Goal: Task Accomplishment & Management: Manage account settings

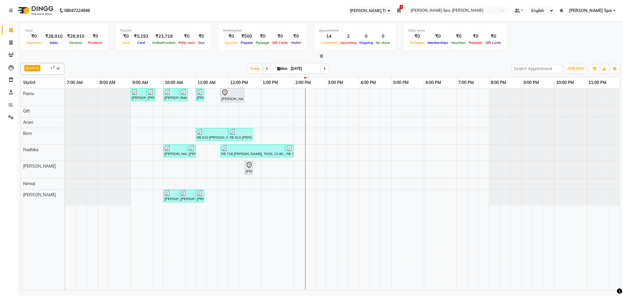
select select "100"
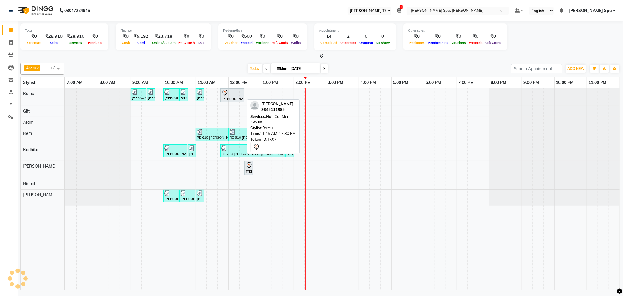
click at [233, 98] on div "[PERSON_NAME], TK07, 11:45 AM-12:30 PM, Hair Cut Men (Stylist)" at bounding box center [232, 95] width 23 height 12
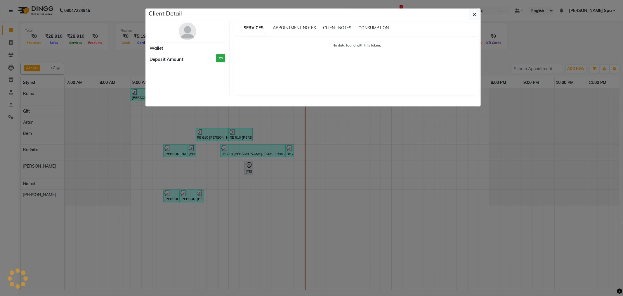
select select "7"
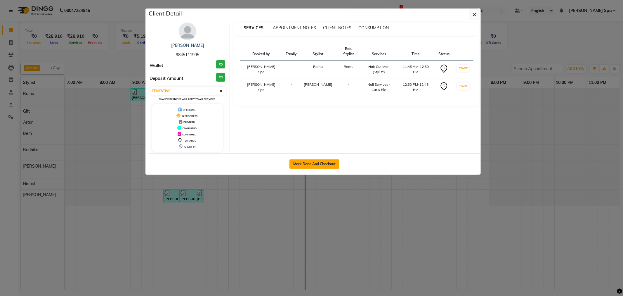
click at [329, 163] on button "Mark Done And Checkout" at bounding box center [315, 163] width 50 height 9
select select "8545"
select select "service"
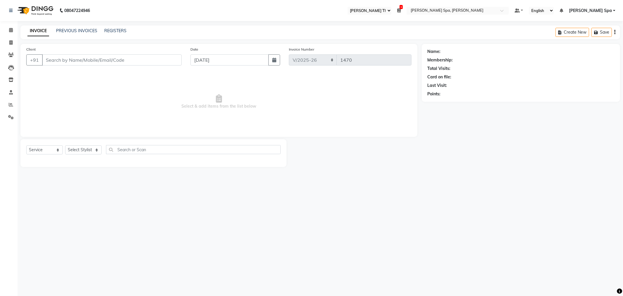
select select "3"
type input "9845111995"
select select "84964"
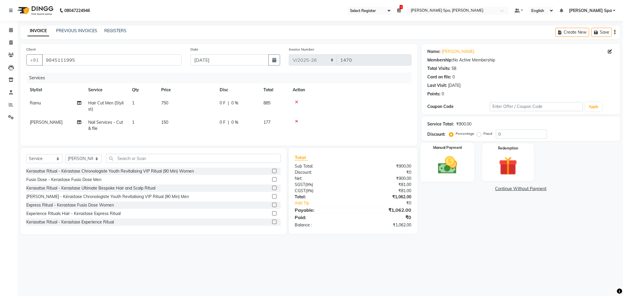
click at [457, 164] on img at bounding box center [447, 165] width 31 height 22
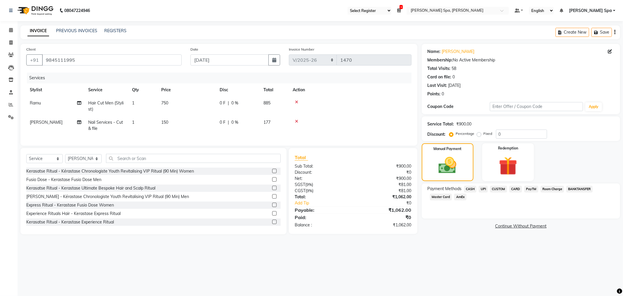
click at [472, 188] on span "CASH" at bounding box center [470, 189] width 13 height 7
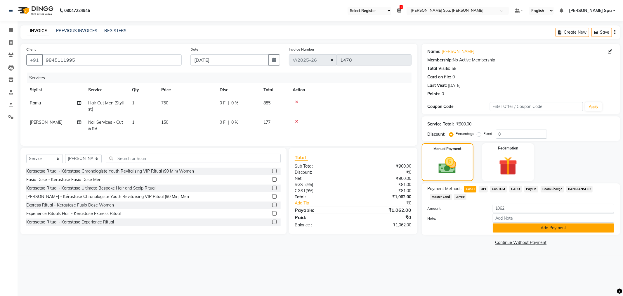
click at [527, 227] on button "Add Payment" at bounding box center [554, 227] width 122 height 9
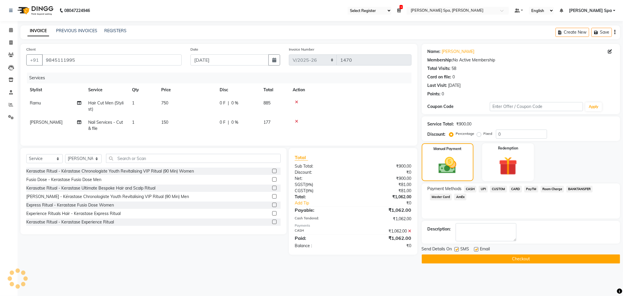
click at [475, 250] on label at bounding box center [476, 249] width 4 height 4
click at [475, 250] on input "checkbox" at bounding box center [476, 249] width 4 height 4
checkbox input "false"
click at [489, 266] on main "INVOICE PREVIOUS INVOICES REGISTERS Create New Save Client +91 9845111995 Date …" at bounding box center [321, 148] width 606 height 247
click at [489, 259] on button "Checkout" at bounding box center [521, 258] width 198 height 9
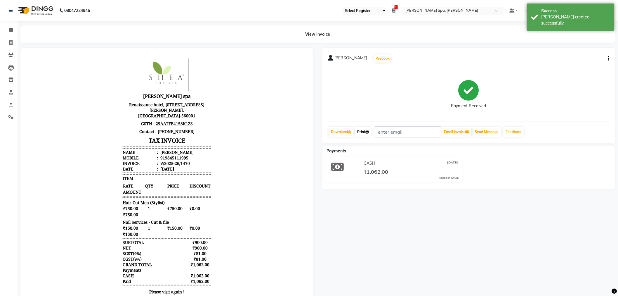
click at [366, 130] on link "Print" at bounding box center [363, 132] width 16 height 10
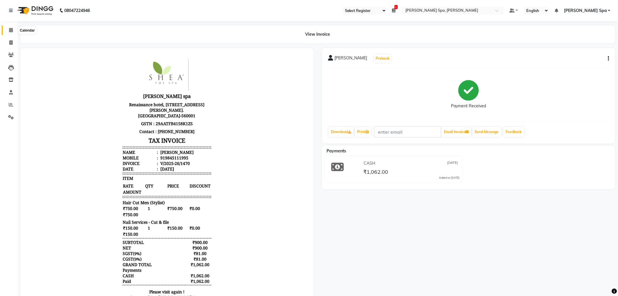
click at [9, 29] on span at bounding box center [11, 30] width 10 height 7
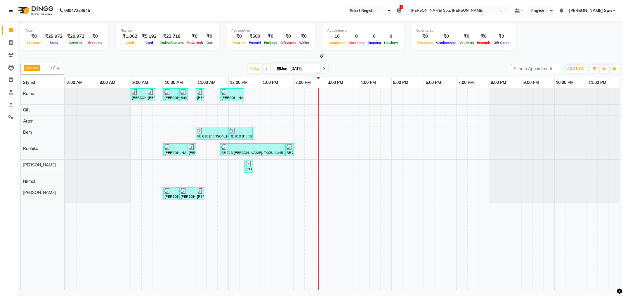
click at [10, 11] on icon at bounding box center [11, 10] width 4 height 4
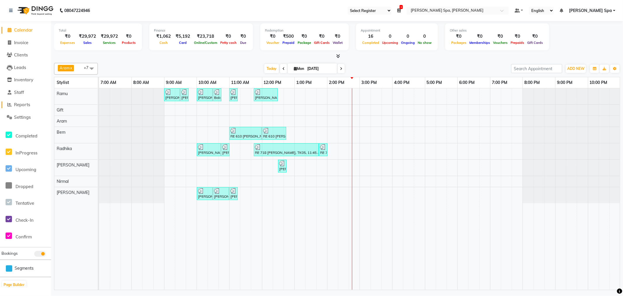
click at [26, 104] on span "Reports" at bounding box center [22, 105] width 16 height 6
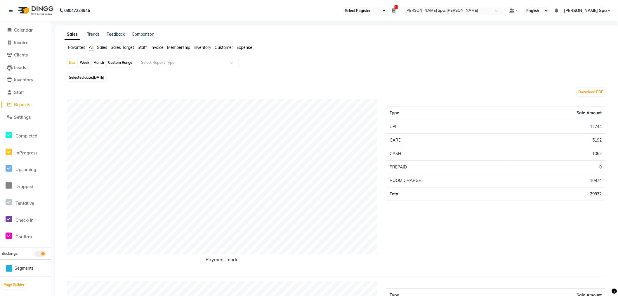
click at [141, 47] on span "Staff" at bounding box center [142, 47] width 9 height 5
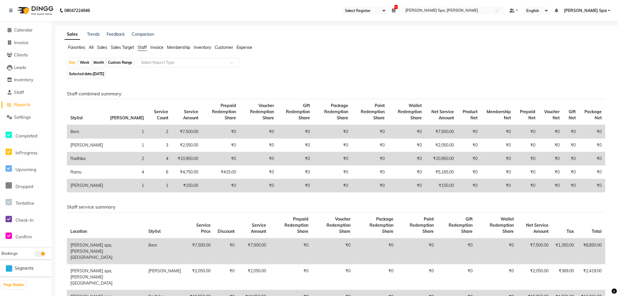
click at [100, 60] on div "Month" at bounding box center [98, 62] width 13 height 8
select select "9"
select select "2025"
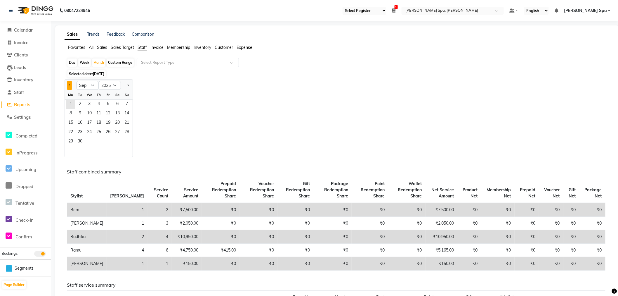
click at [69, 85] on span "Previous month" at bounding box center [70, 85] width 2 height 2
select select "8"
click at [127, 142] on span "31" at bounding box center [126, 141] width 9 height 9
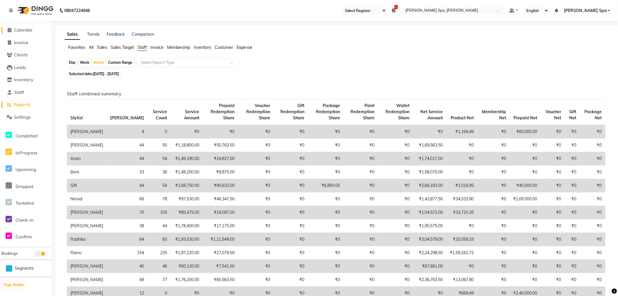
click at [11, 32] on icon at bounding box center [10, 30] width 4 height 4
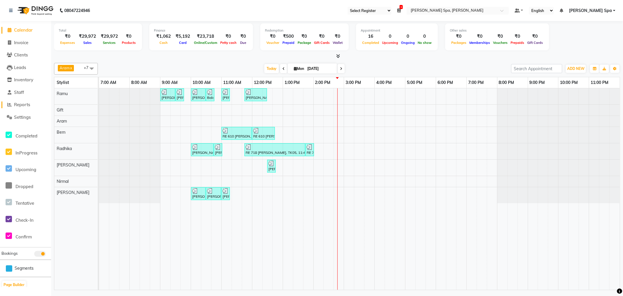
click at [28, 106] on span "Reports" at bounding box center [22, 105] width 16 height 6
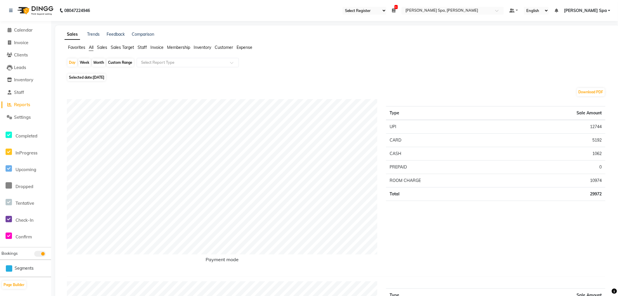
click at [103, 49] on span "Sales" at bounding box center [102, 47] width 10 height 5
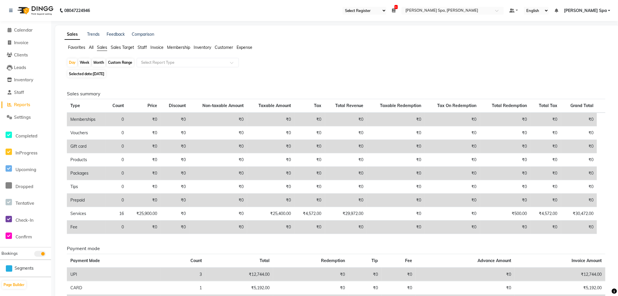
click at [96, 74] on span "[DATE]" at bounding box center [98, 74] width 11 height 4
select select "9"
select select "2025"
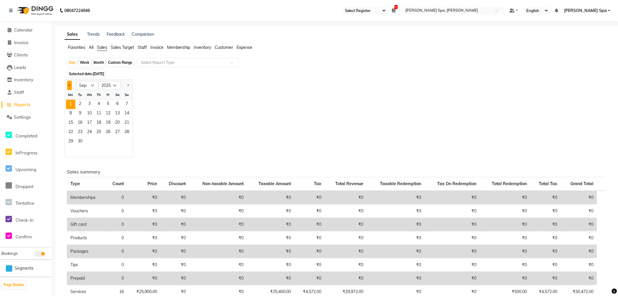
click at [70, 86] on button "Previous month" at bounding box center [69, 85] width 5 height 9
select select "8"
click at [128, 143] on span "31" at bounding box center [126, 141] width 9 height 9
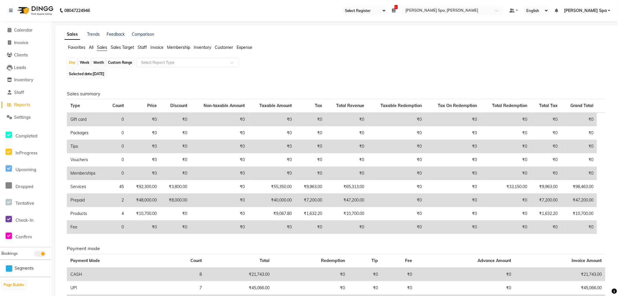
click at [145, 45] on span "Staff" at bounding box center [142, 47] width 9 height 5
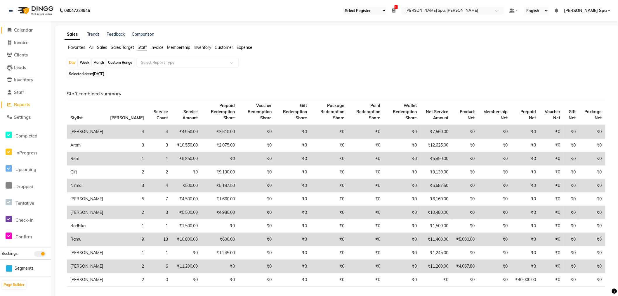
click at [11, 28] on span at bounding box center [9, 30] width 9 height 7
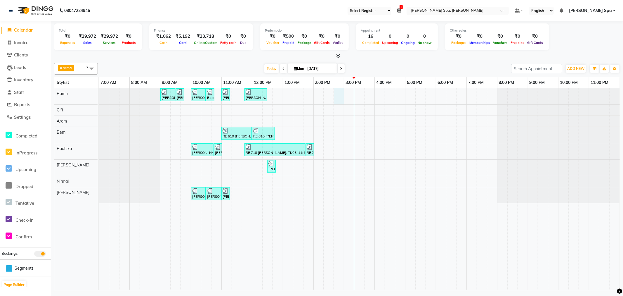
click at [337, 97] on div "Sandeep Krishna Murthy, TK01, 09:00 AM-09:30 AM, Hair Cut Men (Stylist) Sandeep…" at bounding box center [359, 188] width 521 height 201
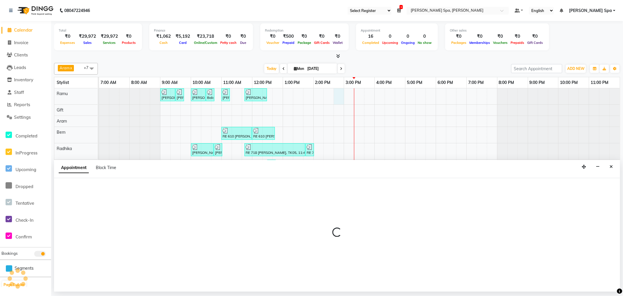
select select "84952"
select select "885"
select select "tentative"
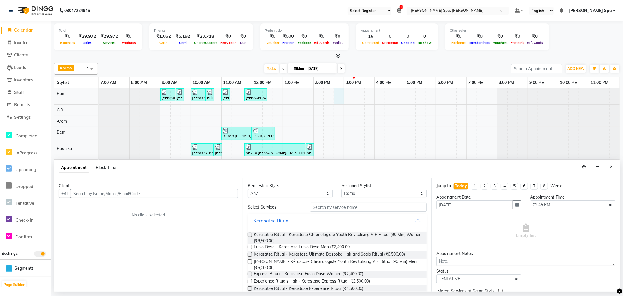
click at [112, 193] on input "text" at bounding box center [154, 193] width 167 height 9
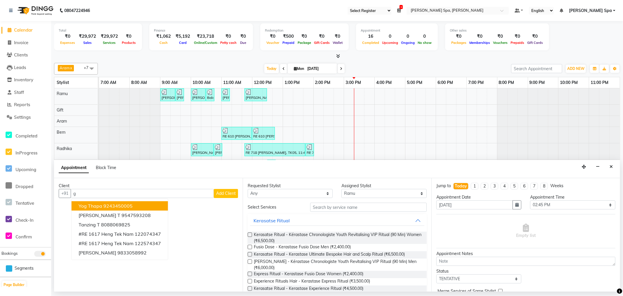
type input "g"
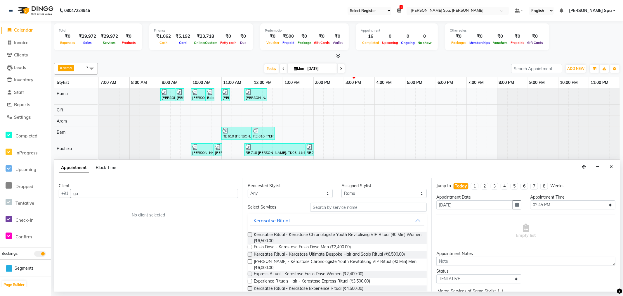
type input "g"
click at [111, 204] on ngb-highlight "9900260968" at bounding box center [117, 206] width 29 height 6
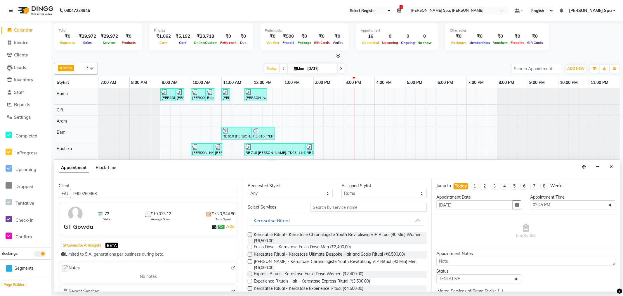
type input "9900260968"
click at [348, 206] on input "text" at bounding box center [368, 206] width 117 height 9
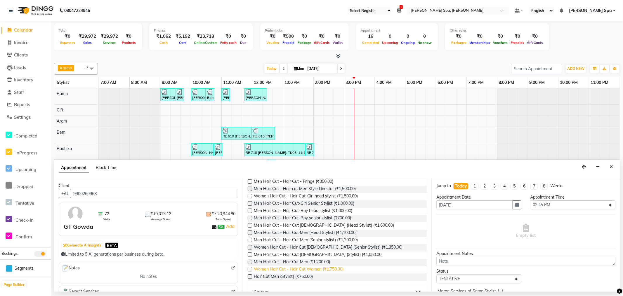
scroll to position [72, 0]
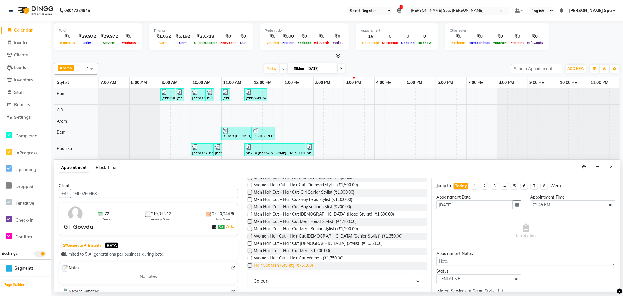
type input "hair cut"
click at [290, 267] on span "Hair Cut Men (Stylist) (₹750.00)" at bounding box center [283, 265] width 59 height 7
checkbox input "false"
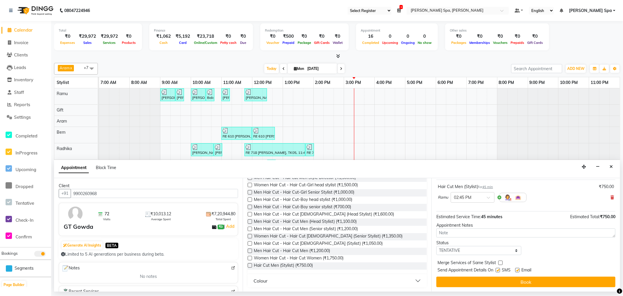
scroll to position [35, 0]
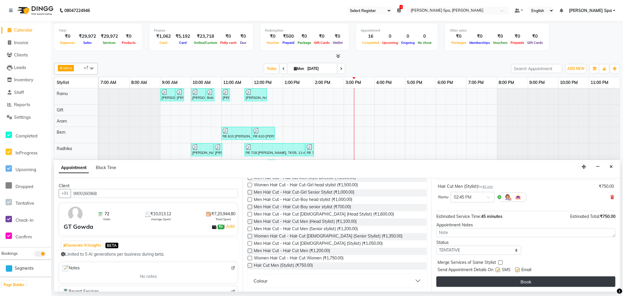
click at [532, 280] on button "Book" at bounding box center [526, 281] width 179 height 11
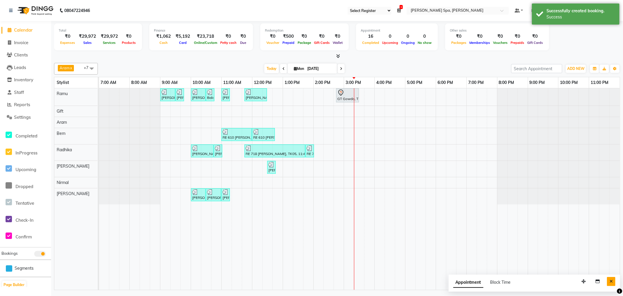
click at [610, 282] on icon "Close" at bounding box center [611, 281] width 3 height 4
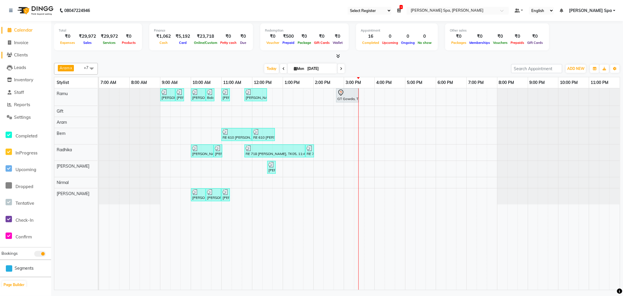
click at [20, 57] on span "Clients" at bounding box center [21, 55] width 14 height 6
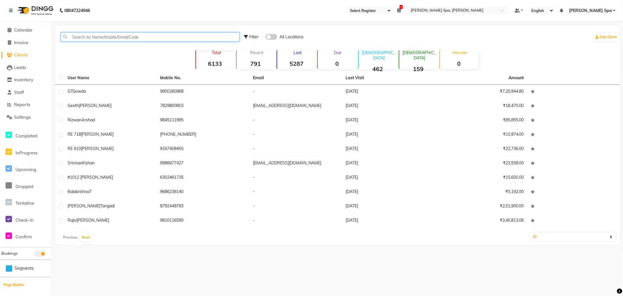
click at [110, 34] on input "text" at bounding box center [150, 36] width 179 height 9
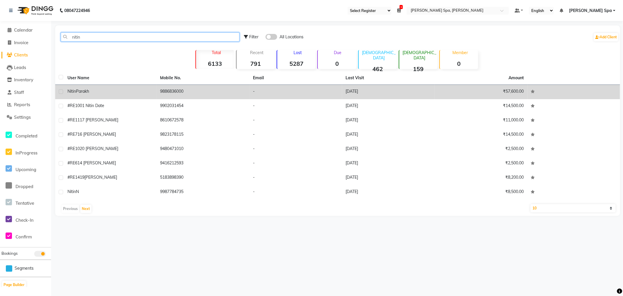
type input "nitin"
click at [85, 93] on span "Parakh" at bounding box center [82, 91] width 13 height 5
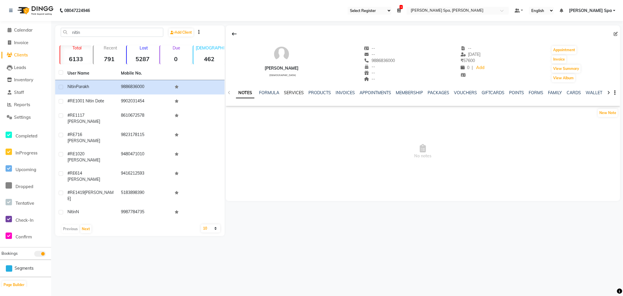
click at [285, 93] on link "SERVICES" at bounding box center [294, 92] width 20 height 5
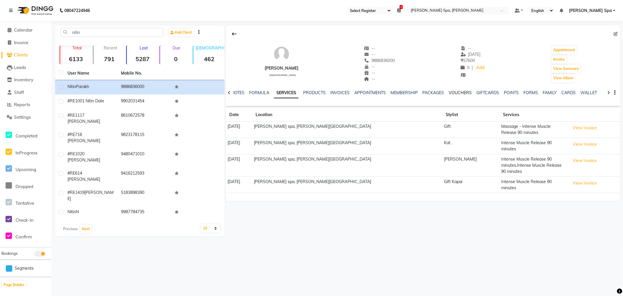
click at [460, 93] on link "VOUCHERS" at bounding box center [460, 92] width 23 height 5
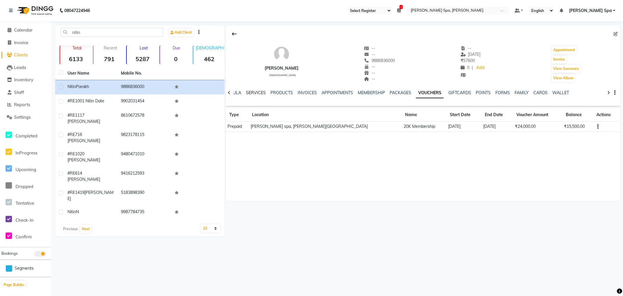
click at [256, 91] on link "SERVICES" at bounding box center [256, 92] width 20 height 5
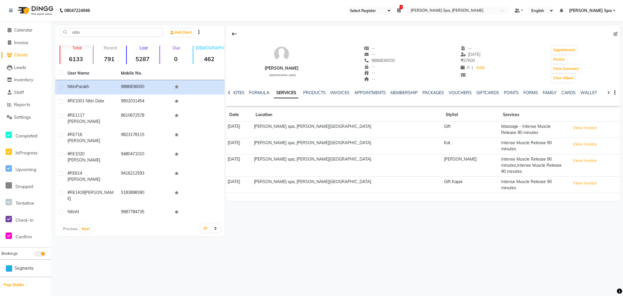
click at [21, 52] on span "Clients" at bounding box center [21, 55] width 14 height 6
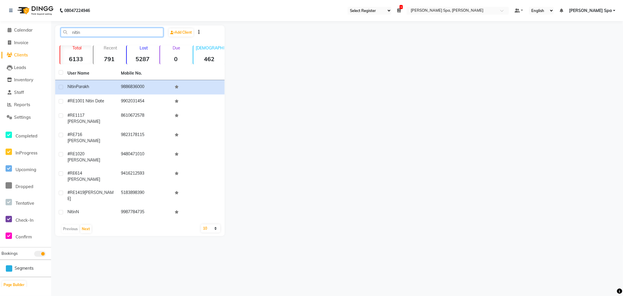
click at [103, 32] on input "nitin" at bounding box center [112, 32] width 103 height 9
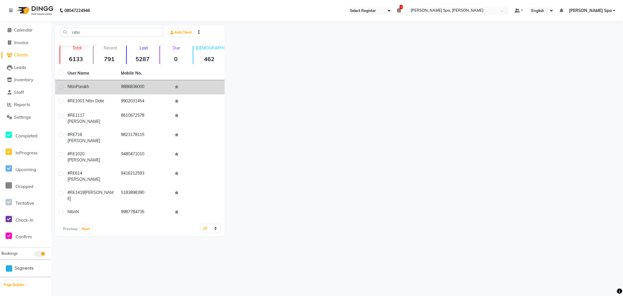
click at [95, 86] on div "Nitin Parakh" at bounding box center [90, 87] width 46 height 6
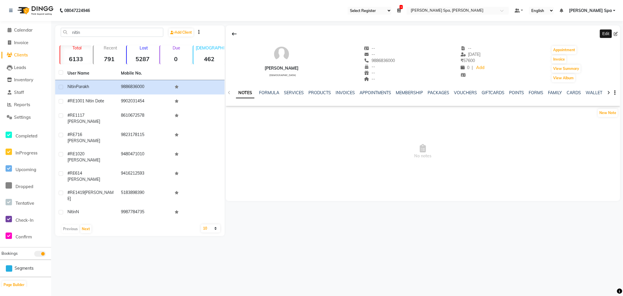
click at [614, 32] on icon at bounding box center [616, 34] width 4 height 4
select select "male"
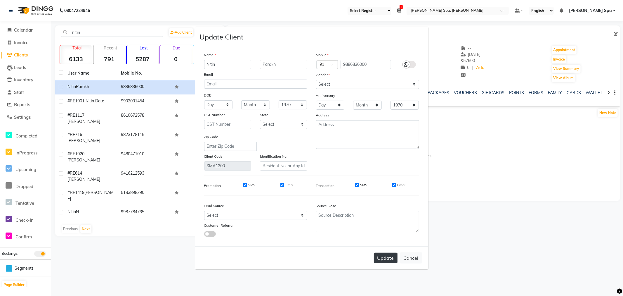
click at [388, 255] on button "Update" at bounding box center [386, 257] width 24 height 11
select select
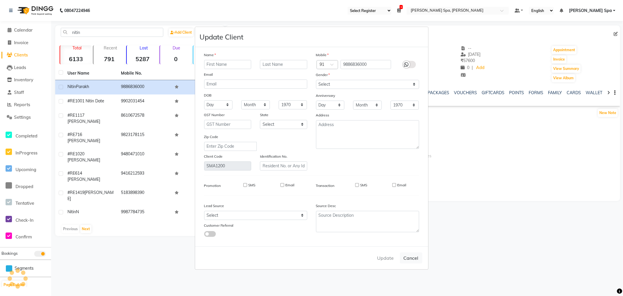
select select
checkbox input "false"
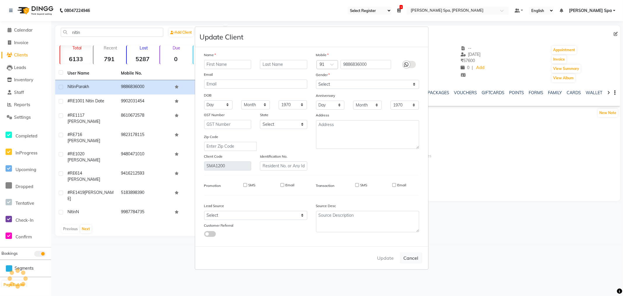
checkbox input "false"
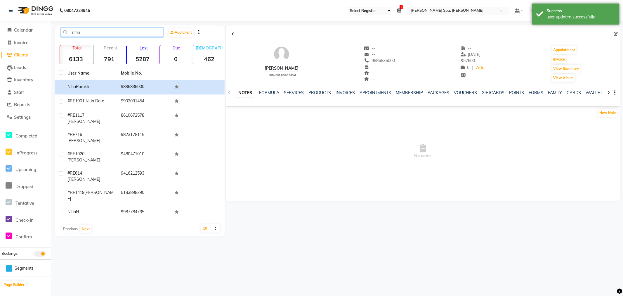
click at [98, 32] on input "nitin" at bounding box center [112, 32] width 103 height 9
type input "n"
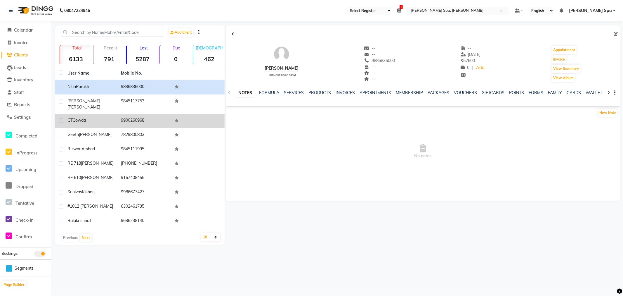
click at [94, 117] on div "GT Gowda" at bounding box center [90, 120] width 46 height 6
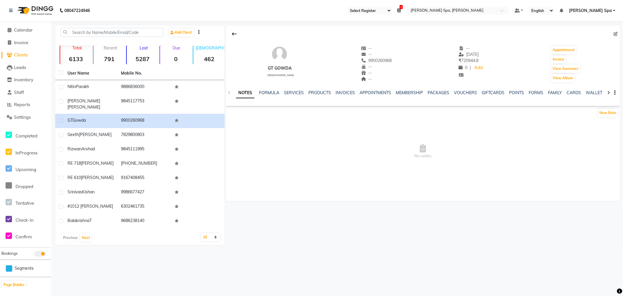
click at [614, 34] on icon at bounding box center [616, 34] width 4 height 4
select select "22"
select select "male"
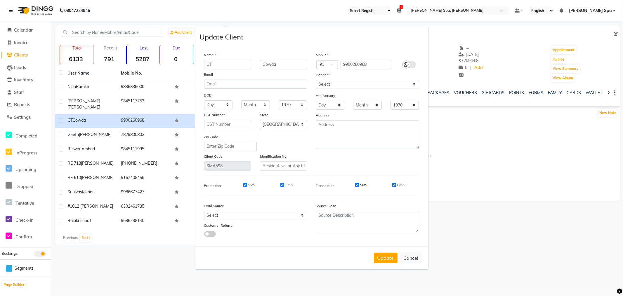
click at [389, 261] on button "Update" at bounding box center [386, 257] width 24 height 11
select select
select select "null"
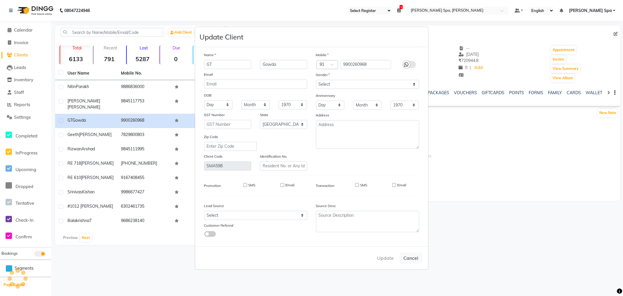
select select
checkbox input "false"
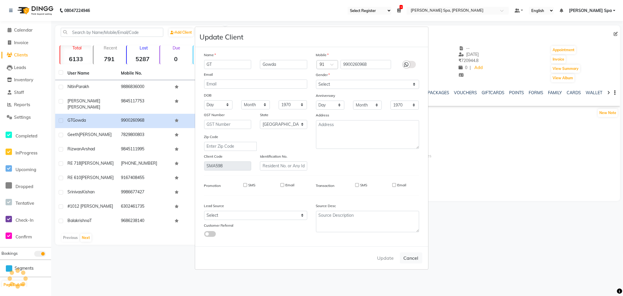
checkbox input "false"
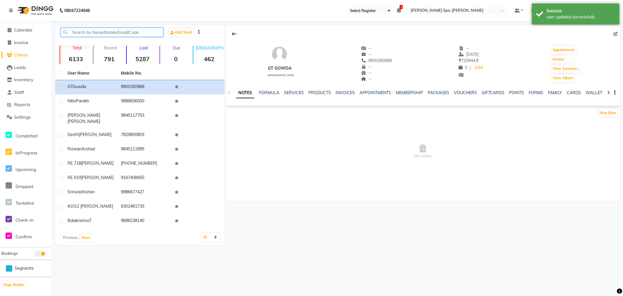
click at [117, 33] on input "text" at bounding box center [112, 32] width 103 height 9
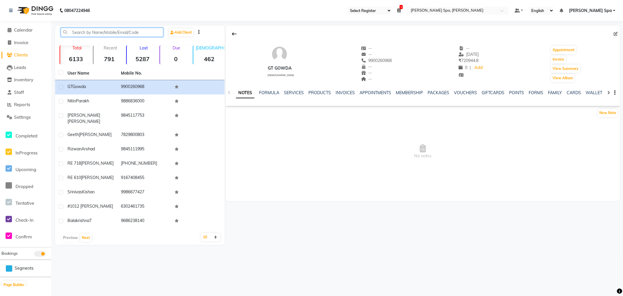
click at [110, 30] on input "text" at bounding box center [112, 32] width 103 height 9
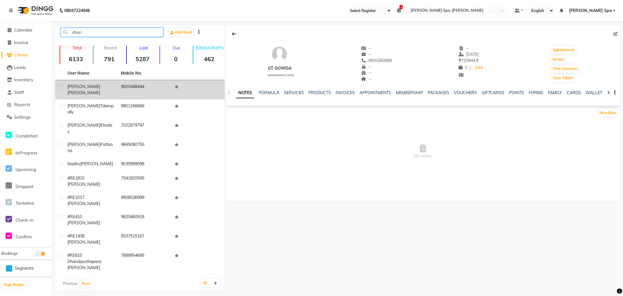
type input "dhan"
click at [118, 87] on td "9920448444" at bounding box center [143, 89] width 53 height 19
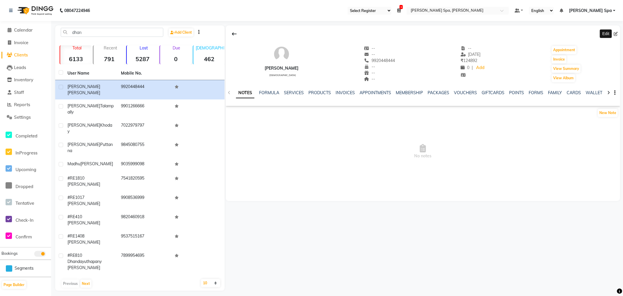
click at [617, 32] on icon at bounding box center [616, 34] width 4 height 4
select select "male"
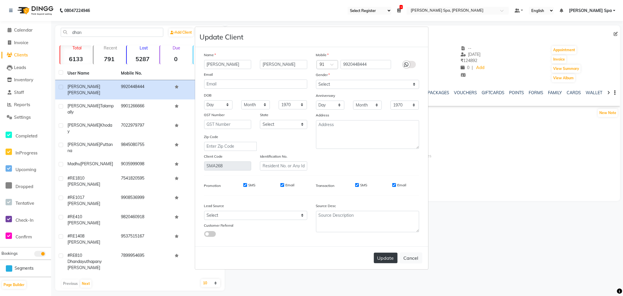
click at [382, 261] on button "Update" at bounding box center [386, 257] width 24 height 11
select select
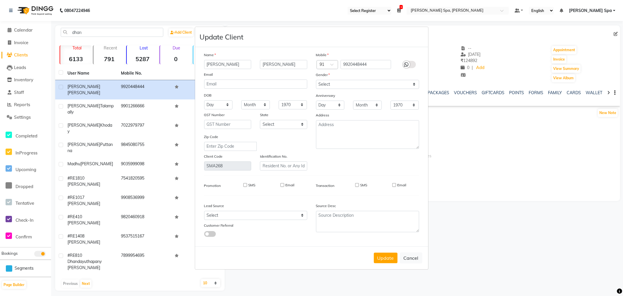
select select
checkbox input "false"
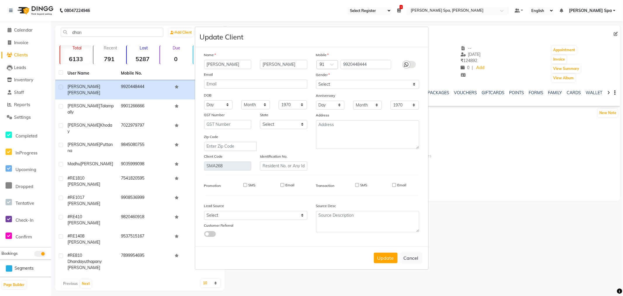
checkbox input "false"
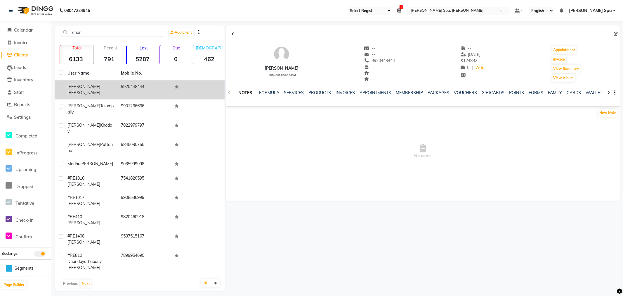
click at [87, 89] on div "Dhananjaya Gangadharaiah" at bounding box center [90, 90] width 46 height 12
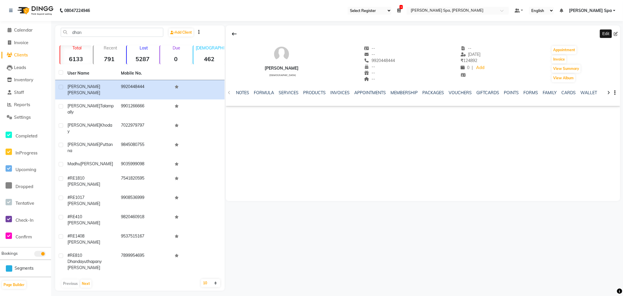
click at [614, 34] on icon at bounding box center [616, 34] width 4 height 4
select select "male"
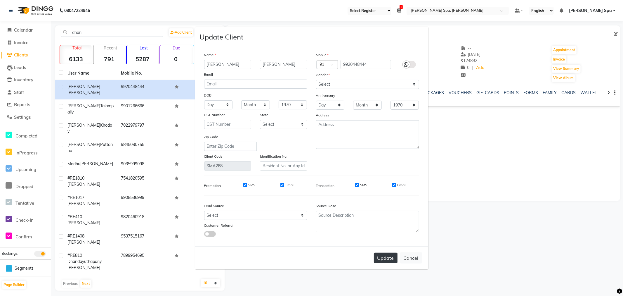
click at [390, 256] on button "Update" at bounding box center [386, 257] width 24 height 11
select select
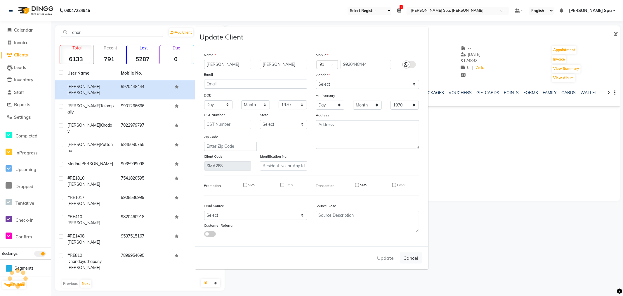
select select
checkbox input "false"
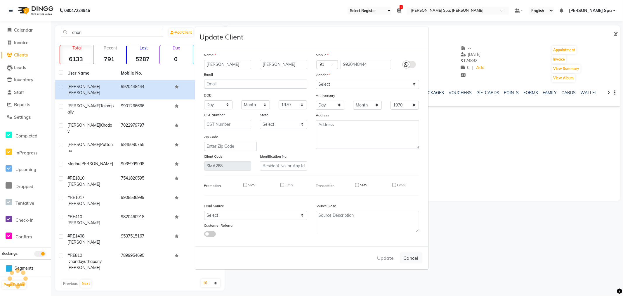
checkbox input "false"
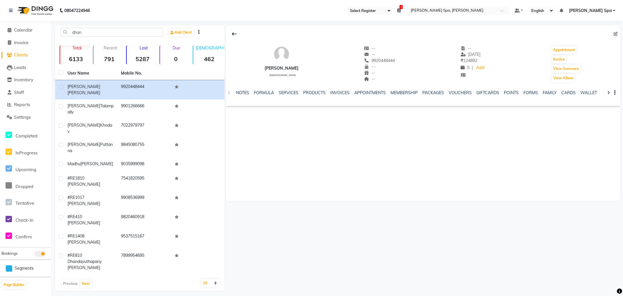
click at [24, 54] on span "Clients" at bounding box center [21, 55] width 14 height 6
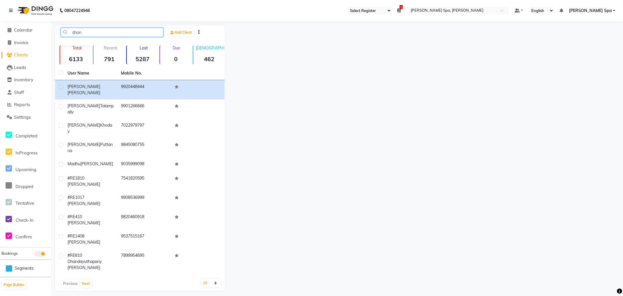
click at [108, 29] on input "dhan" at bounding box center [112, 32] width 103 height 9
type input "d"
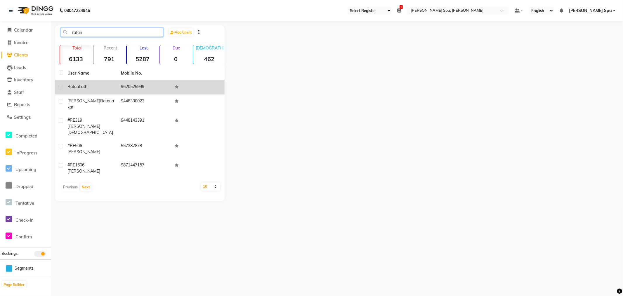
type input "ratan"
click at [94, 86] on div "Ratan Lath" at bounding box center [90, 87] width 46 height 6
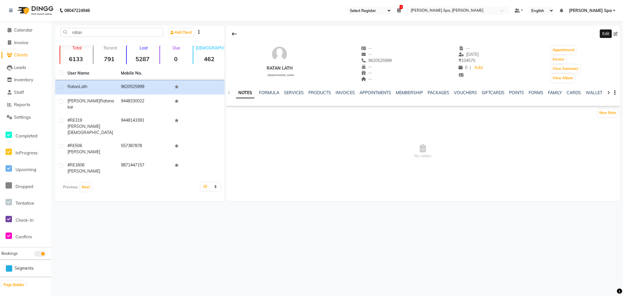
click at [615, 33] on icon at bounding box center [616, 34] width 4 height 4
select select "male"
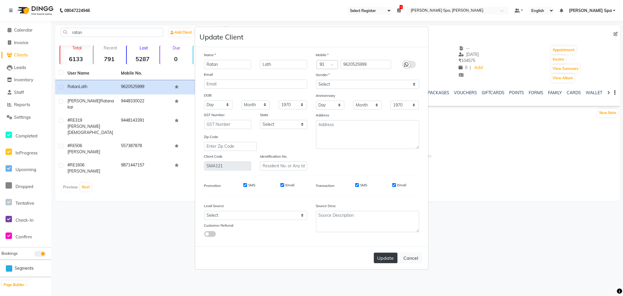
click at [389, 255] on button "Update" at bounding box center [386, 257] width 24 height 11
select select
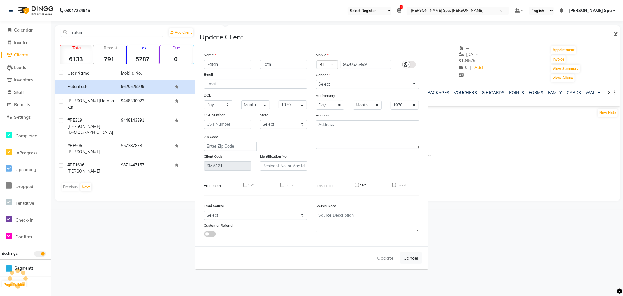
select select
checkbox input "false"
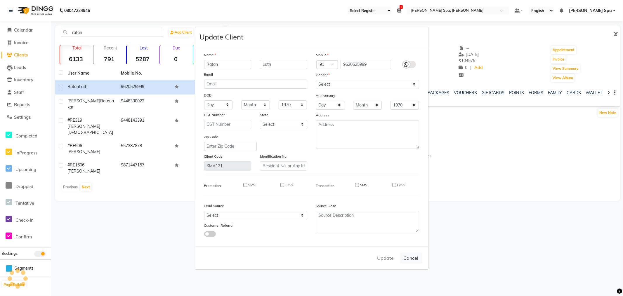
checkbox input "false"
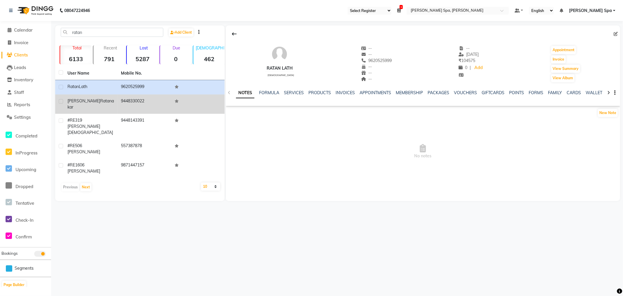
click at [88, 103] on span "Ratanakar" at bounding box center [90, 103] width 46 height 11
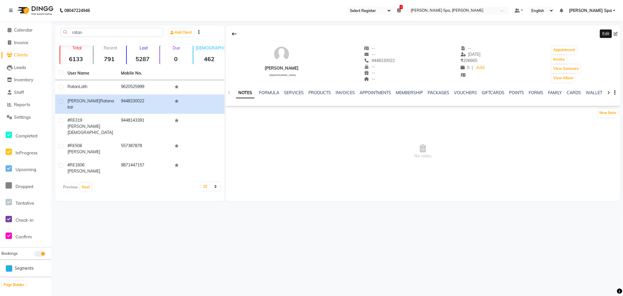
click at [614, 33] on icon at bounding box center [616, 34] width 4 height 4
select select "male"
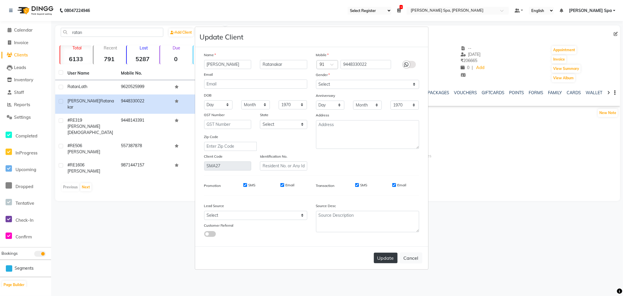
click at [381, 258] on button "Update" at bounding box center [386, 257] width 24 height 11
select select
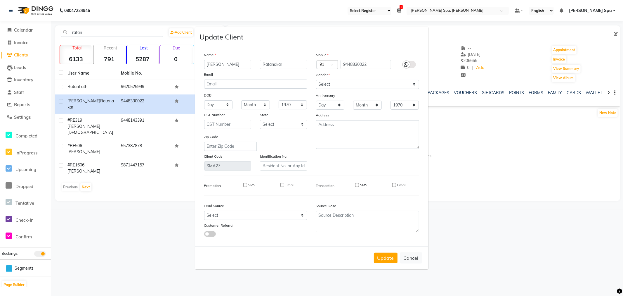
select select
checkbox input "false"
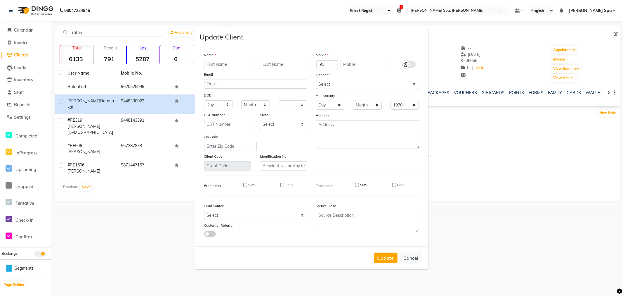
checkbox input "false"
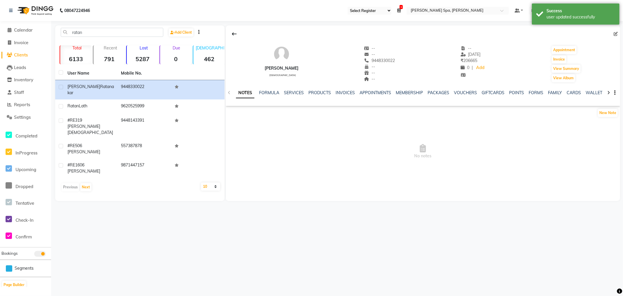
click at [20, 55] on span "Clients" at bounding box center [21, 55] width 14 height 6
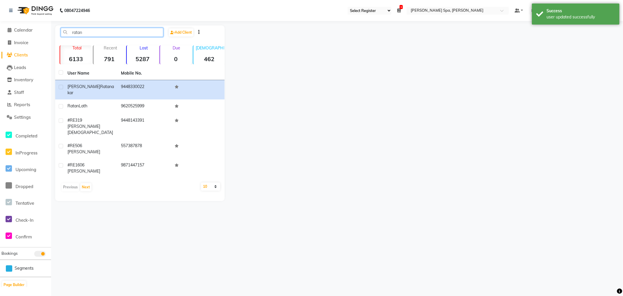
click at [87, 31] on input "ratan" at bounding box center [112, 32] width 103 height 9
type input "r"
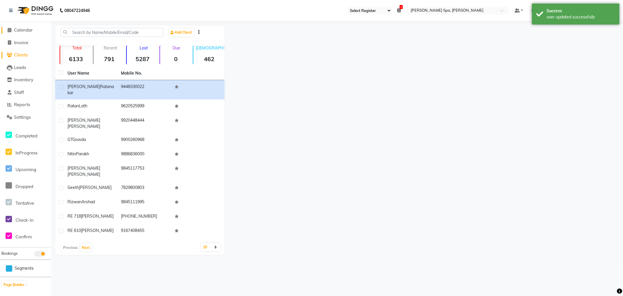
click at [31, 31] on span "Calendar" at bounding box center [23, 30] width 19 height 6
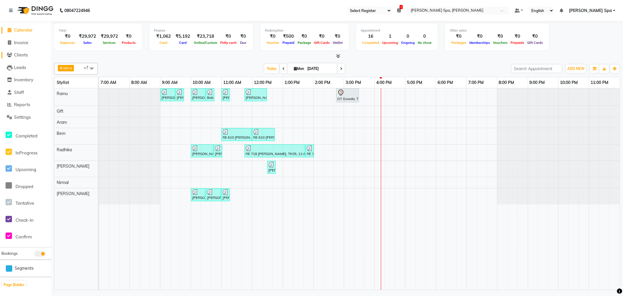
click at [25, 56] on span "Clients" at bounding box center [21, 55] width 14 height 6
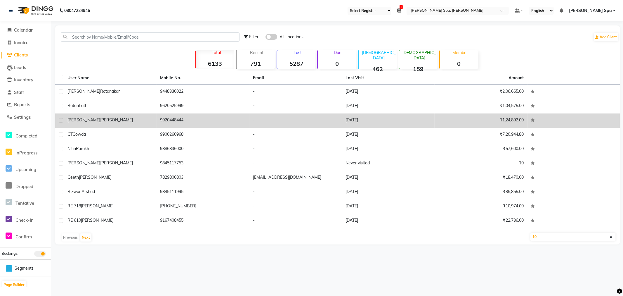
click at [105, 123] on div "Dhananjaya Gangadharaiah" at bounding box center [110, 120] width 86 height 6
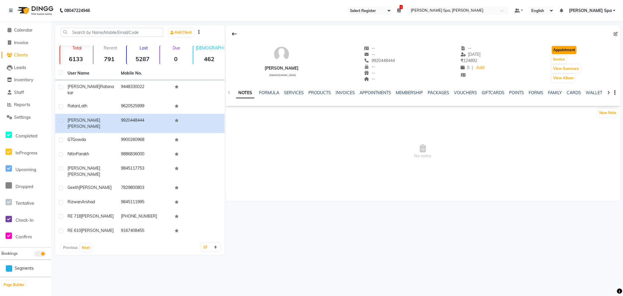
click at [563, 47] on button "Appointment" at bounding box center [564, 50] width 25 height 8
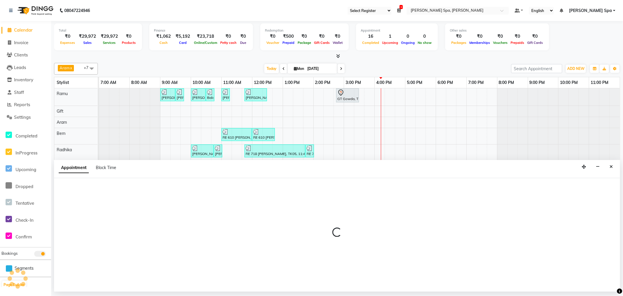
select select "tentative"
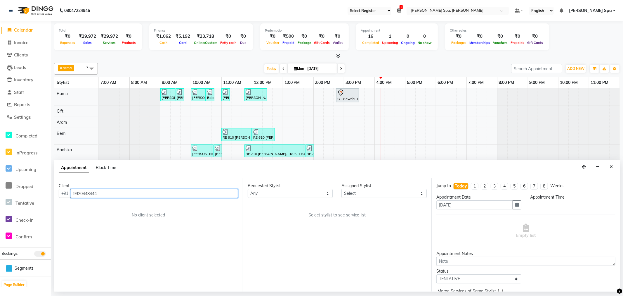
select select "480"
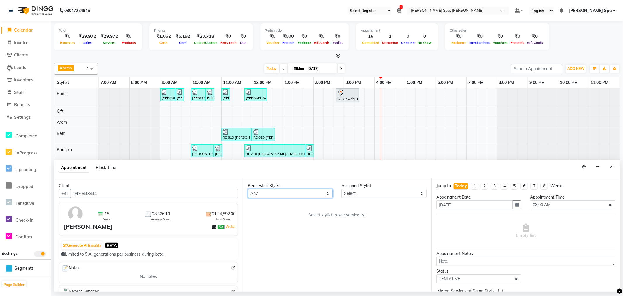
click at [288, 192] on select "Any Amy Aram Bem Gift Nirmal Poornesh Priscilla Radhika Ramu Ricky Shantha Shea…" at bounding box center [290, 193] width 85 height 9
click at [376, 211] on div "Requested Stylist Any Amy Aram Bem Gift Nirmal Poornesh Priscilla Radhika Ramu …" at bounding box center [337, 234] width 189 height 113
click at [349, 192] on select "Select Amy Aram Bem Gift Nirmal Poornesh Priscilla Radhika Ramu Ricky Shantha S…" at bounding box center [384, 193] width 85 height 9
select select "84966"
click at [342, 189] on select "Select Amy Aram Bem Gift Nirmal Poornesh Priscilla Radhika Ramu Ricky Shantha S…" at bounding box center [384, 193] width 85 height 9
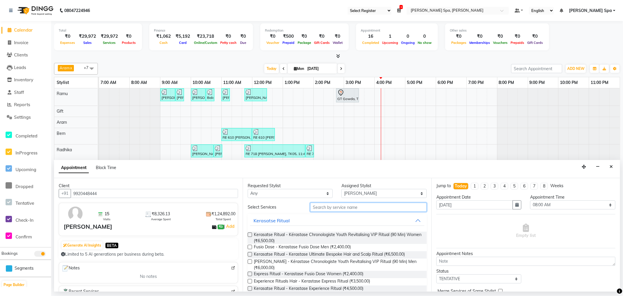
click at [337, 209] on input "text" at bounding box center [368, 206] width 117 height 9
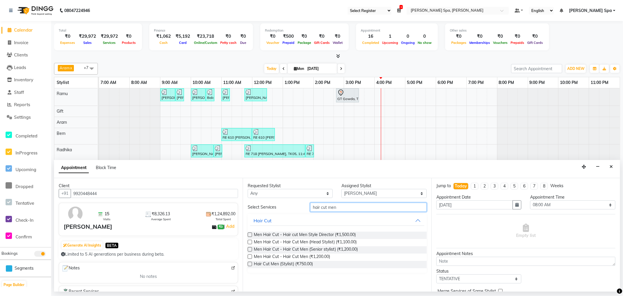
type input "hair cut men"
click at [248, 263] on label at bounding box center [250, 264] width 4 height 4
click at [248, 263] on input "checkbox" at bounding box center [250, 264] width 4 height 4
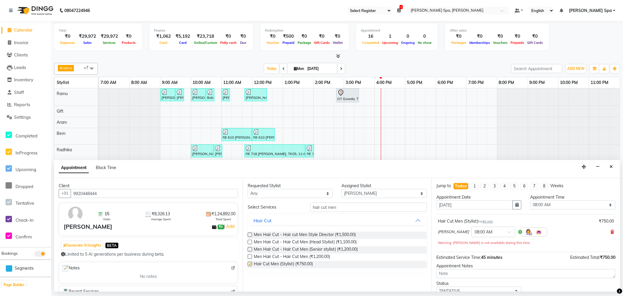
checkbox input "false"
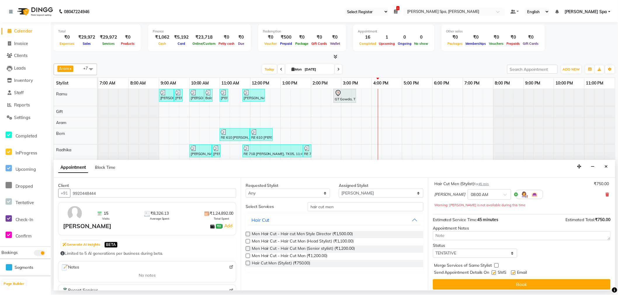
scroll to position [41, 0]
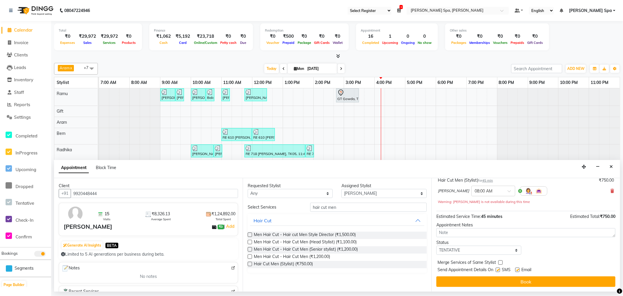
click at [517, 271] on label at bounding box center [517, 269] width 4 height 4
click at [517, 271] on input "checkbox" at bounding box center [517, 270] width 4 height 4
checkbox input "false"
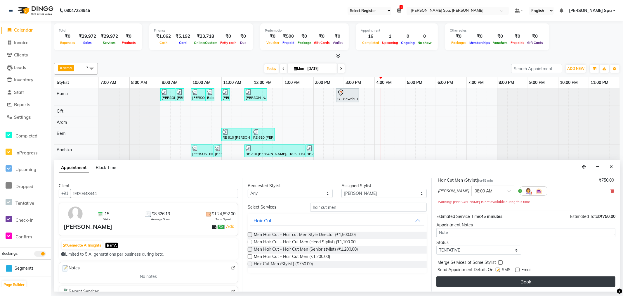
click at [506, 279] on button "Book" at bounding box center [526, 281] width 179 height 11
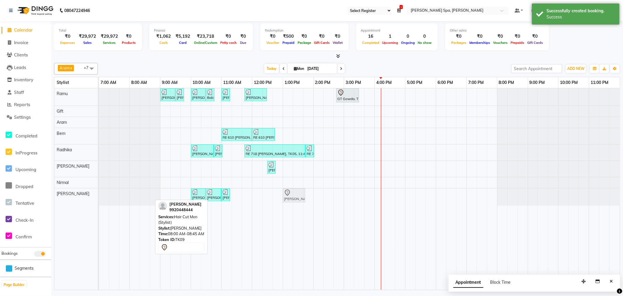
drag, startPoint x: 139, startPoint y: 197, endPoint x: 295, endPoint y: 202, distance: 156.4
click at [99, 202] on div "Dhananjaya Gangadharaiah, TK09, 08:00 AM-08:45 AM, Hair Cut Men (Stylist) Srini…" at bounding box center [99, 196] width 0 height 17
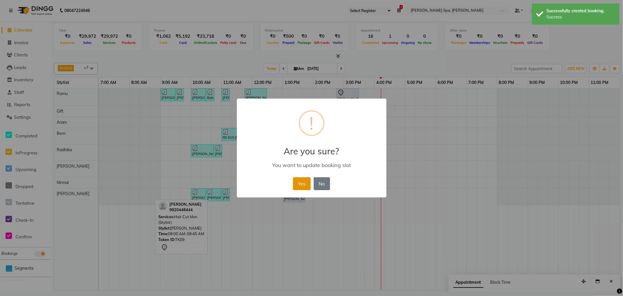
click at [296, 184] on button "Yes" at bounding box center [302, 183] width 18 height 13
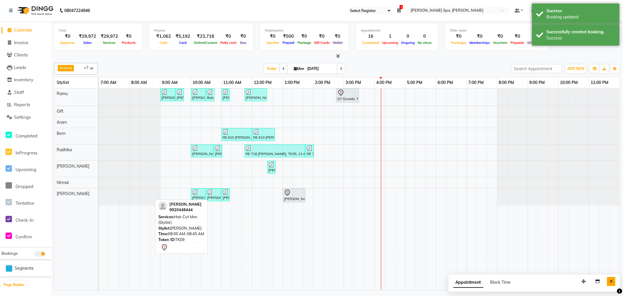
click at [611, 278] on button "Close" at bounding box center [611, 281] width 8 height 9
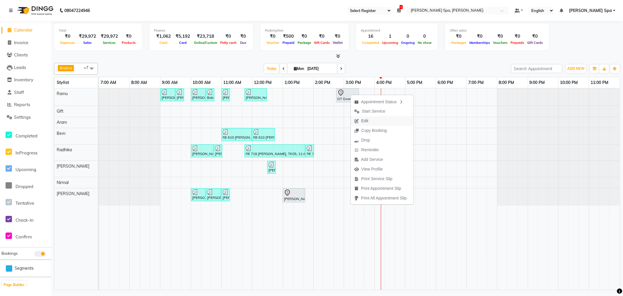
click at [365, 120] on span "Edit" at bounding box center [364, 121] width 7 height 6
select select "tentative"
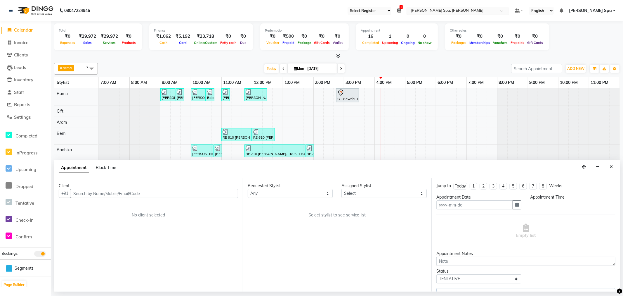
type input "[DATE]"
select select "885"
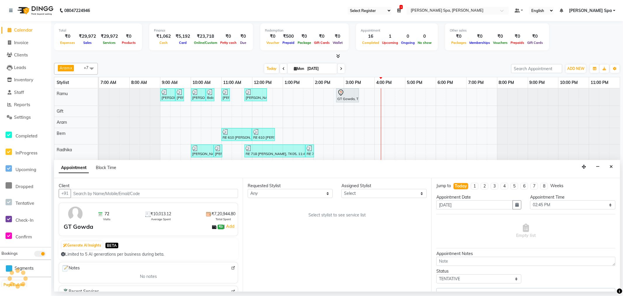
select select "84952"
select select "4302"
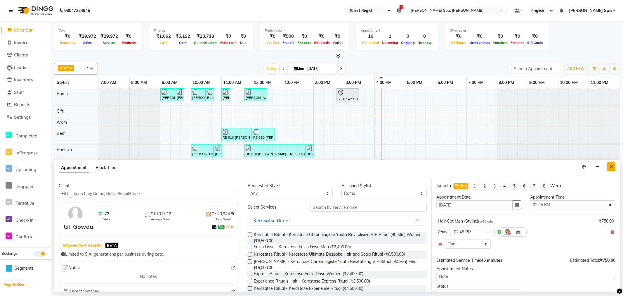
click at [612, 165] on icon "Close" at bounding box center [611, 166] width 3 height 4
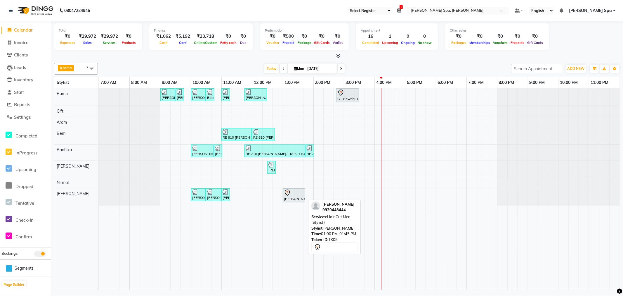
click at [290, 195] on icon at bounding box center [287, 192] width 7 height 7
click at [289, 194] on link "[PERSON_NAME], TK09, 01:00 PM-01:45 PM, Hair Cut Men (Stylist)" at bounding box center [294, 195] width 22 height 14
select select "7"
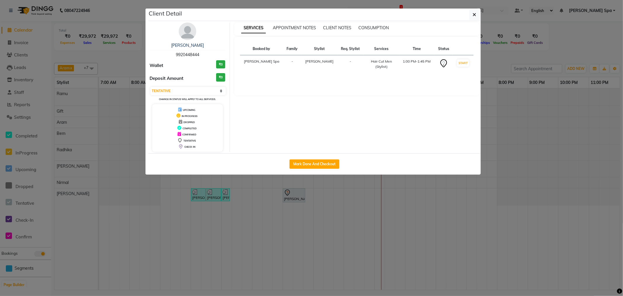
click at [307, 158] on div "Mark Done And Checkout" at bounding box center [314, 163] width 333 height 21
click at [307, 160] on button "Mark Done And Checkout" at bounding box center [315, 163] width 50 height 9
select select "service"
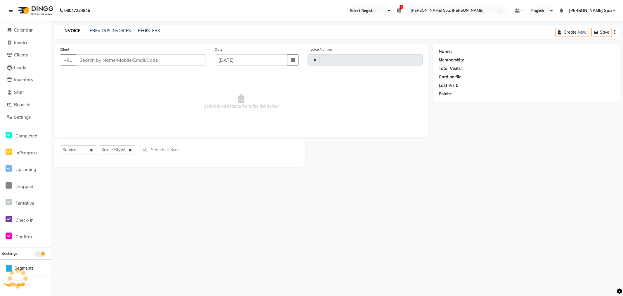
type input "1471"
select select "8545"
type input "9920448444"
select select "84966"
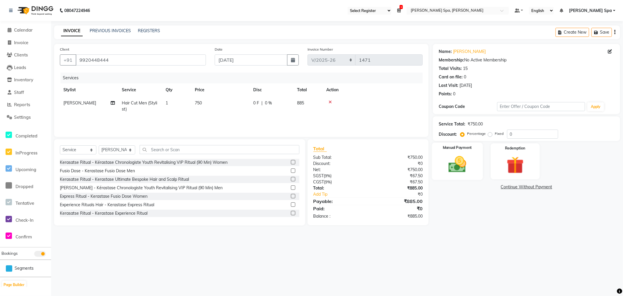
click at [468, 150] on div "Manual Payment" at bounding box center [457, 161] width 51 height 37
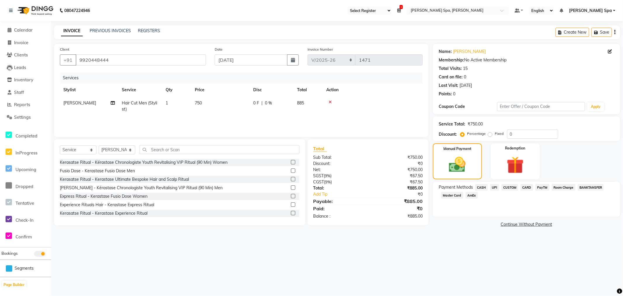
drag, startPoint x: 484, startPoint y: 188, endPoint x: 486, endPoint y: 204, distance: 15.9
click at [486, 204] on div "Payment Methods CASH UPI CUSTOM CARD PayTM Room Charge BANKTANSFER Master Card …" at bounding box center [526, 198] width 187 height 35
click at [504, 203] on div "Payment Methods CASH UPI CUSTOM CARD PayTM Room Charge BANKTANSFER Master Card …" at bounding box center [526, 198] width 187 height 35
click at [526, 187] on span "CARD" at bounding box center [527, 187] width 13 height 7
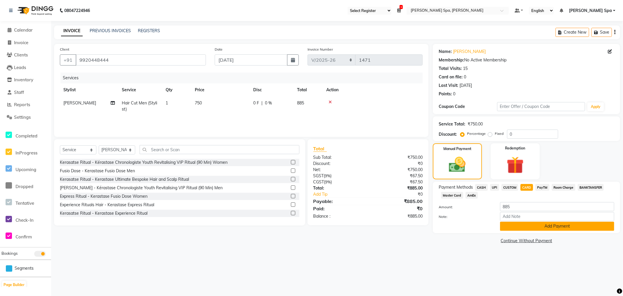
click at [526, 228] on button "Add Payment" at bounding box center [557, 225] width 114 height 9
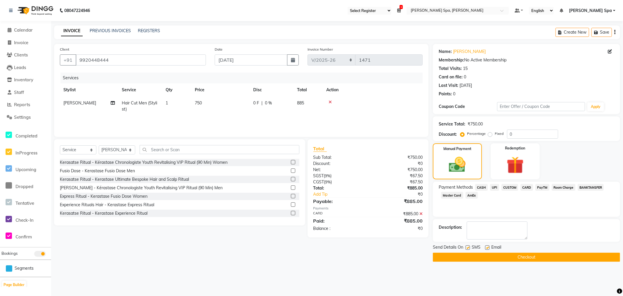
click at [488, 247] on label at bounding box center [487, 247] width 4 height 4
click at [488, 247] on input "checkbox" at bounding box center [487, 248] width 4 height 4
checkbox input "false"
click at [487, 253] on button "Checkout" at bounding box center [526, 256] width 187 height 9
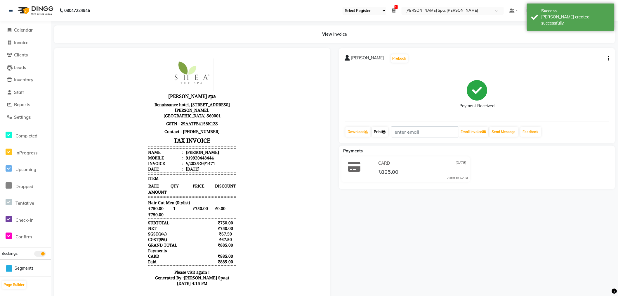
click at [385, 134] on link "Print" at bounding box center [380, 132] width 16 height 10
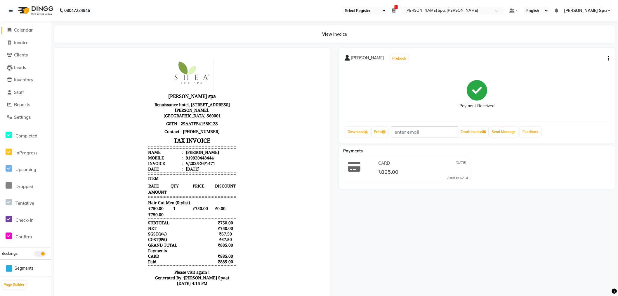
click at [15, 27] on link "Calendar" at bounding box center [25, 30] width 48 height 7
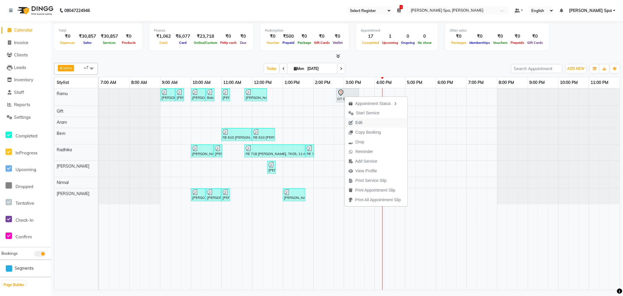
click at [357, 123] on span "Edit" at bounding box center [359, 123] width 7 height 6
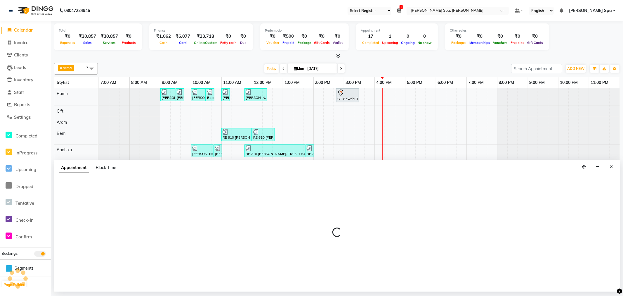
select select "885"
select select "tentative"
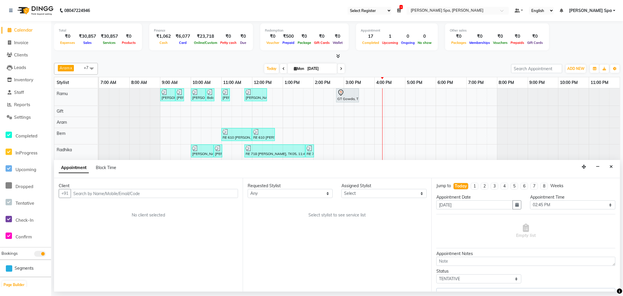
select select "84952"
select select "4302"
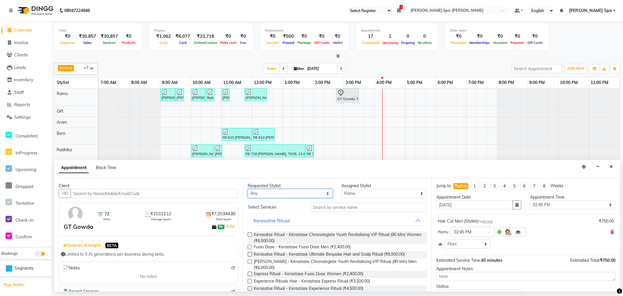
click at [299, 191] on select "Any Amy Aram Bem Gift Nirmal Poornesh Priscilla Radhika Ramu Ricky Shantha Shea…" at bounding box center [290, 193] width 85 height 9
select select "84952"
click at [248, 189] on select "Any Amy Aram Bem Gift Nirmal Poornesh Priscilla Radhika Ramu Ricky Shantha Shea…" at bounding box center [290, 193] width 85 height 9
click at [338, 207] on input "text" at bounding box center [368, 206] width 117 height 9
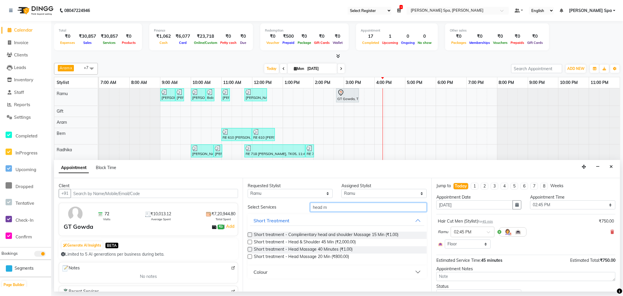
type input "head m"
click at [249, 256] on label at bounding box center [250, 256] width 4 height 4
click at [249, 256] on input "checkbox" at bounding box center [250, 257] width 4 height 4
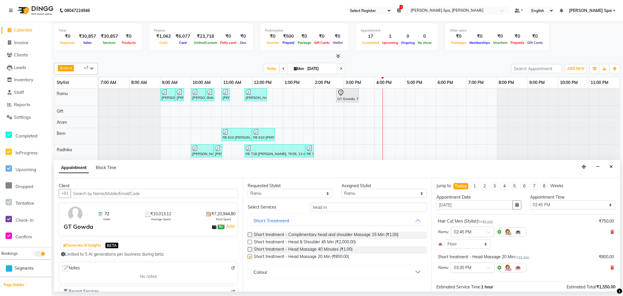
checkbox input "false"
click at [342, 211] on input "head m" at bounding box center [368, 206] width 117 height 9
type input "h"
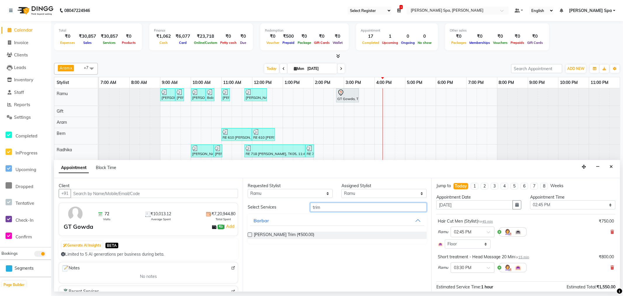
type input "trim"
click at [247, 233] on div "Requested Stylist Any Amy Aram Bem Gift Nirmal Poornesh Priscilla Radhika Ramu …" at bounding box center [337, 234] width 189 height 113
click at [249, 232] on label at bounding box center [250, 234] width 4 height 4
click at [249, 233] on input "checkbox" at bounding box center [250, 235] width 4 height 4
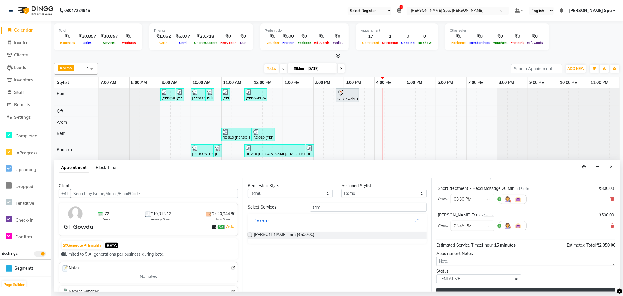
checkbox input "false"
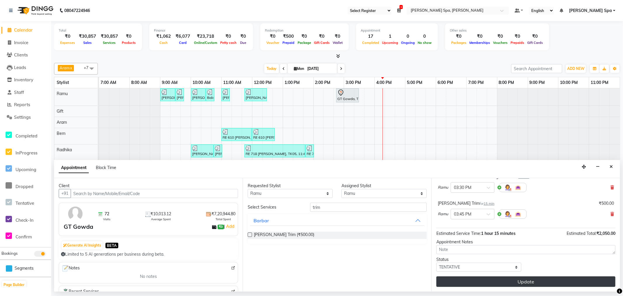
click at [524, 281] on button "Update" at bounding box center [526, 281] width 179 height 11
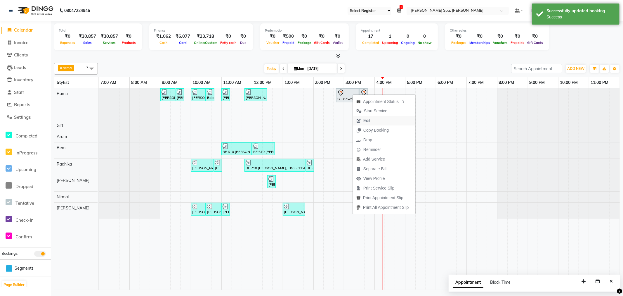
click at [371, 121] on span "Edit" at bounding box center [363, 121] width 21 height 10
select select "tentative"
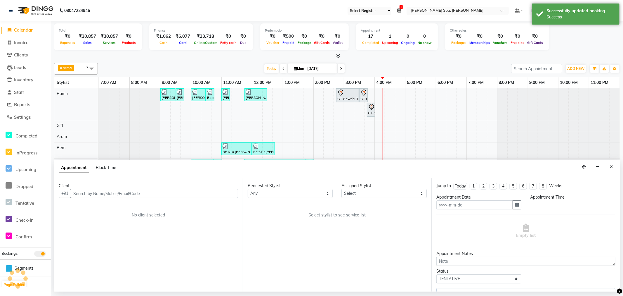
type input "[DATE]"
select select "885"
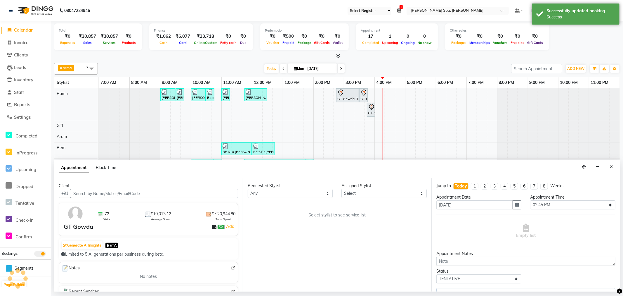
select select "84952"
select select "4302"
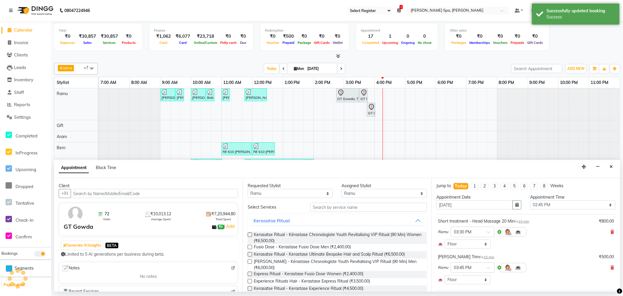
select select "4302"
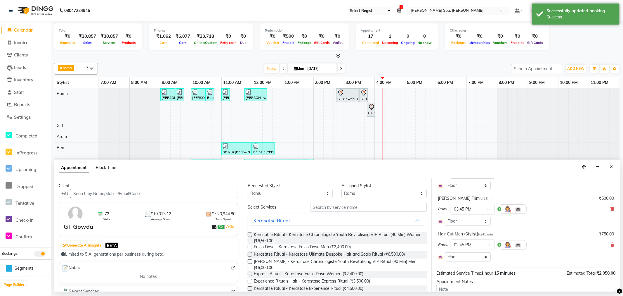
scroll to position [65, 0]
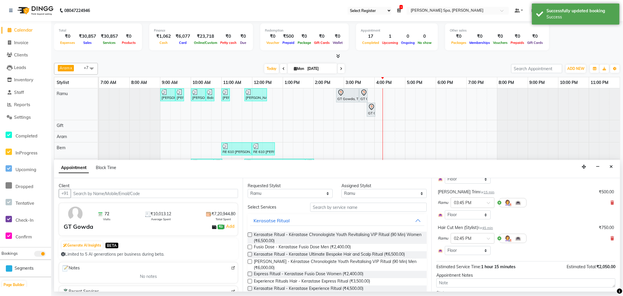
click at [488, 227] on span "45 min" at bounding box center [487, 228] width 11 height 4
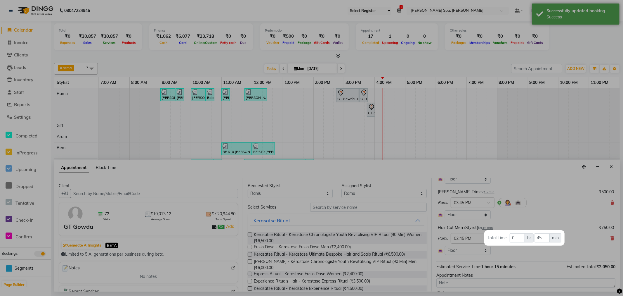
click at [550, 238] on span "min" at bounding box center [556, 237] width 12 height 9
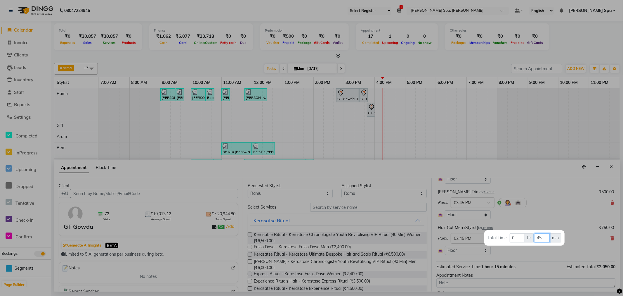
click at [546, 235] on input "45" at bounding box center [541, 237] width 15 height 9
type input "4"
type input "30"
click at [558, 201] on div at bounding box center [311, 148] width 623 height 296
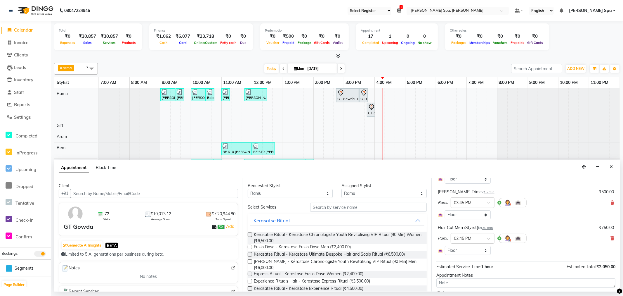
scroll to position [32, 0]
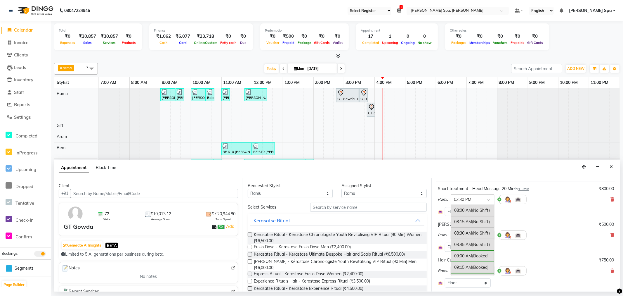
click at [490, 204] on span at bounding box center [490, 201] width 7 height 6
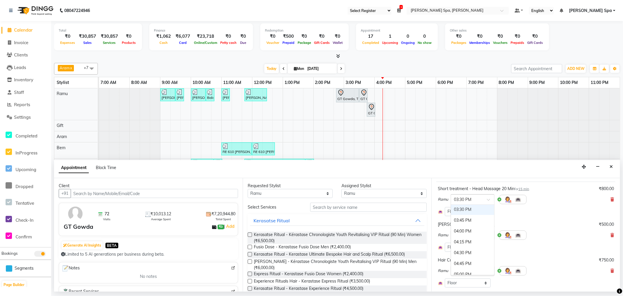
scroll to position [320, 0]
click at [471, 214] on div "03:15 PM" at bounding box center [472, 211] width 43 height 11
click at [529, 190] on span "15 min" at bounding box center [524, 189] width 11 height 4
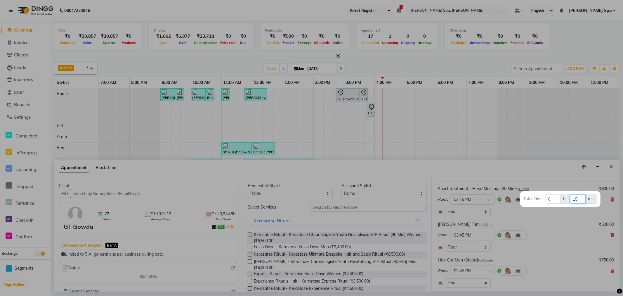
click at [576, 198] on input "15" at bounding box center [577, 198] width 15 height 9
click at [588, 194] on span "min" at bounding box center [592, 198] width 12 height 9
click at [575, 198] on input "15" at bounding box center [577, 198] width 15 height 9
click at [581, 199] on input "15" at bounding box center [577, 198] width 15 height 9
type input "1"
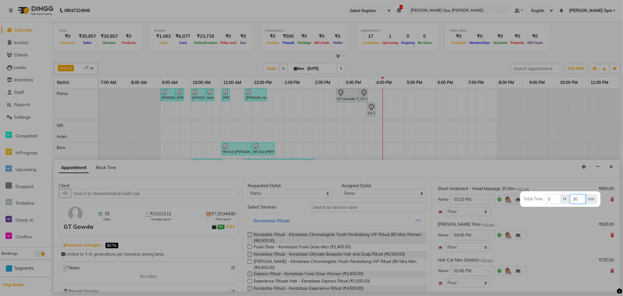
type input "30"
click at [552, 229] on div at bounding box center [311, 148] width 623 height 296
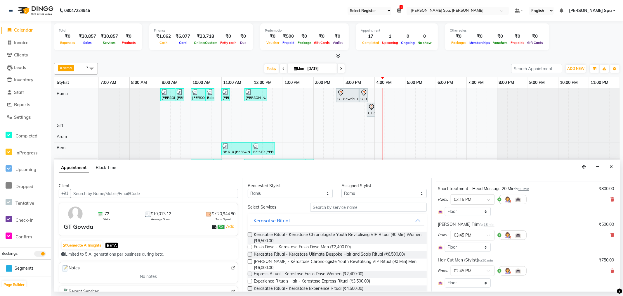
click at [538, 212] on div "Select Room Floor" at bounding box center [526, 211] width 176 height 9
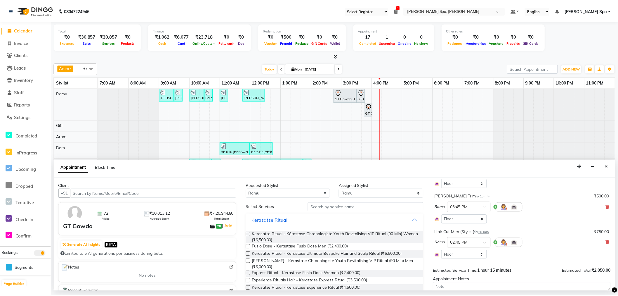
scroll to position [98, 0]
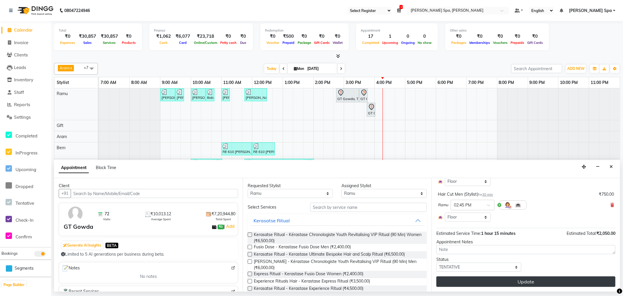
click at [531, 278] on button "Update" at bounding box center [526, 281] width 179 height 11
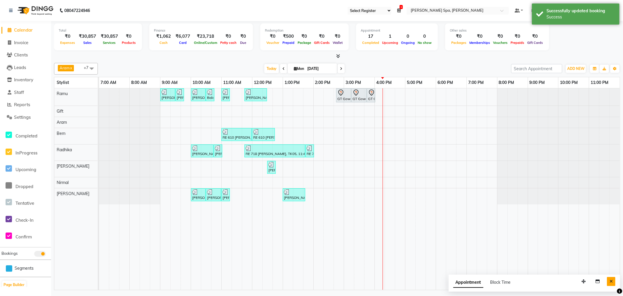
click at [611, 280] on icon "Close" at bounding box center [611, 281] width 3 height 4
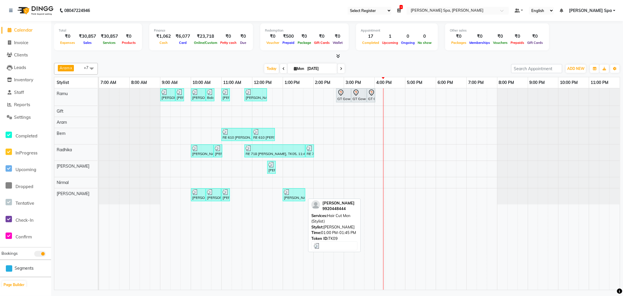
click at [291, 195] on div "[PERSON_NAME], TK09, 01:00 PM-01:45 PM, Hair Cut Men (Stylist)" at bounding box center [293, 194] width 21 height 11
select select "3"
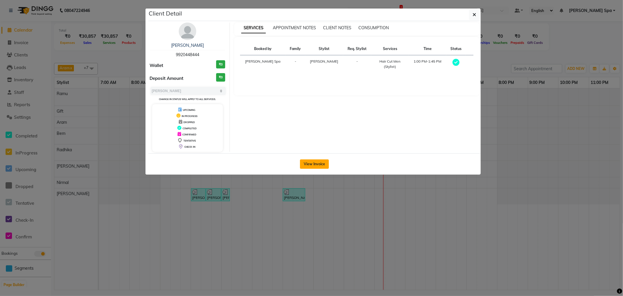
click at [321, 167] on button "View Invoice" at bounding box center [314, 163] width 29 height 9
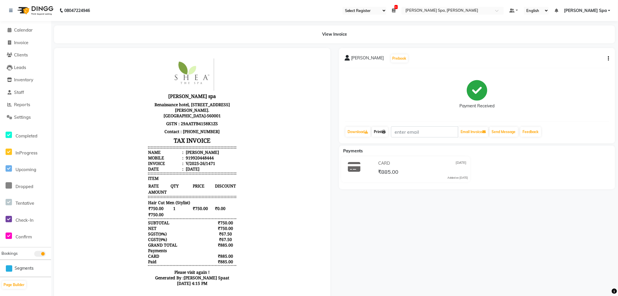
click at [382, 130] on link "Print" at bounding box center [380, 132] width 16 height 10
click at [381, 132] on link "Print" at bounding box center [380, 132] width 16 height 10
click at [29, 30] on span "Calendar" at bounding box center [23, 30] width 19 height 6
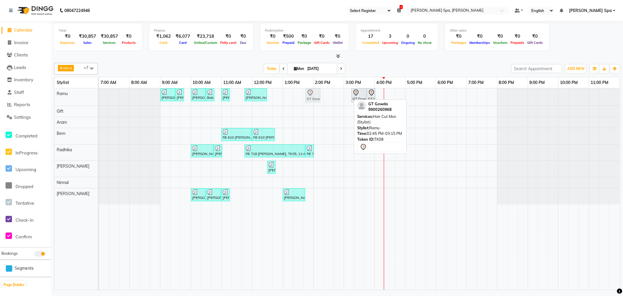
drag, startPoint x: 341, startPoint y: 95, endPoint x: 310, endPoint y: 95, distance: 31.0
click at [99, 95] on div "Sandeep Krishna Murthy, TK01, 09:00 AM-09:30 AM, Hair Cut Men (Stylist) Sandeep…" at bounding box center [99, 96] width 0 height 17
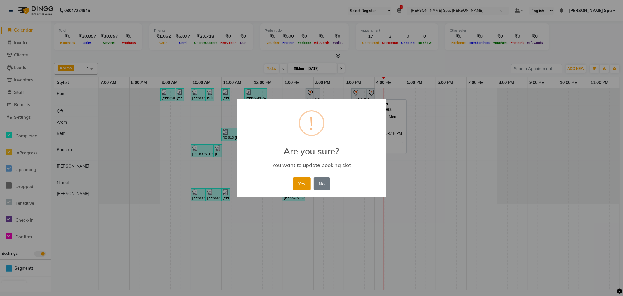
click at [300, 188] on button "Yes" at bounding box center [302, 183] width 18 height 13
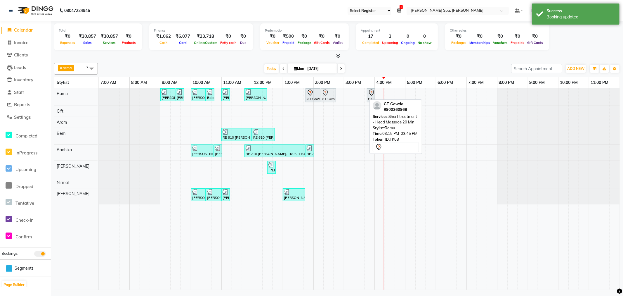
drag, startPoint x: 361, startPoint y: 94, endPoint x: 333, endPoint y: 94, distance: 28.6
click at [99, 94] on div "Sandeep Krishna Murthy, TK01, 09:00 AM-09:30 AM, Hair Cut Men (Stylist) Sandeep…" at bounding box center [99, 96] width 0 height 17
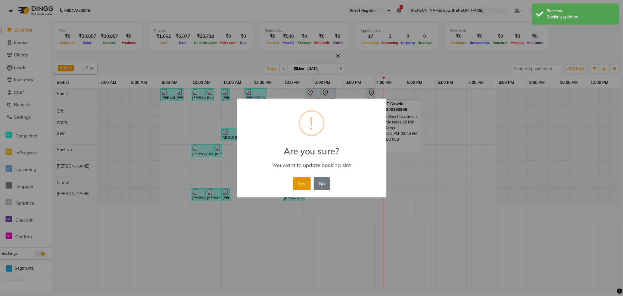
click at [307, 179] on button "Yes" at bounding box center [302, 183] width 18 height 13
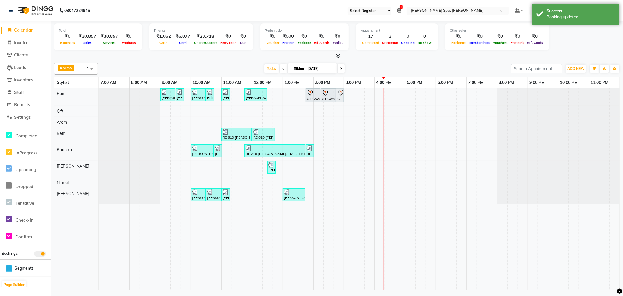
drag, startPoint x: 372, startPoint y: 97, endPoint x: 344, endPoint y: 101, distance: 27.7
click at [344, 101] on div "Sandeep Krishna Murthy, TK01, 09:00 AM-09:30 AM, Hair Cut Men (Stylist) Sandeep…" at bounding box center [359, 188] width 521 height 201
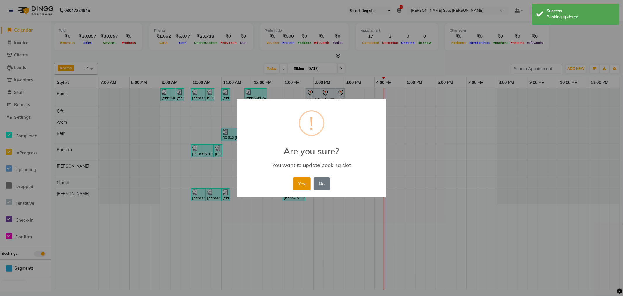
click at [307, 183] on button "Yes" at bounding box center [302, 183] width 18 height 13
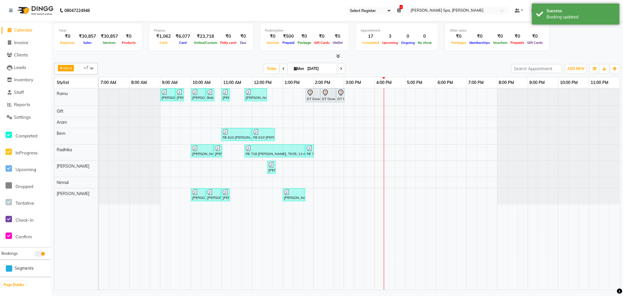
click at [369, 94] on div "Sandeep Krishna Murthy, TK01, 09:00 AM-09:30 AM, Hair Cut Men (Stylist) Sandeep…" at bounding box center [359, 188] width 521 height 201
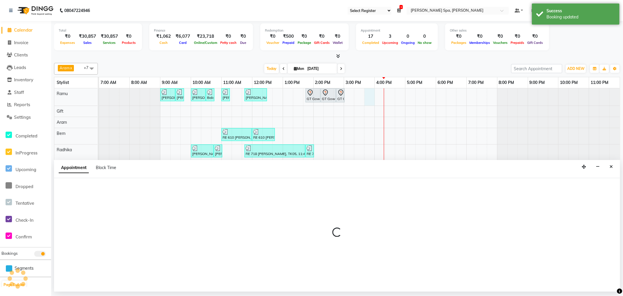
select select "84952"
select select "945"
select select "tentative"
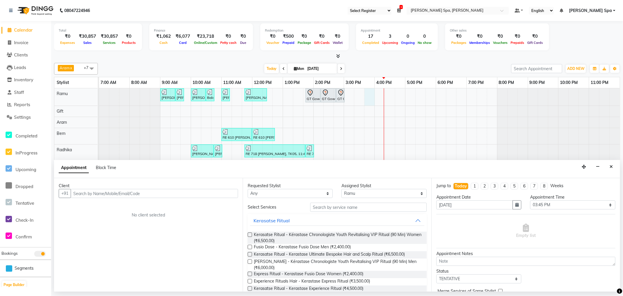
click at [108, 191] on input "text" at bounding box center [154, 193] width 167 height 9
type input "c"
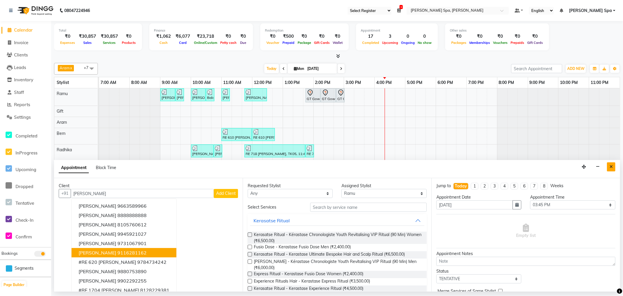
type input "patel"
click at [611, 164] on button "Close" at bounding box center [611, 166] width 8 height 9
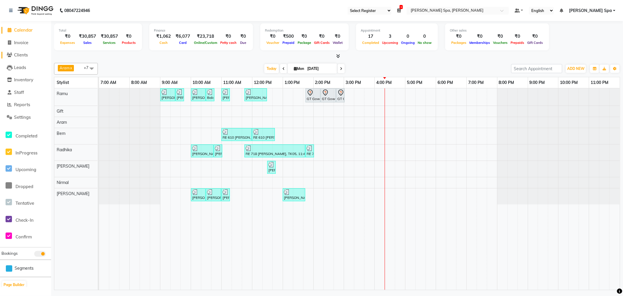
click at [22, 56] on span "Clients" at bounding box center [21, 55] width 14 height 6
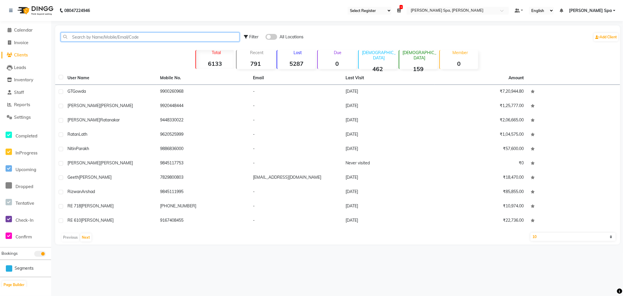
click at [102, 34] on input "text" at bounding box center [150, 36] width 179 height 9
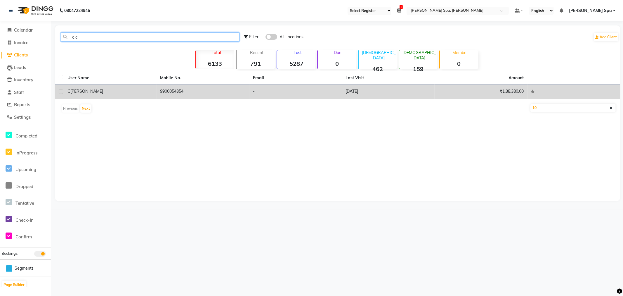
type input "c c"
click at [127, 97] on td "C C Patel" at bounding box center [110, 92] width 93 height 14
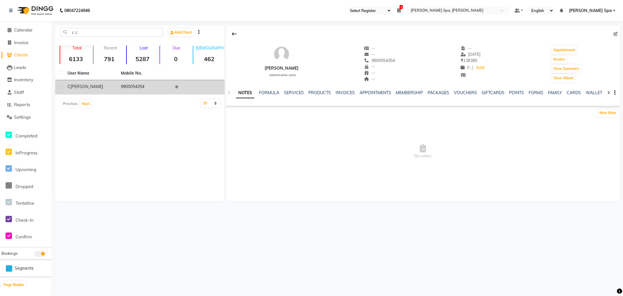
click at [128, 93] on td "9900054354" at bounding box center [143, 87] width 53 height 14
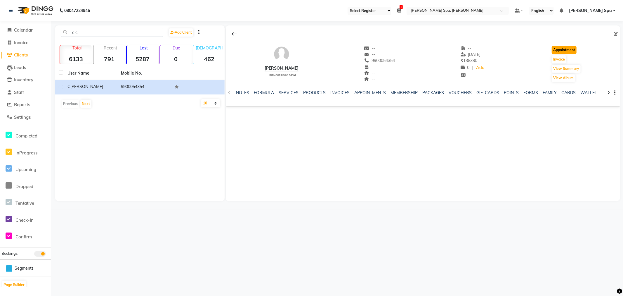
click at [568, 47] on button "Appointment" at bounding box center [564, 50] width 25 height 8
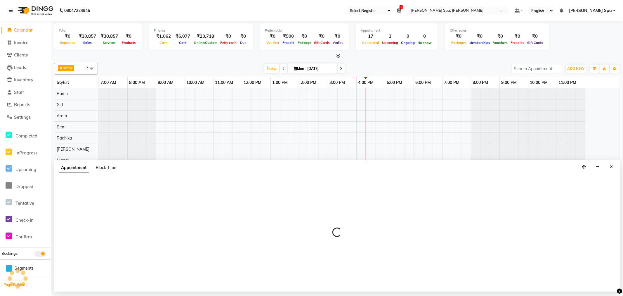
select select "tentative"
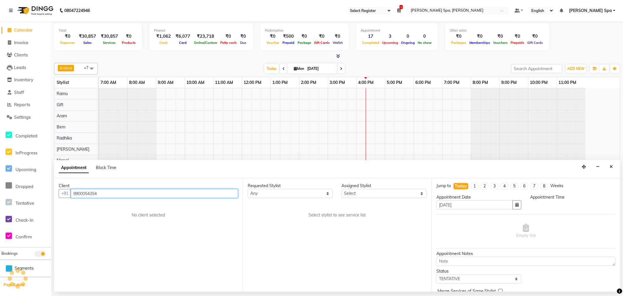
select select "480"
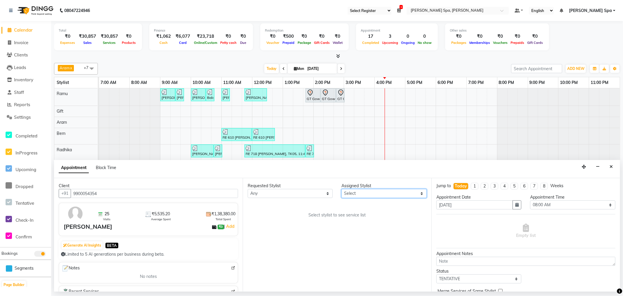
click at [384, 189] on select "Select Amy Aram Bem Gift Nirmal Poornesh Priscilla Radhika Ramu Ricky Shantha S…" at bounding box center [384, 193] width 85 height 9
select select "84952"
click at [342, 189] on select "Select Amy Aram Bem Gift Nirmal Poornesh Priscilla Radhika Ramu Ricky Shantha S…" at bounding box center [384, 193] width 85 height 9
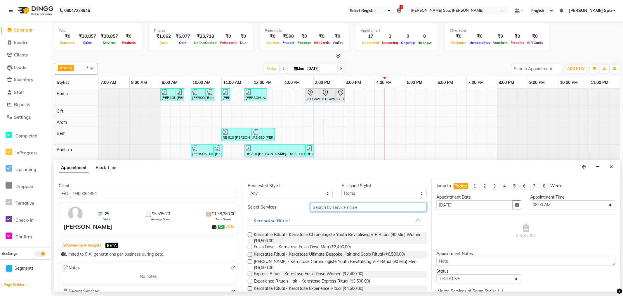
click at [344, 208] on input "text" at bounding box center [368, 206] width 117 height 9
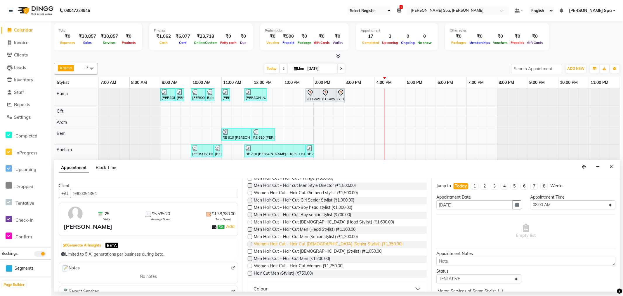
scroll to position [72, 0]
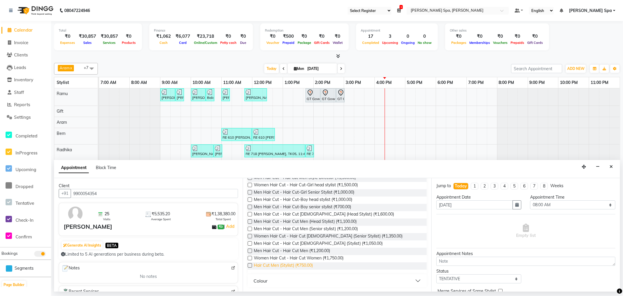
type input "hair cut"
click at [297, 265] on span "Hair Cut Men (Stylist) (₹750.00)" at bounding box center [283, 265] width 59 height 7
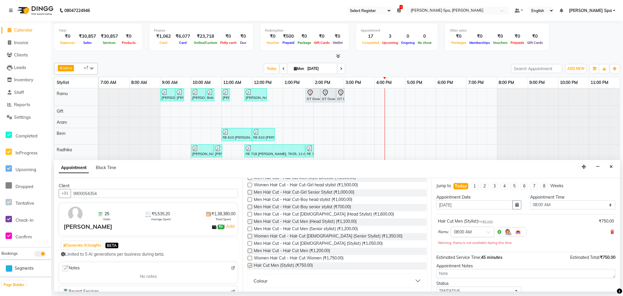
checkbox input "false"
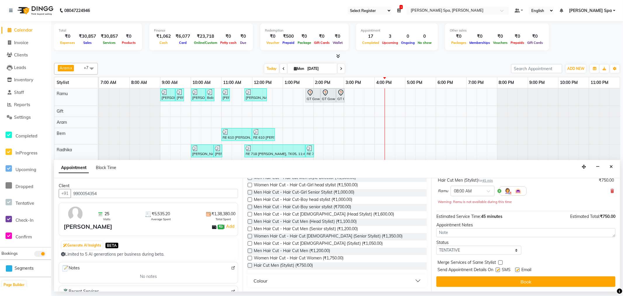
scroll to position [41, 0]
click at [490, 188] on div at bounding box center [472, 190] width 43 height 6
click at [464, 204] on div "04:00 PM" at bounding box center [472, 201] width 43 height 11
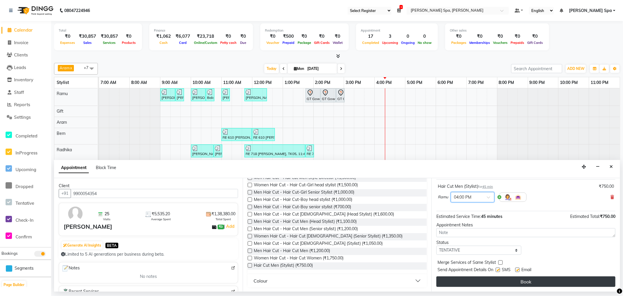
click at [514, 280] on button "Book" at bounding box center [526, 281] width 179 height 11
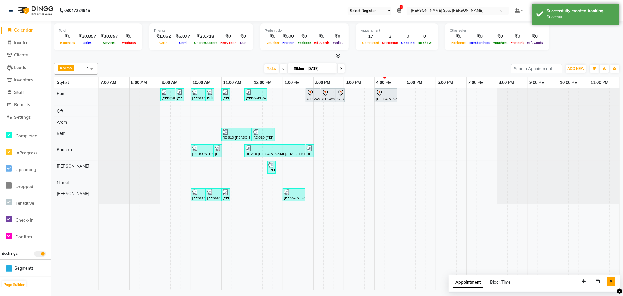
click at [611, 278] on button "Close" at bounding box center [611, 281] width 8 height 9
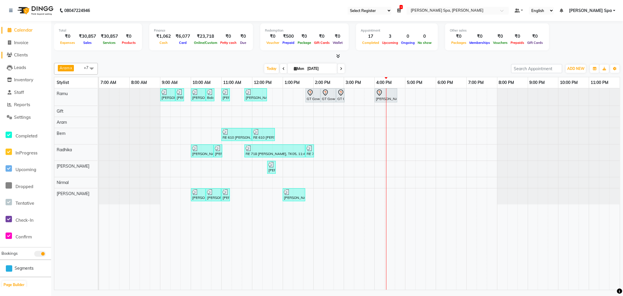
click at [19, 53] on span "Clients" at bounding box center [21, 55] width 14 height 6
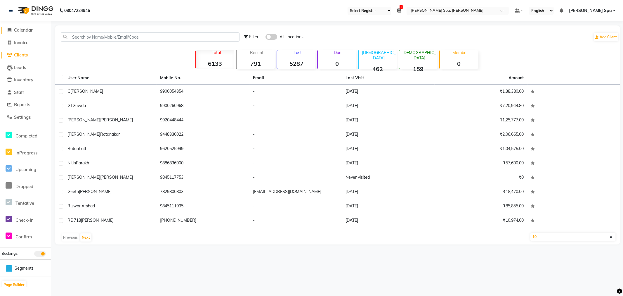
click at [24, 30] on span "Calendar" at bounding box center [23, 30] width 19 height 6
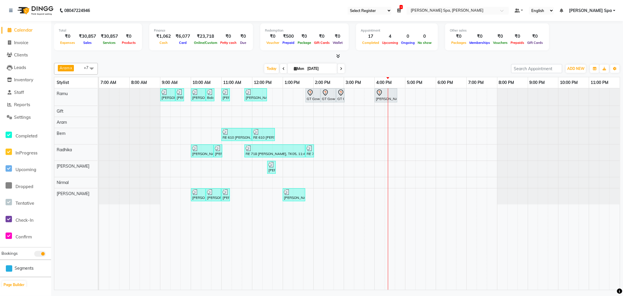
click at [366, 182] on div "Sandeep Krishna Murthy, TK01, 09:00 AM-09:30 AM, Hair Cut Men (Stylist) Sandeep…" at bounding box center [359, 188] width 521 height 201
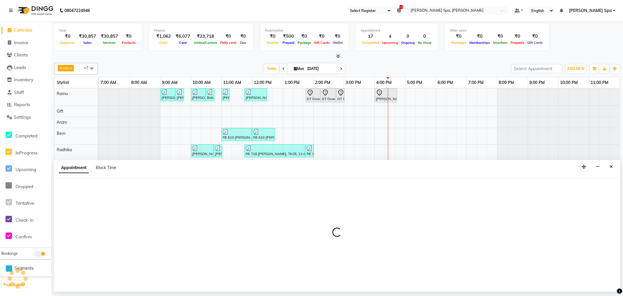
select select "84965"
select select "945"
select select "tentative"
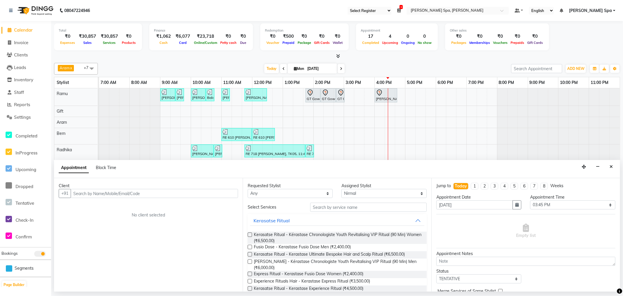
click at [352, 208] on input "text" at bounding box center [368, 206] width 117 height 9
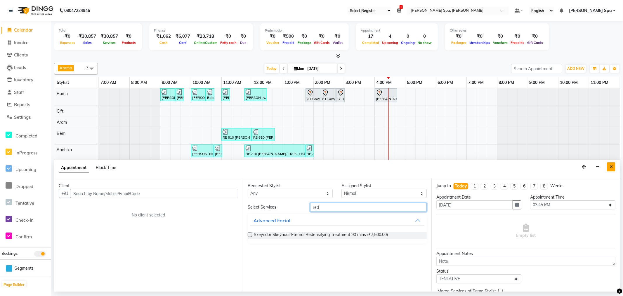
type input "red"
click at [609, 165] on button "Close" at bounding box center [611, 166] width 8 height 9
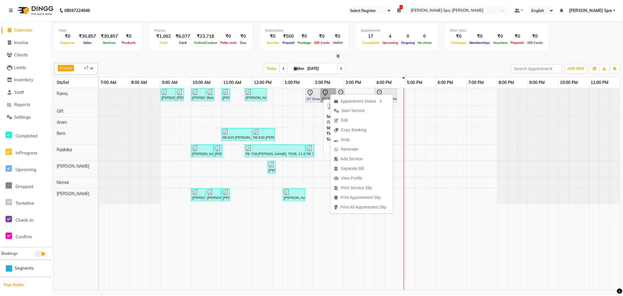
click at [320, 93] on div at bounding box center [320, 95] width 2 height 13
select select "7"
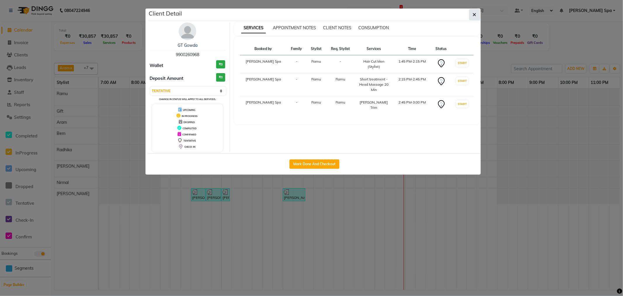
click at [475, 12] on icon "button" at bounding box center [475, 14] width 4 height 5
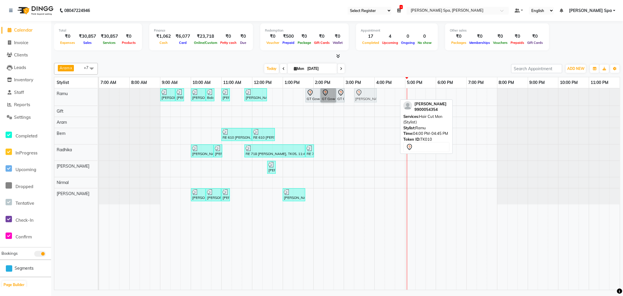
drag, startPoint x: 388, startPoint y: 92, endPoint x: 366, endPoint y: 91, distance: 21.9
click at [99, 91] on div "Sandeep Krishna Murthy, TK01, 09:00 AM-09:30 AM, Hair Cut Men (Stylist) Sandeep…" at bounding box center [99, 96] width 0 height 17
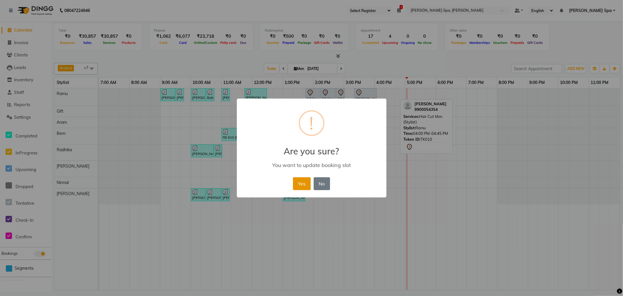
click at [307, 180] on button "Yes" at bounding box center [302, 183] width 18 height 13
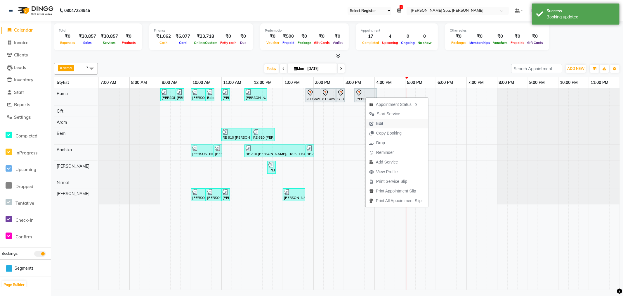
click at [373, 123] on icon "button" at bounding box center [371, 124] width 5 height 4
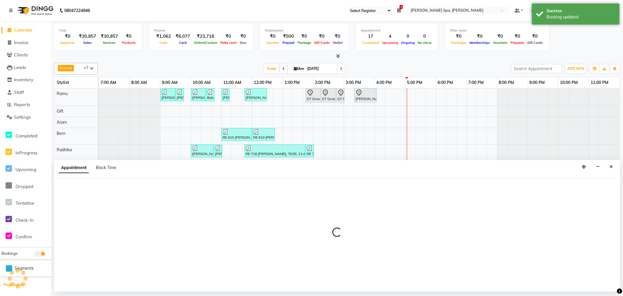
select select "tentative"
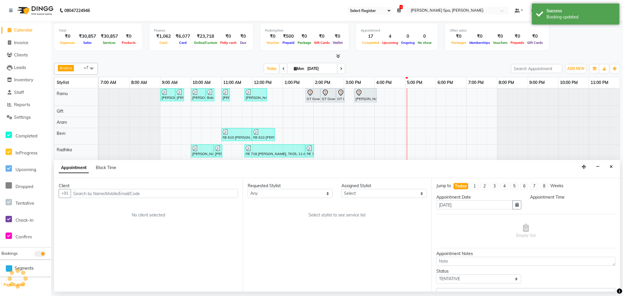
select select "84952"
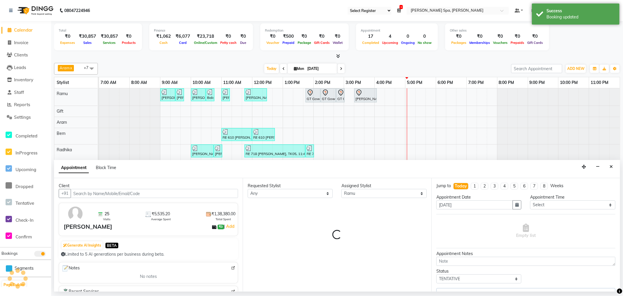
select select "4302"
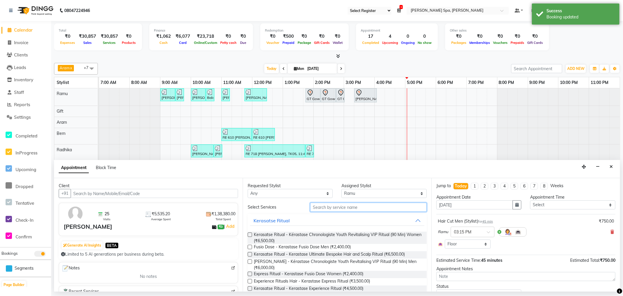
click at [349, 209] on input "text" at bounding box center [368, 206] width 117 height 9
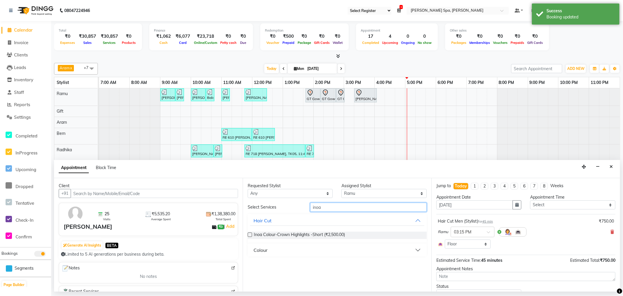
type input "inoa"
click at [301, 248] on button "Colour" at bounding box center [337, 250] width 174 height 11
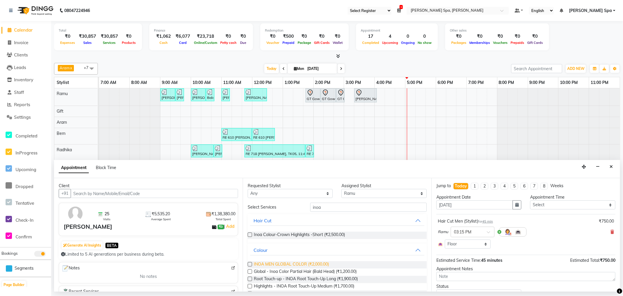
click at [292, 262] on span "INOA MEN GLOBAL COLOR (₹2,000.00)" at bounding box center [291, 264] width 75 height 7
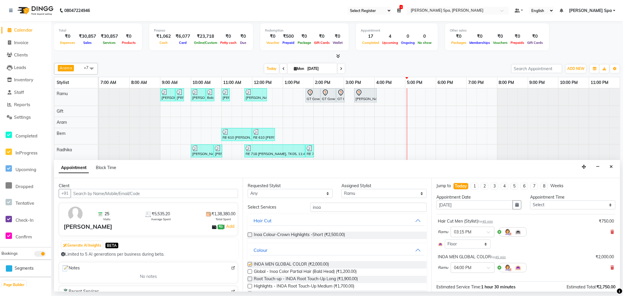
checkbox input "false"
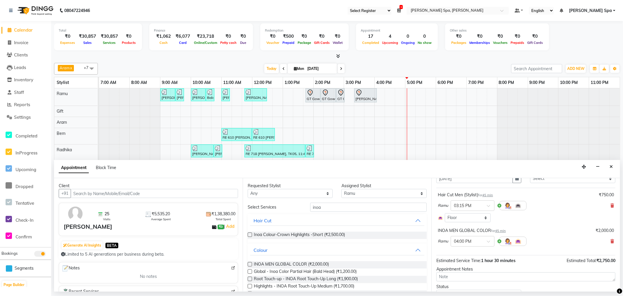
scroll to position [53, 0]
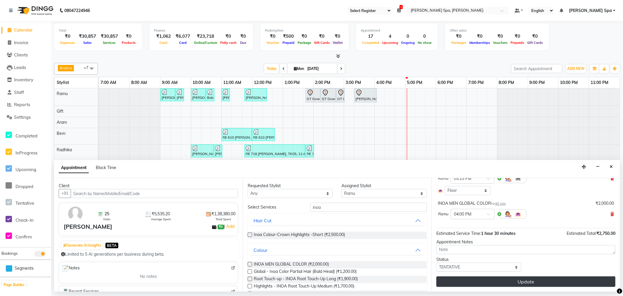
click at [521, 282] on button "Update" at bounding box center [526, 281] width 179 height 11
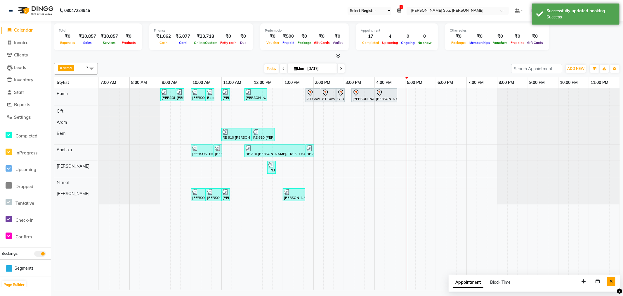
click at [612, 280] on icon "Close" at bounding box center [611, 281] width 3 height 4
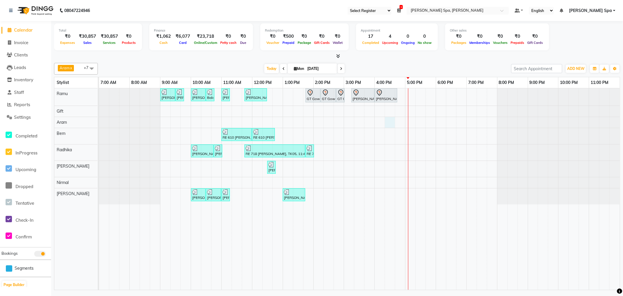
click at [391, 122] on div "Sandeep Krishna Murthy, TK01, 09:00 AM-09:30 AM, Hair Cut Men (Stylist) Sandeep…" at bounding box center [359, 188] width 521 height 201
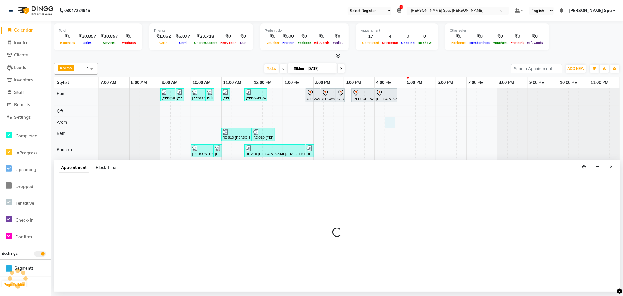
select select "84961"
select select "975"
select select "tentative"
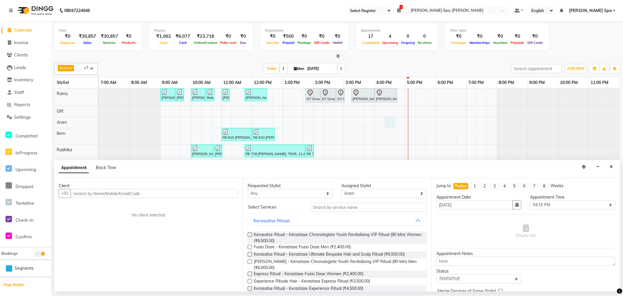
click at [162, 193] on input "text" at bounding box center [154, 193] width 167 height 9
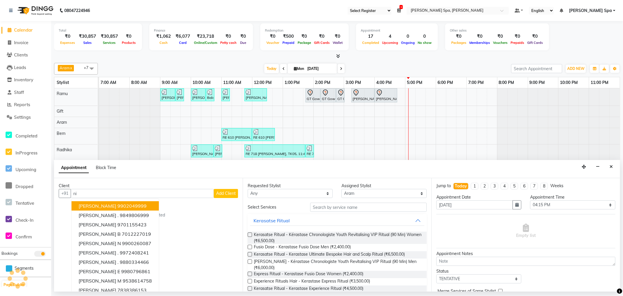
type input "n"
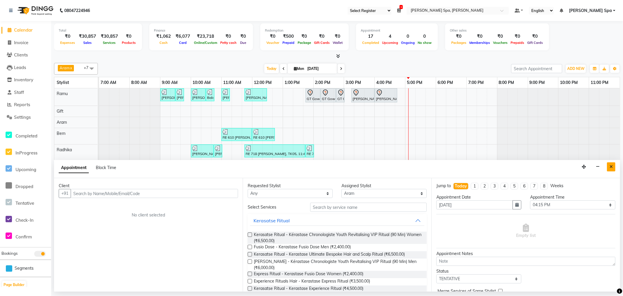
click at [612, 164] on button "Close" at bounding box center [611, 166] width 8 height 9
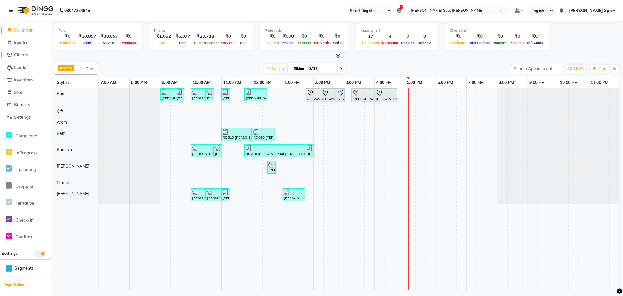
click at [25, 58] on link "Clients" at bounding box center [25, 55] width 48 height 7
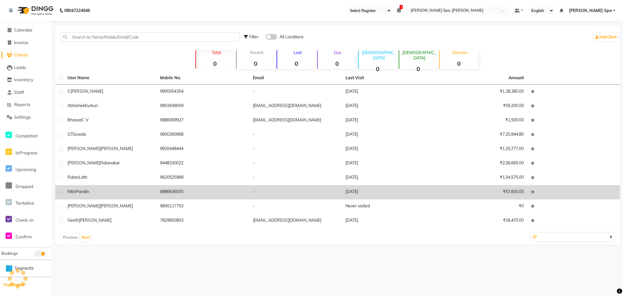
click at [107, 190] on div "Nitin Parakh" at bounding box center [110, 191] width 86 height 6
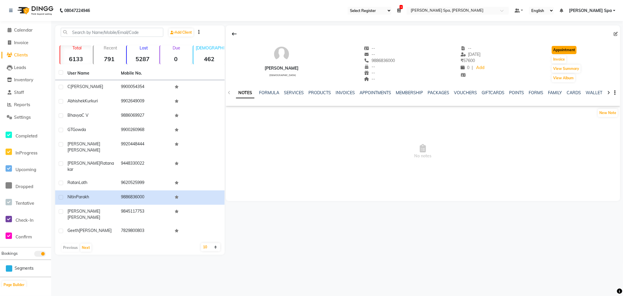
click at [565, 48] on button "Appointment" at bounding box center [564, 50] width 25 height 8
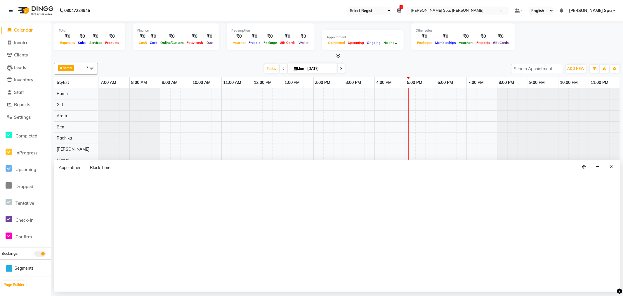
select select "480"
select select "tentative"
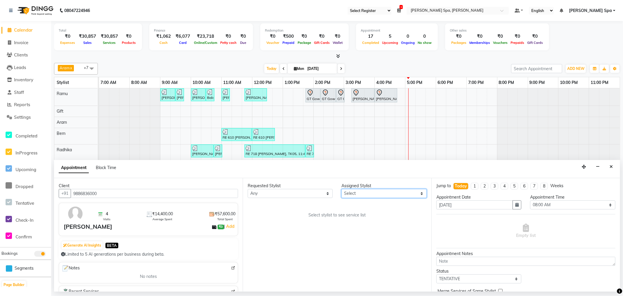
click at [367, 193] on select "Select Amy Aram Bem Gift Nirmal Poornesh Priscilla Radhika Ramu Ricky Shantha S…" at bounding box center [384, 193] width 85 height 9
select select "84961"
click at [342, 189] on select "Select Amy Aram Bem Gift Nirmal Poornesh Priscilla Radhika Ramu Ricky Shantha S…" at bounding box center [384, 193] width 85 height 9
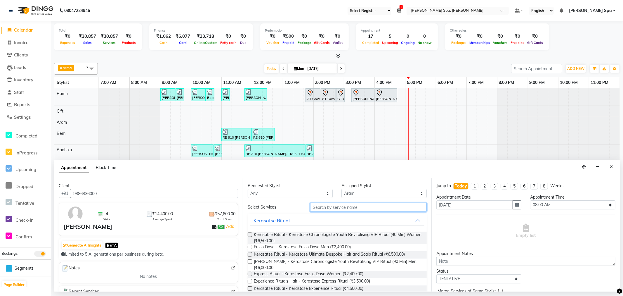
click at [345, 207] on input "text" at bounding box center [368, 206] width 117 height 9
click at [355, 205] on input "text" at bounding box center [368, 206] width 117 height 9
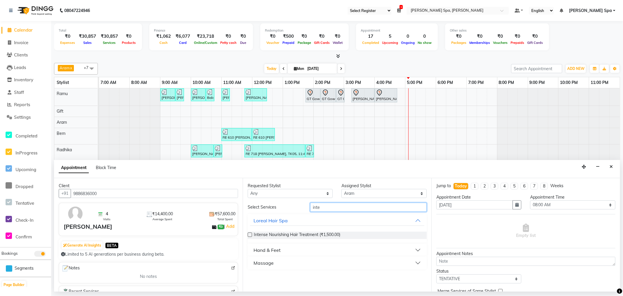
type input "inte"
click at [302, 261] on button "Massage" at bounding box center [337, 262] width 174 height 11
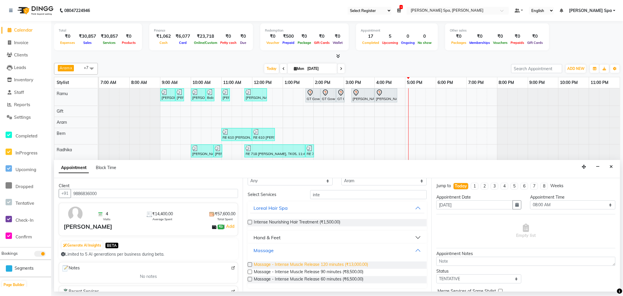
scroll to position [13, 0]
click at [329, 271] on span "Massage - Intense Muscle Release 90 minutes (₹8,500.00)" at bounding box center [309, 271] width 110 height 7
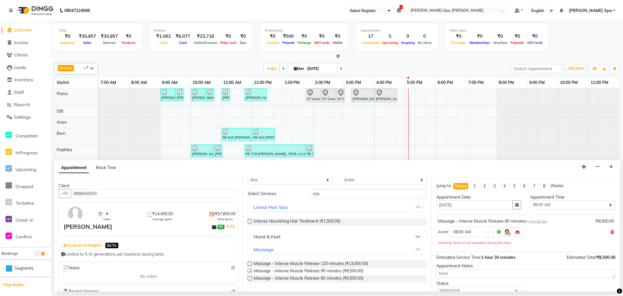
checkbox input "false"
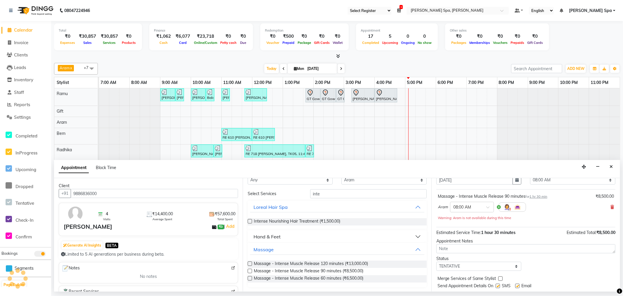
scroll to position [41, 0]
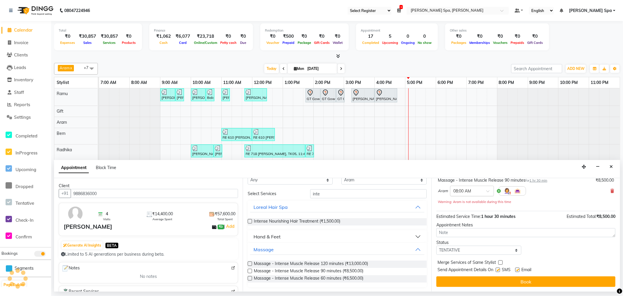
click at [489, 191] on span at bounding box center [489, 193] width 7 height 6
click at [475, 212] on div "04:30 PM" at bounding box center [472, 214] width 43 height 11
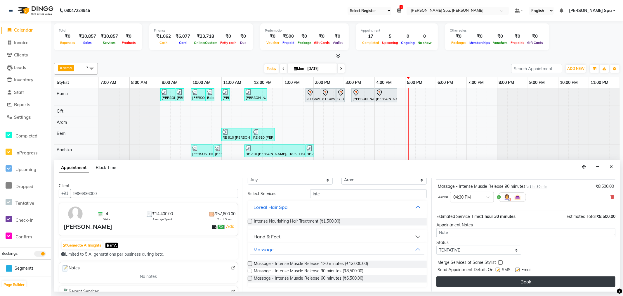
click at [528, 281] on button "Book" at bounding box center [526, 281] width 179 height 11
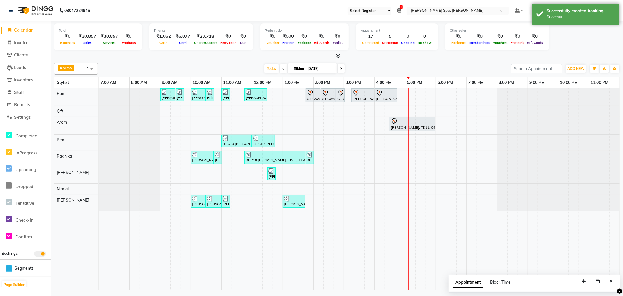
click at [612, 277] on button "Close" at bounding box center [611, 281] width 8 height 9
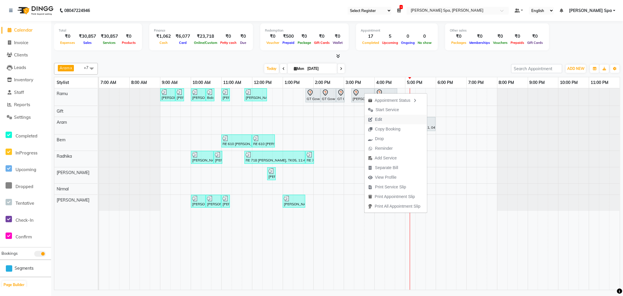
click at [384, 119] on span "Edit" at bounding box center [375, 120] width 21 height 10
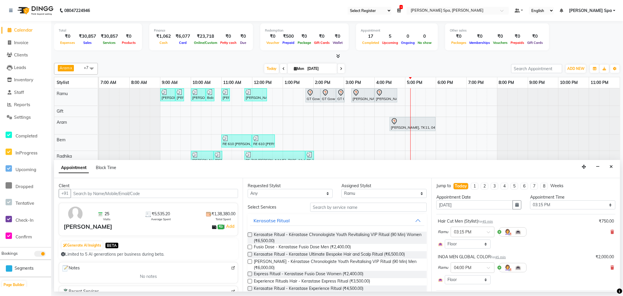
click at [489, 221] on span "45 min" at bounding box center [487, 221] width 11 height 4
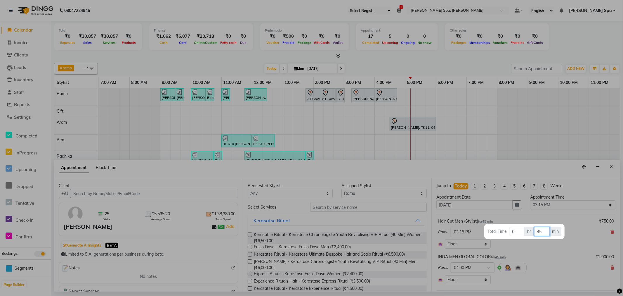
drag, startPoint x: 548, startPoint y: 232, endPoint x: 526, endPoint y: 230, distance: 21.7
click at [526, 230] on tr "Total Time 0 hr 45 min" at bounding box center [524, 231] width 75 height 10
drag, startPoint x: 524, startPoint y: 226, endPoint x: 556, endPoint y: 254, distance: 41.6
click at [556, 254] on div at bounding box center [311, 148] width 623 height 296
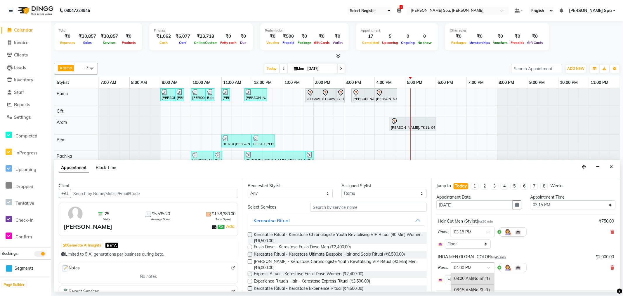
click at [479, 268] on input "text" at bounding box center [467, 267] width 26 height 6
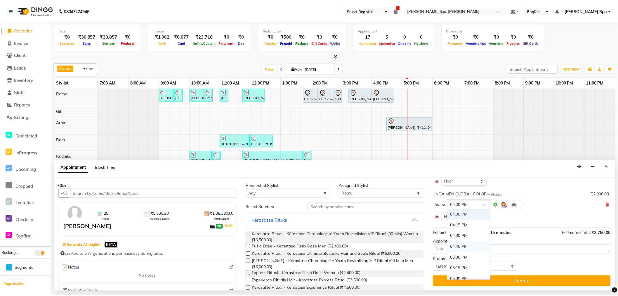
scroll to position [325, 0]
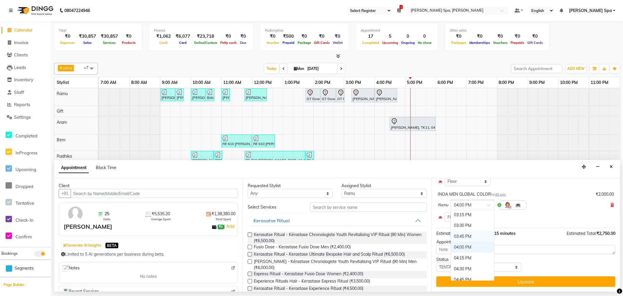
click at [477, 235] on div "03:45 PM" at bounding box center [472, 236] width 43 height 11
click at [504, 195] on span "45 min" at bounding box center [500, 194] width 11 height 4
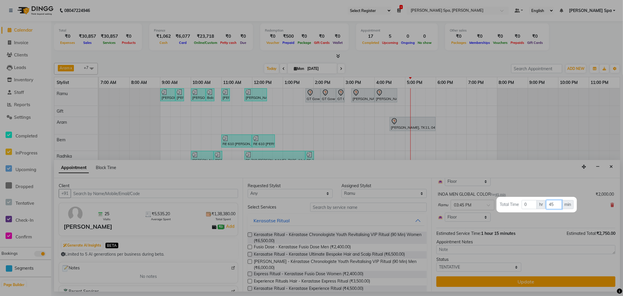
drag, startPoint x: 556, startPoint y: 204, endPoint x: 541, endPoint y: 202, distance: 15.8
click at [541, 202] on tr "Total Time 0 hr 45 min" at bounding box center [537, 205] width 75 height 10
click at [539, 187] on div at bounding box center [311, 148] width 623 height 296
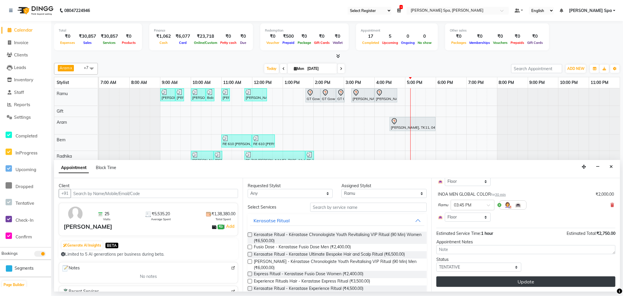
click at [524, 284] on button "Update" at bounding box center [526, 281] width 179 height 11
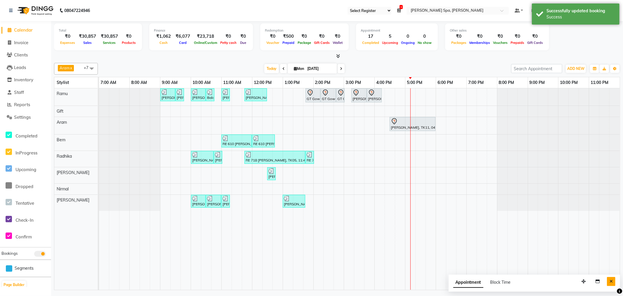
click at [607, 282] on button "Close" at bounding box center [611, 281] width 8 height 9
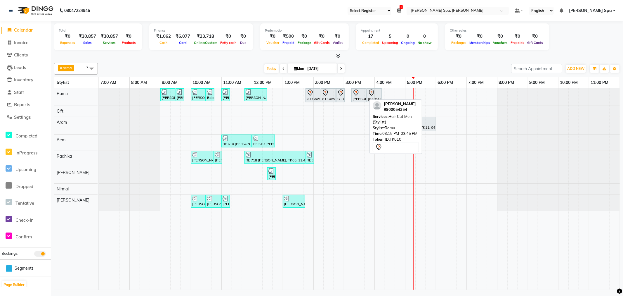
click at [361, 97] on div "[PERSON_NAME], TK10, 03:15 PM-03:45 PM, Hair Cut Men (Stylist)" at bounding box center [359, 95] width 14 height 12
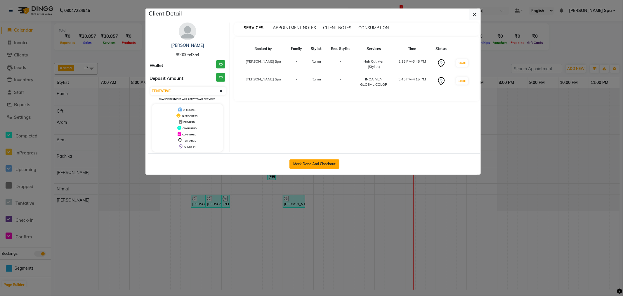
click at [317, 162] on button "Mark Done And Checkout" at bounding box center [315, 163] width 50 height 9
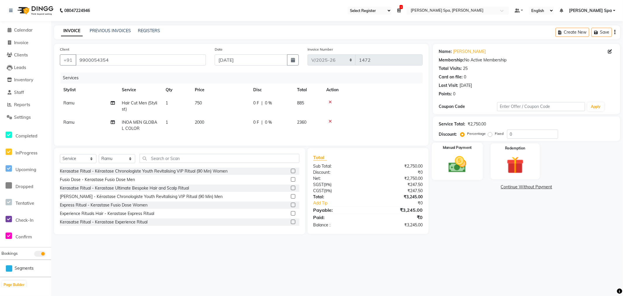
click at [460, 162] on img at bounding box center [457, 164] width 29 height 21
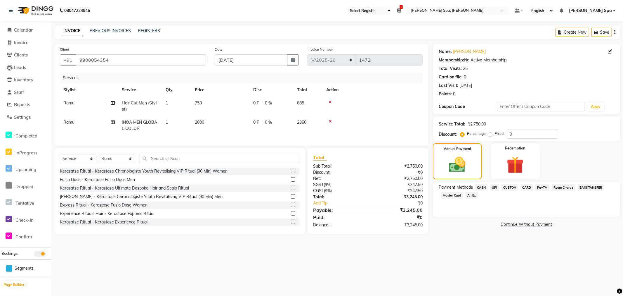
click at [482, 186] on span "CASH" at bounding box center [481, 187] width 13 height 7
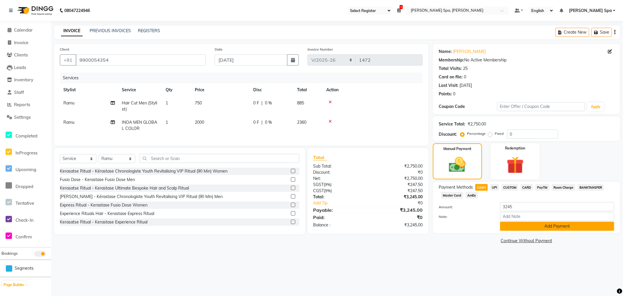
click at [524, 227] on button "Add Payment" at bounding box center [557, 225] width 114 height 9
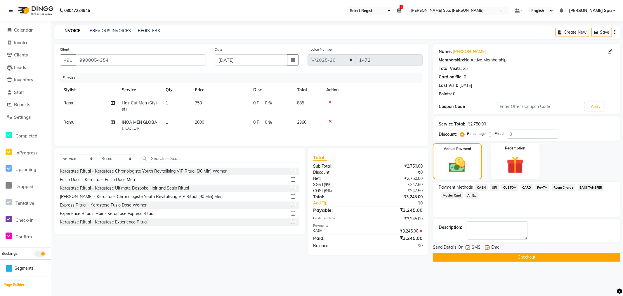
click at [486, 247] on label at bounding box center [487, 247] width 4 height 4
click at [486, 247] on input "checkbox" at bounding box center [487, 248] width 4 height 4
click at [492, 259] on button "Checkout" at bounding box center [526, 256] width 187 height 9
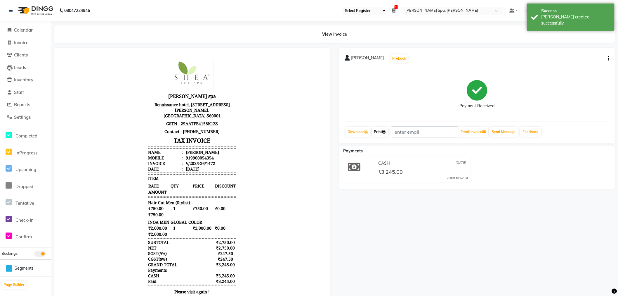
click at [385, 132] on icon at bounding box center [384, 132] width 4 height 4
click at [24, 30] on span "Calendar" at bounding box center [23, 30] width 19 height 6
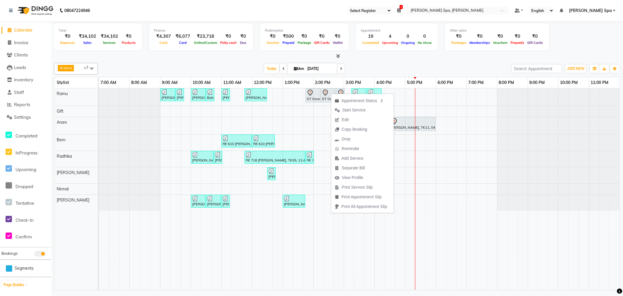
click at [346, 120] on span "Edit" at bounding box center [345, 120] width 7 height 6
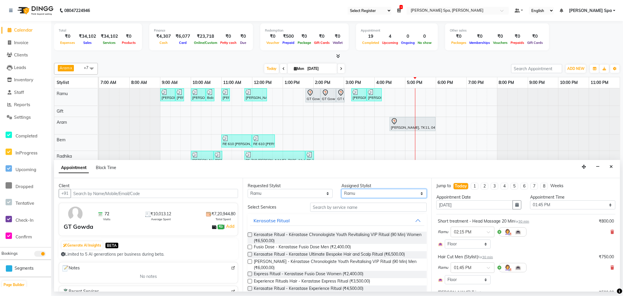
click at [354, 191] on select "Select Amy Aram Bem Gift Nirmal Poornesh Priscilla Radhika Ramu Ricky Shantha S…" at bounding box center [384, 193] width 85 height 9
click at [342, 189] on select "Select Amy Aram Bem Gift Nirmal Poornesh Priscilla Radhika Ramu Ricky Shantha S…" at bounding box center [384, 193] width 85 height 9
click at [351, 206] on input "text" at bounding box center [368, 206] width 117 height 9
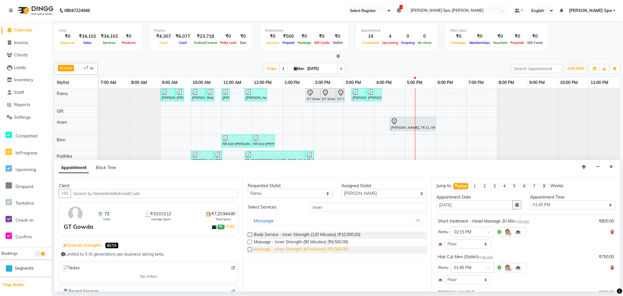
click at [334, 247] on span "Massage - Inner Strength (60 Minutes) (₹5,500.00)" at bounding box center [301, 249] width 94 height 7
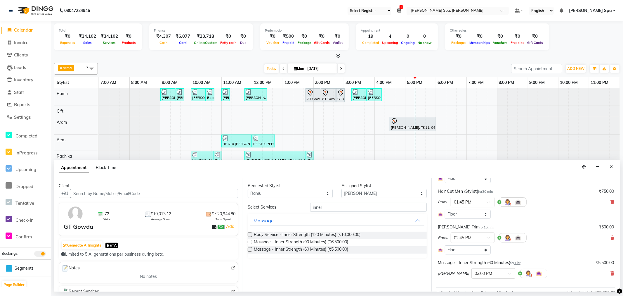
scroll to position [125, 0]
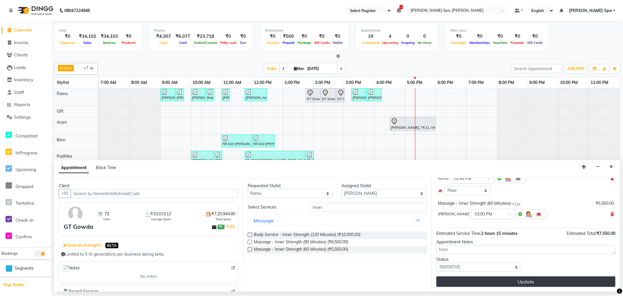
click at [505, 281] on button "Update" at bounding box center [526, 281] width 179 height 11
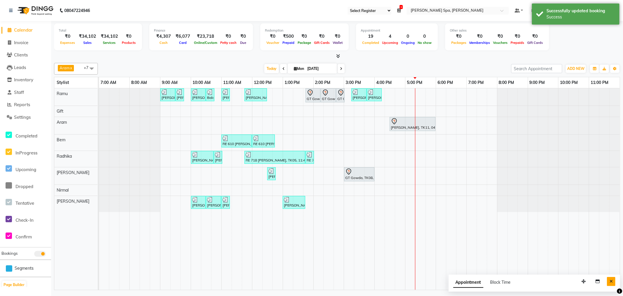
click at [612, 280] on icon "Close" at bounding box center [611, 281] width 3 height 4
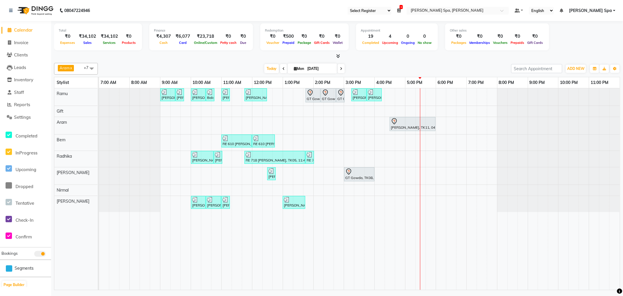
click at [387, 95] on div "Sandeep Krishna Murthy, TK01, 09:00 AM-09:30 AM, Hair Cut Men (Stylist) Sandeep…" at bounding box center [359, 188] width 521 height 201
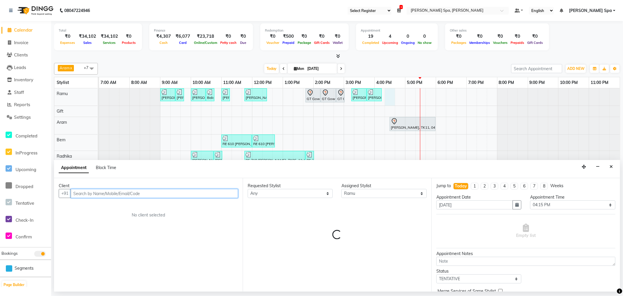
click at [119, 192] on input "text" at bounding box center [154, 193] width 167 height 9
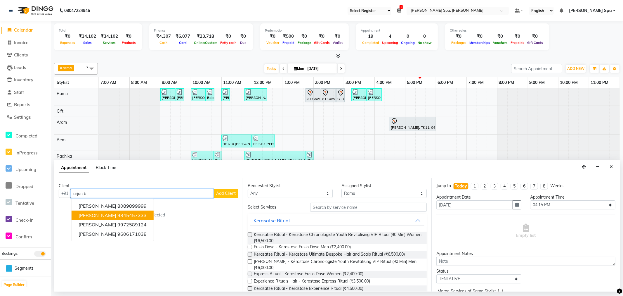
click at [133, 212] on button "Arjun B 9845457333" at bounding box center [113, 214] width 82 height 9
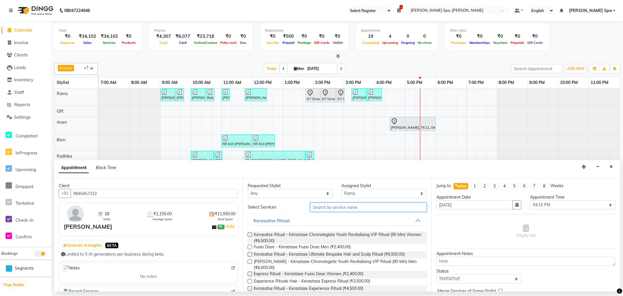
click at [366, 209] on input "text" at bounding box center [368, 206] width 117 height 9
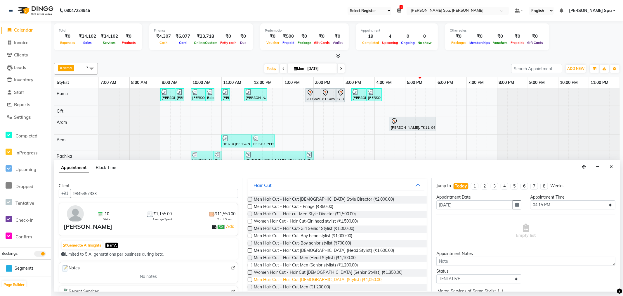
scroll to position [72, 0]
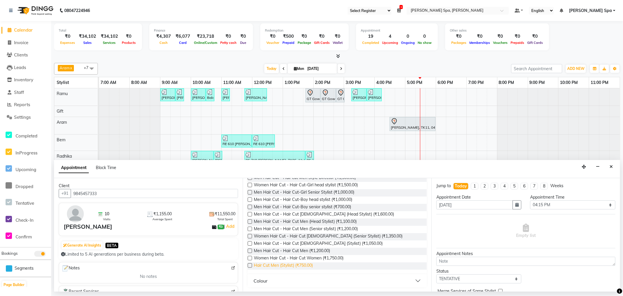
click at [303, 267] on span "Hair Cut Men (Stylist) (₹750.00)" at bounding box center [283, 265] width 59 height 7
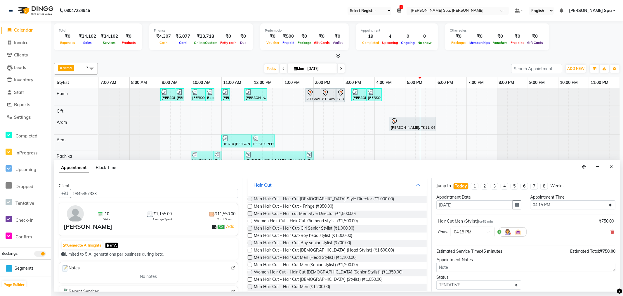
scroll to position [0, 0]
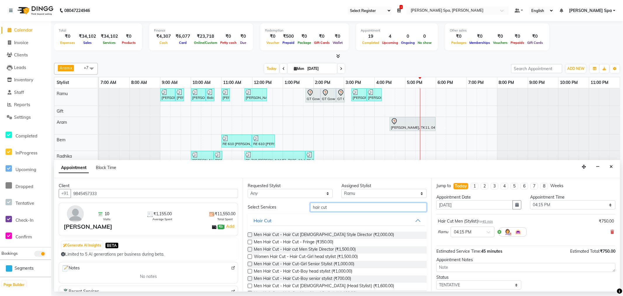
drag, startPoint x: 345, startPoint y: 209, endPoint x: 278, endPoint y: 209, distance: 66.6
click at [278, 209] on div "Select Services hair cut" at bounding box center [337, 206] width 188 height 9
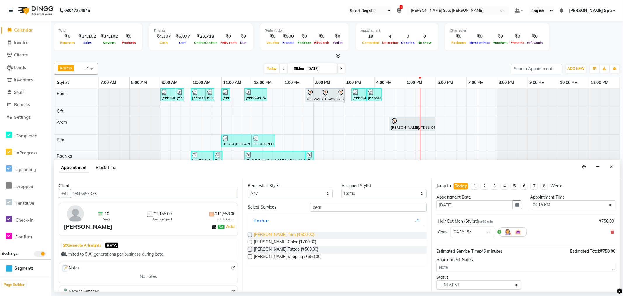
click at [296, 233] on span "Barbar - Beard Trim (₹500.00)" at bounding box center [284, 234] width 60 height 7
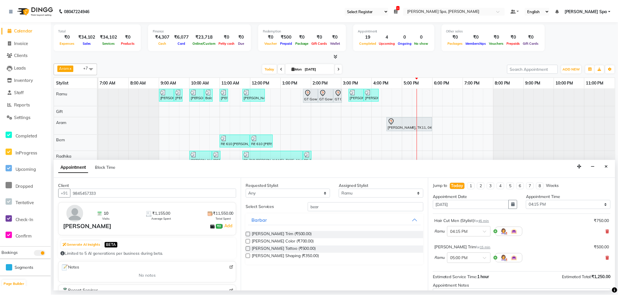
scroll to position [62, 0]
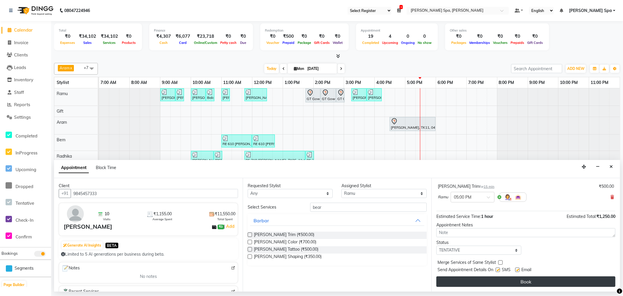
click at [519, 278] on button "Book" at bounding box center [526, 281] width 179 height 11
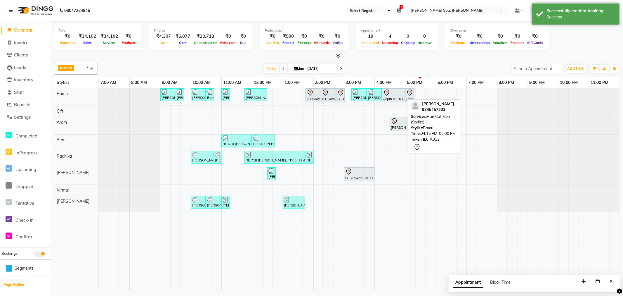
click at [395, 94] on div at bounding box center [393, 92] width 20 height 7
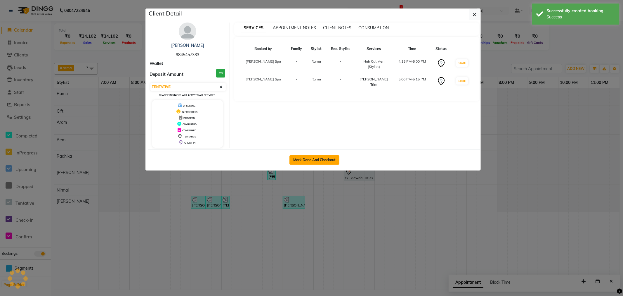
click at [316, 160] on button "Mark Done And Checkout" at bounding box center [315, 159] width 50 height 9
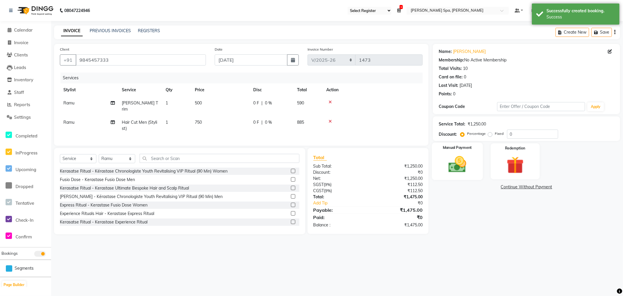
click at [464, 162] on img at bounding box center [457, 164] width 29 height 21
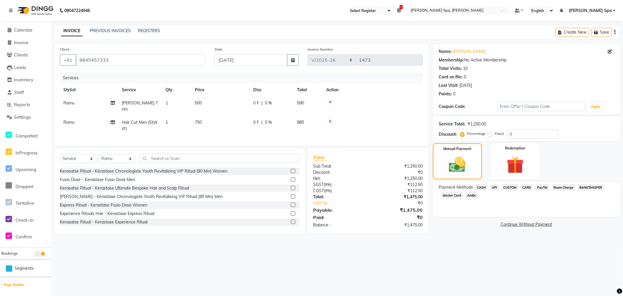
click at [496, 186] on span "UPI" at bounding box center [494, 187] width 9 height 7
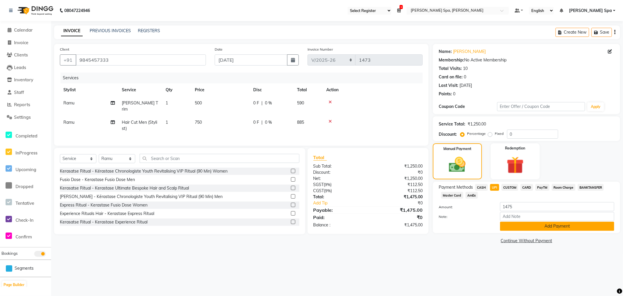
click at [520, 225] on button "Add Payment" at bounding box center [557, 225] width 114 height 9
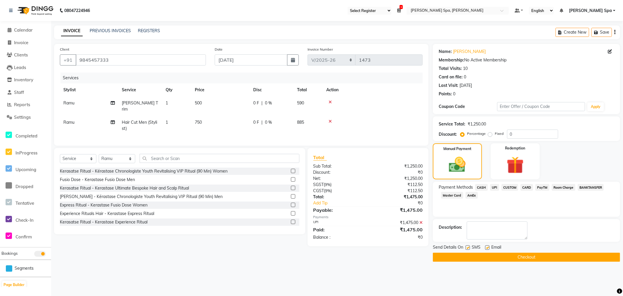
click at [488, 249] on label at bounding box center [487, 247] width 4 height 4
click at [488, 249] on input "checkbox" at bounding box center [487, 248] width 4 height 4
click at [492, 255] on button "Checkout" at bounding box center [526, 256] width 187 height 9
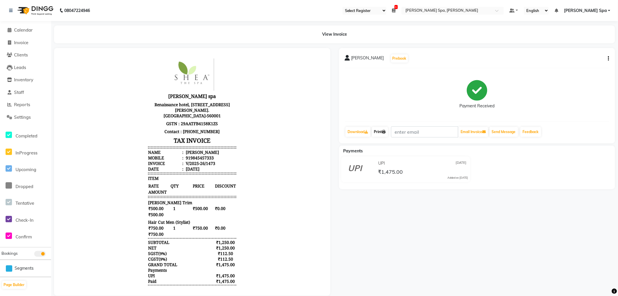
click at [381, 132] on link "Print" at bounding box center [380, 132] width 16 height 10
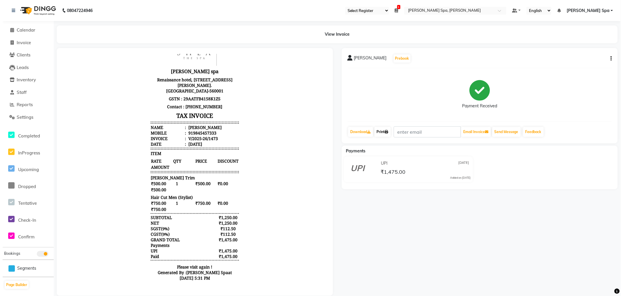
scroll to position [25, 0]
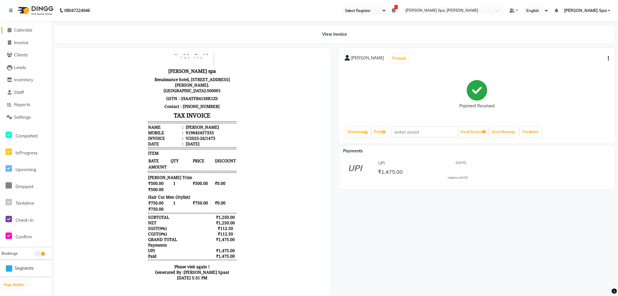
click at [17, 30] on span "Calendar" at bounding box center [23, 30] width 19 height 6
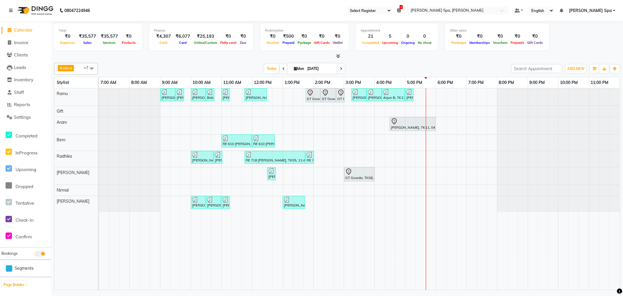
click at [421, 96] on div "Sandeep Krishna Murthy, TK01, 09:00 AM-09:30 AM, Hair Cut Men (Stylist) Sandeep…" at bounding box center [359, 188] width 521 height 201
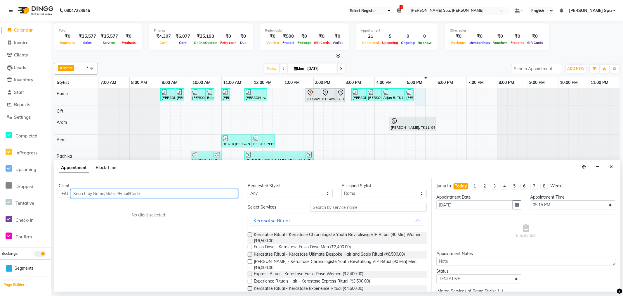
click at [159, 194] on input "text" at bounding box center [154, 193] width 167 height 9
click at [612, 165] on icon "Close" at bounding box center [611, 166] width 3 height 4
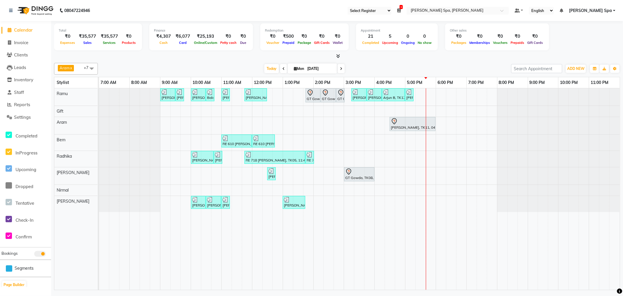
click at [285, 95] on div "Sandeep Krishna Murthy, TK01, 09:00 AM-09:30 AM, Hair Cut Men (Stylist) Sandeep…" at bounding box center [359, 188] width 521 height 201
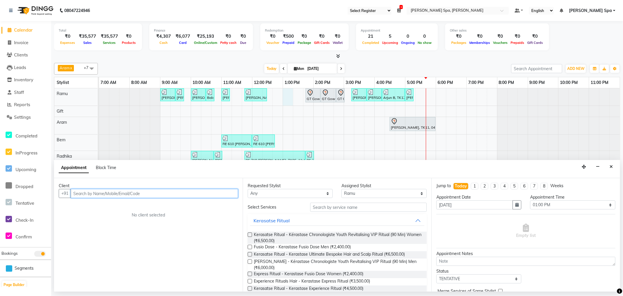
click at [119, 194] on input "text" at bounding box center [154, 193] width 167 height 9
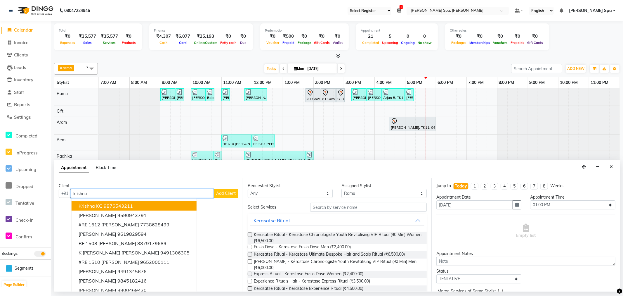
click at [121, 207] on ngb-highlight "9876543211" at bounding box center [118, 206] width 29 height 6
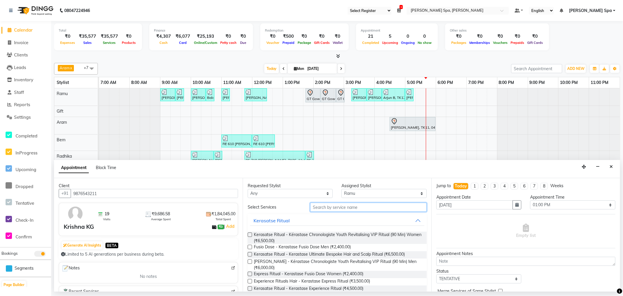
click at [322, 202] on input "text" at bounding box center [368, 206] width 117 height 9
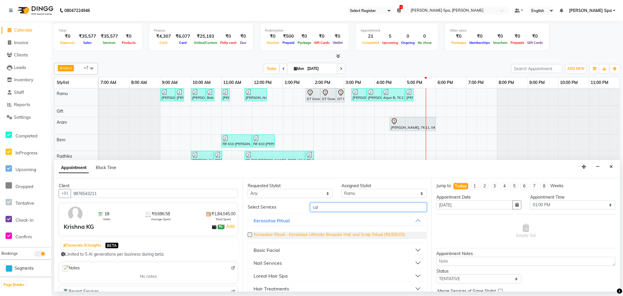
scroll to position [8, 0]
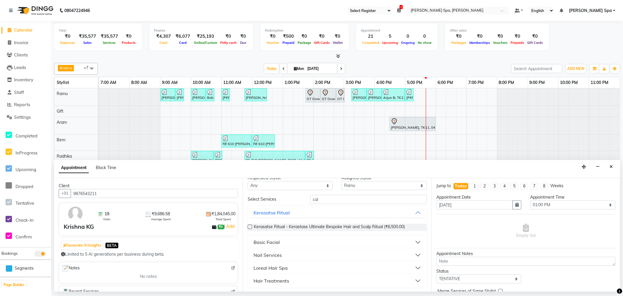
click at [290, 276] on button "Hair Treatments" at bounding box center [337, 280] width 174 height 11
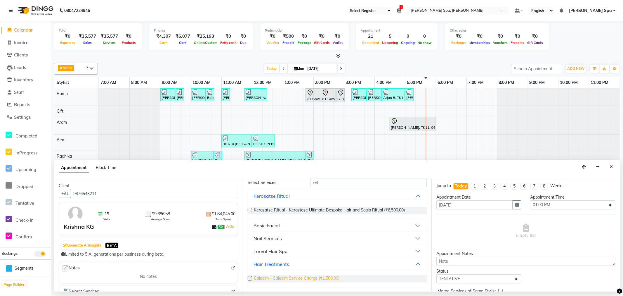
click at [330, 277] on span "Calecim - Calecim Service Charge (₹1,500.00)" at bounding box center [297, 278] width 86 height 7
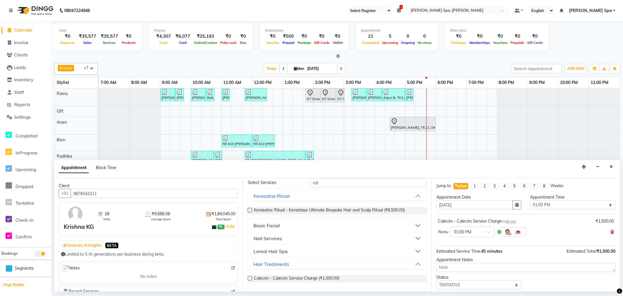
click at [512, 221] on span "45 min" at bounding box center [511, 221] width 11 height 4
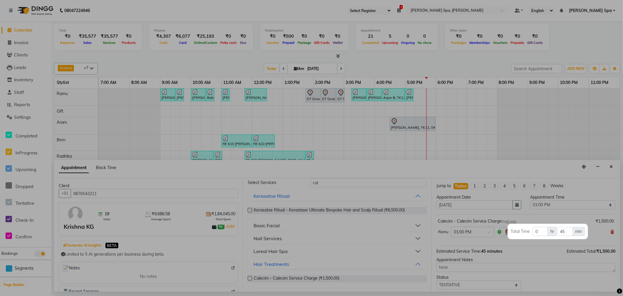
click at [512, 221] on div at bounding box center [311, 148] width 623 height 296
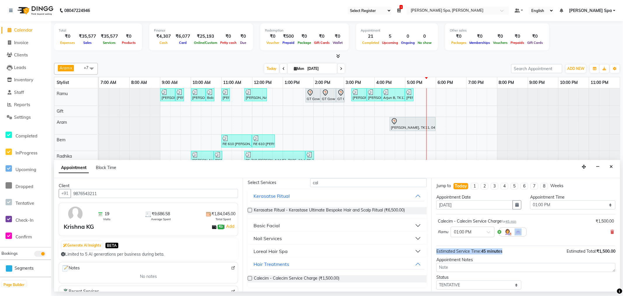
click at [522, 250] on div "Jump to Today 1 2 3 4 5 6 7 8 Weeks Appointment Date 01-09-2025 Appointment Tim…" at bounding box center [526, 234] width 189 height 113
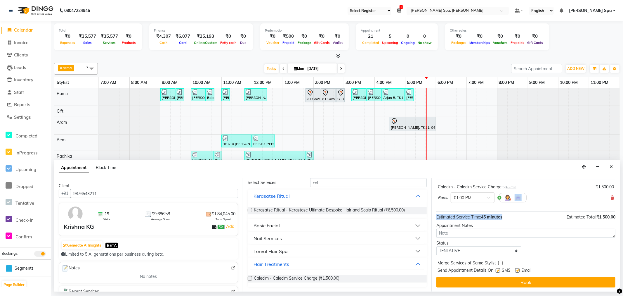
scroll to position [35, 0]
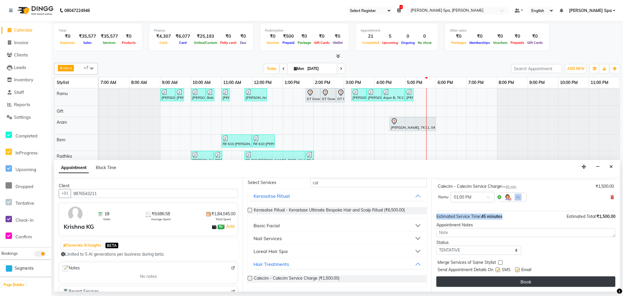
click at [525, 280] on button "Book" at bounding box center [526, 281] width 179 height 11
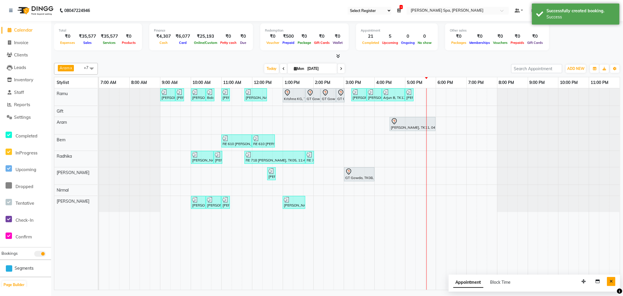
click at [608, 281] on button "Close" at bounding box center [611, 281] width 8 height 9
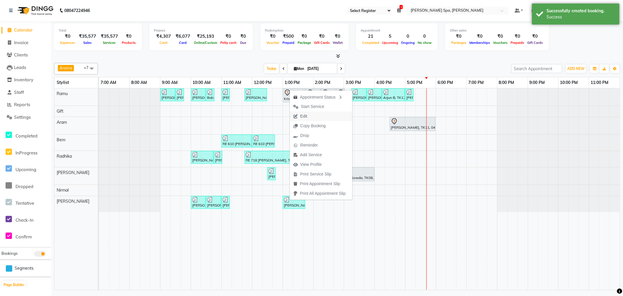
click at [311, 116] on button "Edit" at bounding box center [321, 116] width 63 height 10
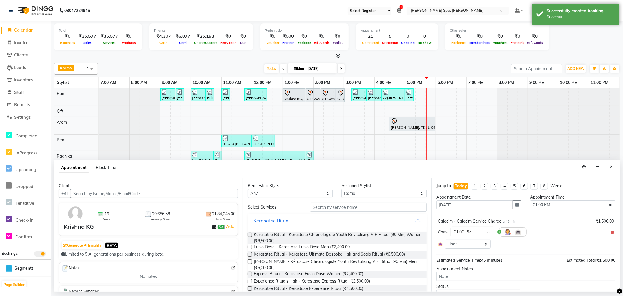
click at [514, 221] on span "45 min" at bounding box center [511, 221] width 11 height 4
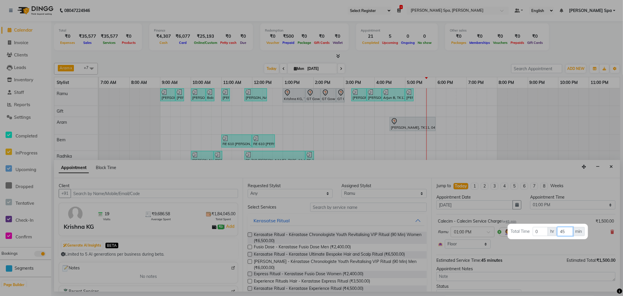
drag, startPoint x: 571, startPoint y: 230, endPoint x: 542, endPoint y: 230, distance: 28.9
click at [542, 230] on tr "Total Time 0 hr 45 min" at bounding box center [548, 231] width 75 height 10
click at [519, 245] on div at bounding box center [311, 148] width 623 height 296
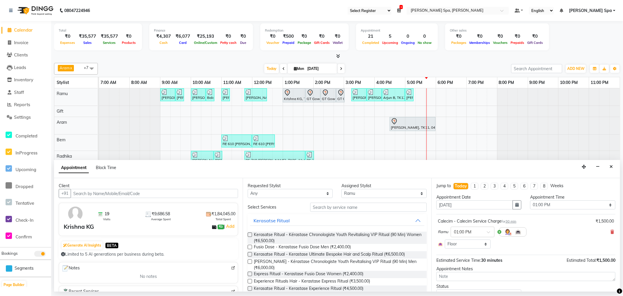
scroll to position [27, 0]
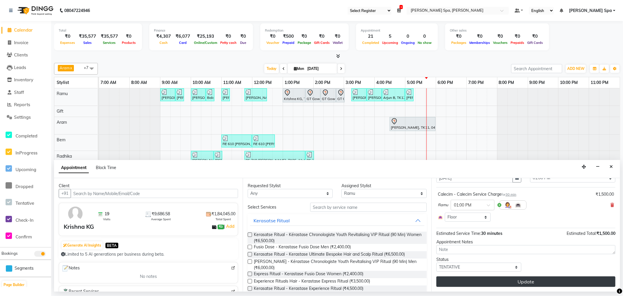
click at [512, 281] on button "Update" at bounding box center [526, 281] width 179 height 11
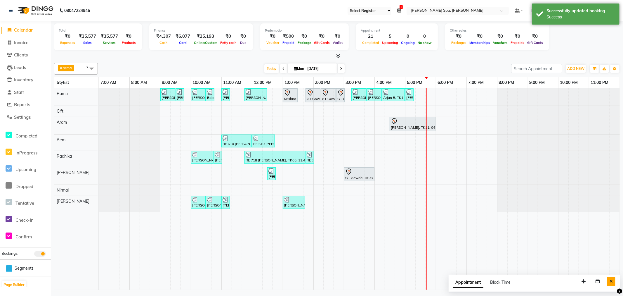
click at [612, 279] on icon "Close" at bounding box center [611, 281] width 3 height 4
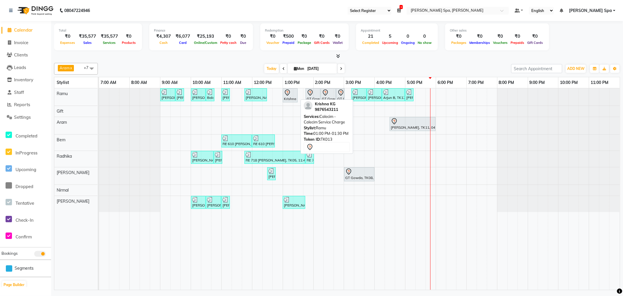
click at [288, 92] on icon at bounding box center [288, 92] width 2 height 2
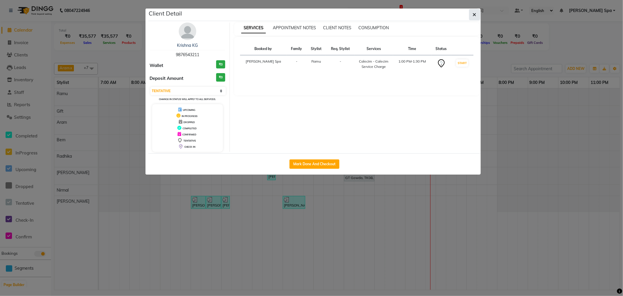
click at [477, 14] on button "button" at bounding box center [474, 14] width 11 height 11
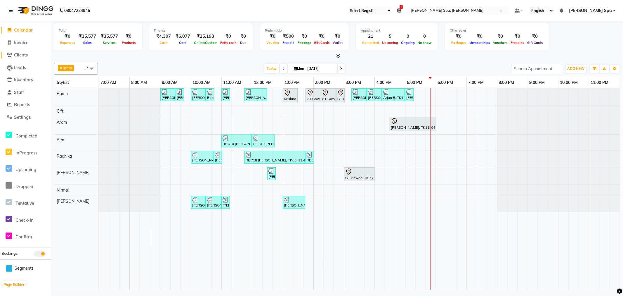
click at [25, 56] on span "Clients" at bounding box center [21, 55] width 14 height 6
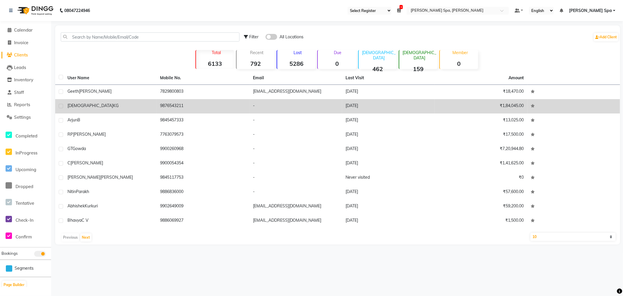
click at [77, 103] on span "Krishna" at bounding box center [90, 105] width 46 height 5
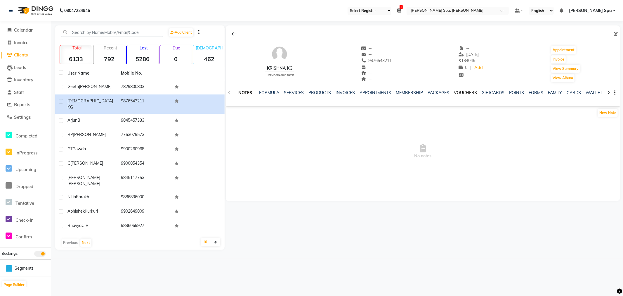
drag, startPoint x: 458, startPoint y: 92, endPoint x: 449, endPoint y: 104, distance: 15.0
click at [458, 92] on link "VOUCHERS" at bounding box center [465, 92] width 23 height 5
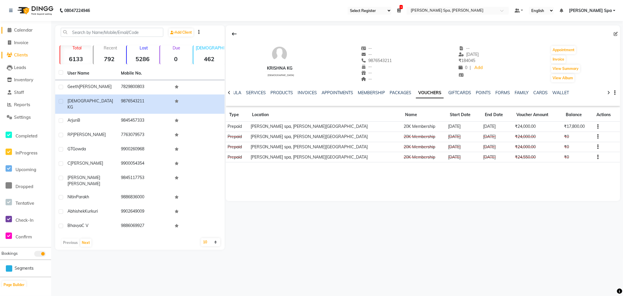
click at [24, 30] on span "Calendar" at bounding box center [23, 30] width 19 height 6
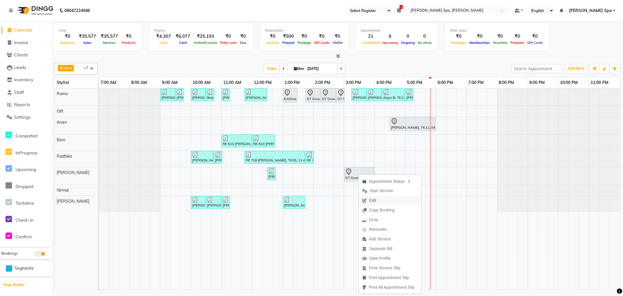
click at [378, 203] on span "Edit" at bounding box center [369, 200] width 21 height 10
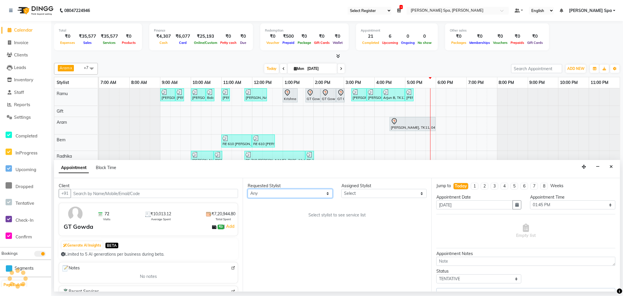
click at [305, 192] on select "Any Amy Aram Bem Gift Nirmal Poornesh Priscilla Radhika Ramu Ricky Shantha Shea…" at bounding box center [290, 193] width 85 height 9
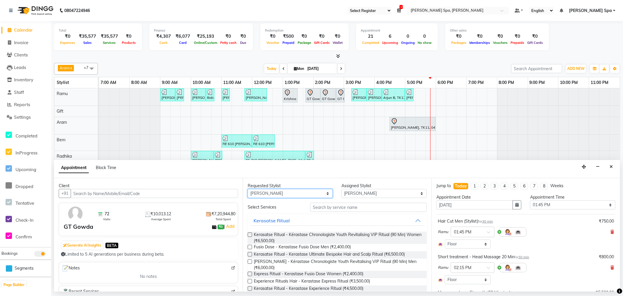
click at [248, 189] on select "Any Amy Aram Bem Gift Nirmal Poornesh Priscilla Radhika Ramu Ricky Shantha Shea…" at bounding box center [290, 193] width 85 height 9
click at [348, 195] on select "Select Amy Aram Bem Gift Nirmal Poornesh Priscilla Radhika Ramu Ricky Shantha S…" at bounding box center [384, 193] width 85 height 9
click at [342, 189] on select "Select Amy Aram Bem Gift Nirmal Poornesh Priscilla Radhika Ramu Ricky Shantha S…" at bounding box center [384, 193] width 85 height 9
click at [347, 208] on input "text" at bounding box center [368, 206] width 117 height 9
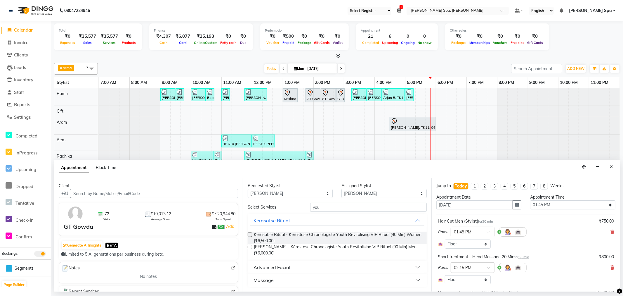
click at [289, 267] on div "Advanced Facial" at bounding box center [272, 267] width 37 height 7
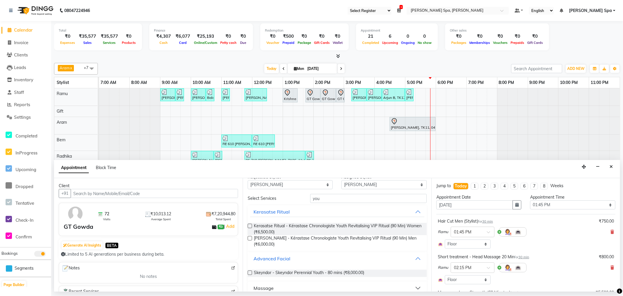
scroll to position [16, 0]
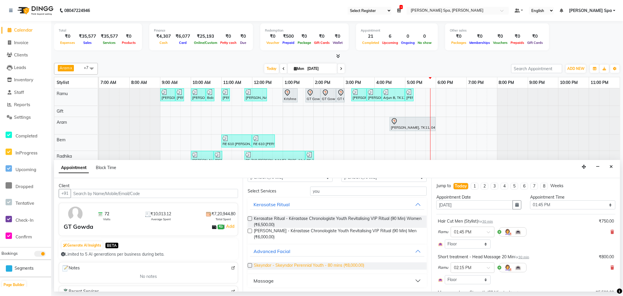
click at [317, 265] on span "Skeyndor - Skeyndor Perennial Youth - 80 mins (₹8,000.00)" at bounding box center [309, 265] width 110 height 7
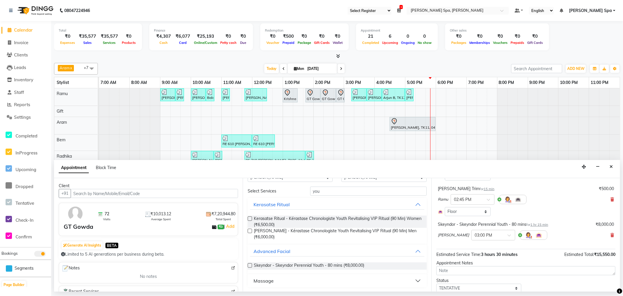
scroll to position [167, 0]
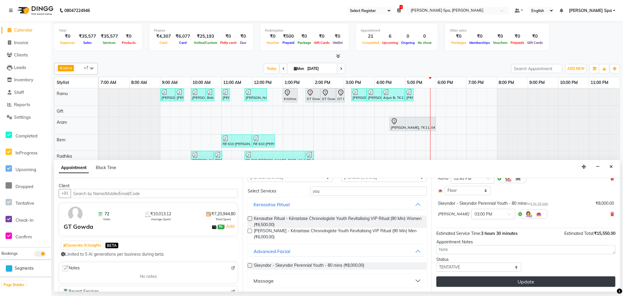
click at [520, 283] on button "Update" at bounding box center [526, 281] width 179 height 11
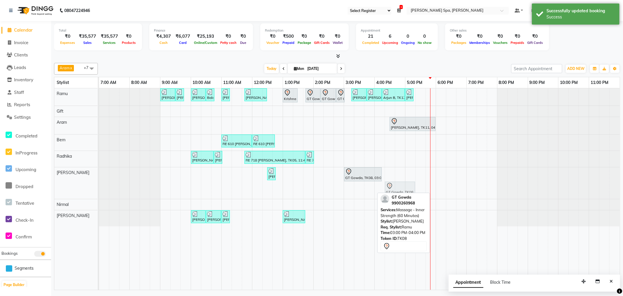
drag, startPoint x: 355, startPoint y: 189, endPoint x: 398, endPoint y: 169, distance: 47.4
click at [398, 169] on div "Sandeep Krishna Murthy, TK01, 09:00 AM-09:30 AM, Hair Cut Men (Stylist) Sandeep…" at bounding box center [359, 188] width 521 height 201
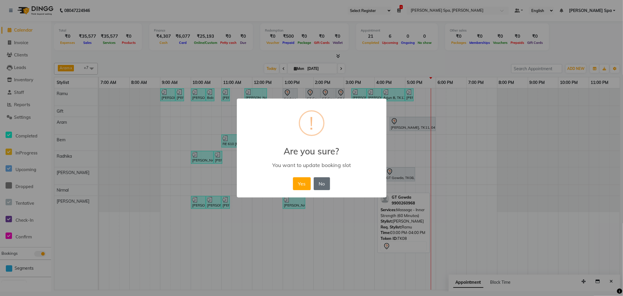
click at [321, 183] on button "No" at bounding box center [322, 183] width 16 height 13
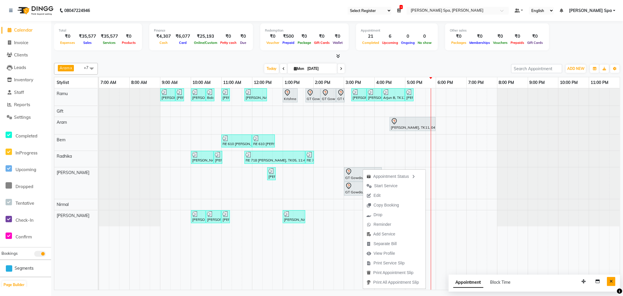
click at [610, 280] on icon "Close" at bounding box center [611, 281] width 3 height 4
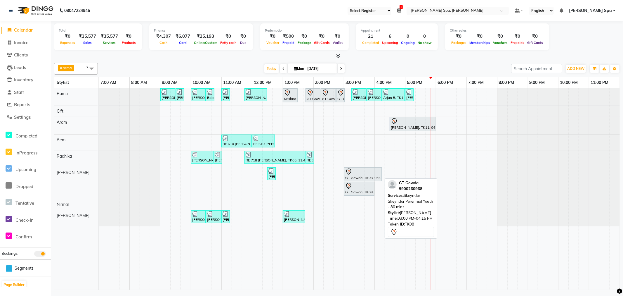
click at [358, 169] on div at bounding box center [362, 171] width 35 height 7
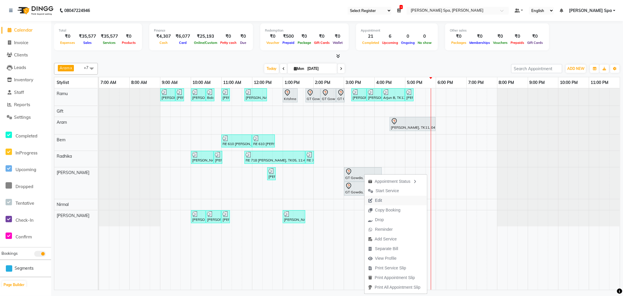
click at [378, 199] on span "Edit" at bounding box center [378, 200] width 7 height 6
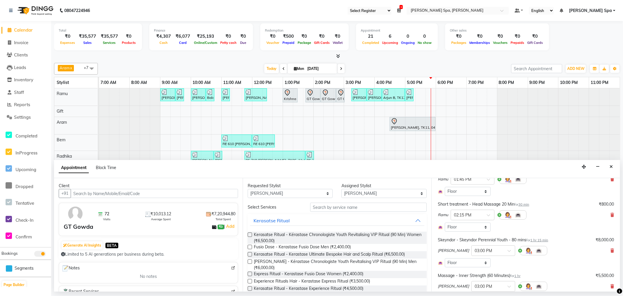
scroll to position [130, 0]
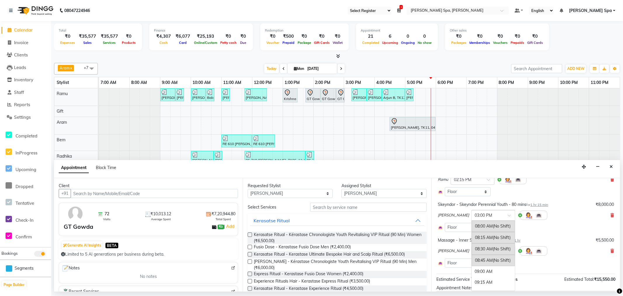
click at [477, 212] on input "text" at bounding box center [488, 215] width 26 height 6
click at [475, 271] on div "04:00 PM" at bounding box center [493, 269] width 43 height 11
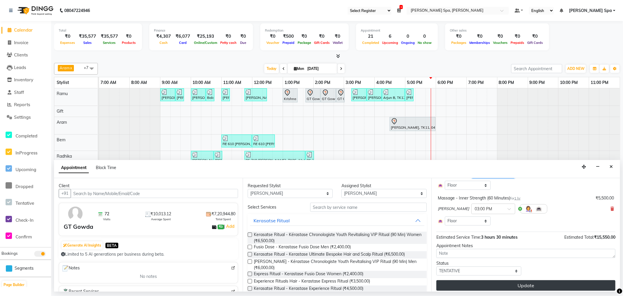
scroll to position [169, 0]
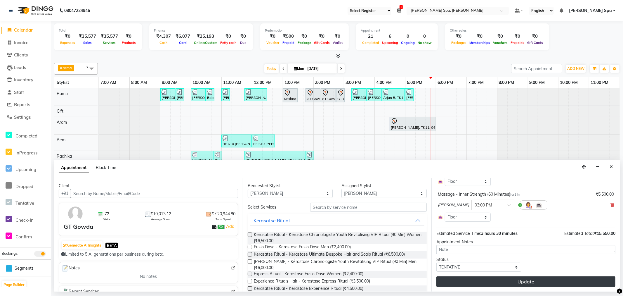
click at [529, 279] on button "Update" at bounding box center [526, 281] width 179 height 11
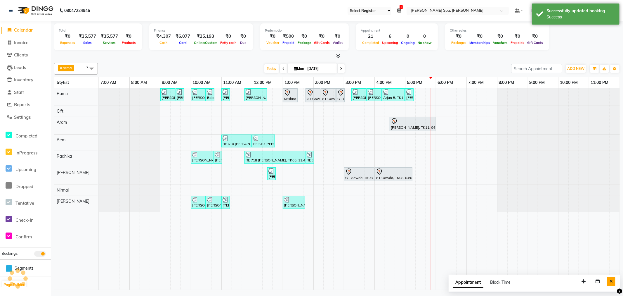
click at [612, 280] on icon "Close" at bounding box center [611, 281] width 3 height 4
click at [347, 201] on div "Sandeep Krishna Murthy, TK01, 09:00 AM-09:30 AM, Hair Cut Men (Stylist) Sandeep…" at bounding box center [359, 188] width 521 height 201
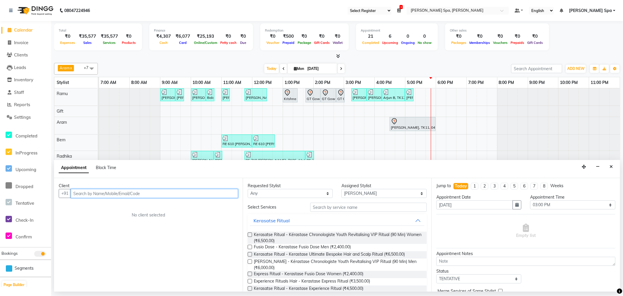
click at [98, 195] on input "text" at bounding box center [154, 193] width 167 height 9
click at [613, 167] on icon "Close" at bounding box center [611, 166] width 3 height 4
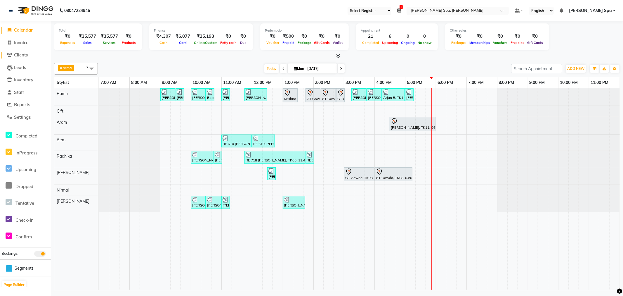
click at [21, 55] on span "Clients" at bounding box center [21, 55] width 14 height 6
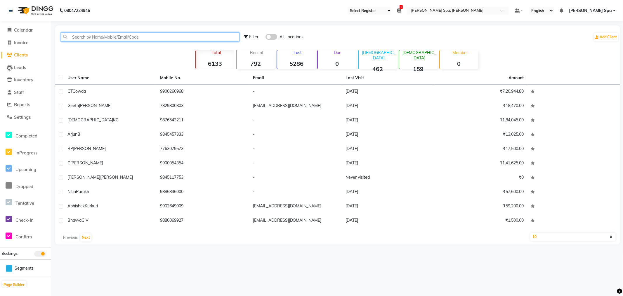
click at [129, 34] on input "text" at bounding box center [150, 36] width 179 height 9
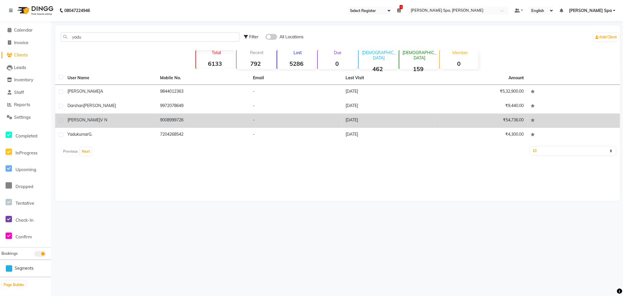
click at [100, 121] on span "V N" at bounding box center [103, 119] width 7 height 5
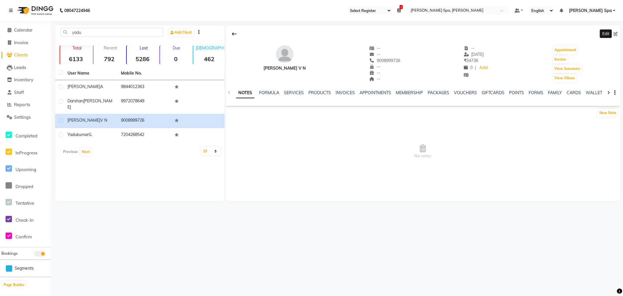
click at [614, 34] on icon at bounding box center [616, 34] width 4 height 4
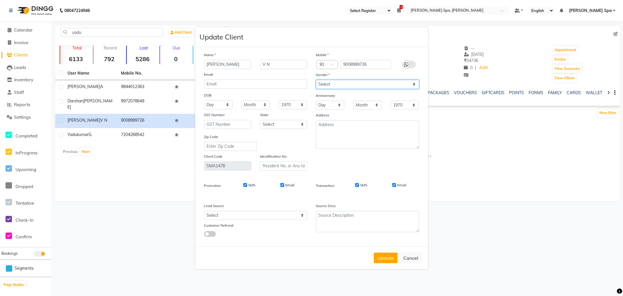
click at [356, 86] on select "Select Male Female Other Prefer Not To Say" at bounding box center [367, 84] width 103 height 9
click at [316, 80] on select "Select Male Female Other Prefer Not To Say" at bounding box center [367, 84] width 103 height 9
click at [386, 251] on div "Update Cancel" at bounding box center [311, 257] width 233 height 23
click at [386, 258] on button "Update" at bounding box center [386, 257] width 24 height 11
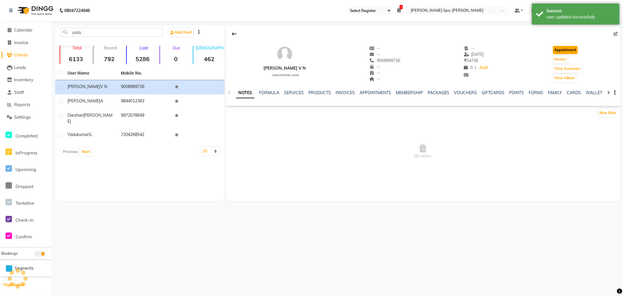
click at [570, 49] on button "Appointment" at bounding box center [565, 50] width 25 height 8
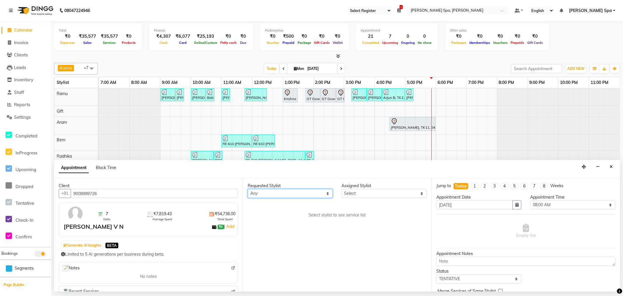
click at [288, 191] on select "Any Amy Aram Bem Gift Nirmal Poornesh Priscilla Radhika Ramu Ricky Shantha Shea…" at bounding box center [290, 193] width 85 height 9
click at [289, 192] on select "Any Amy Aram Bem Gift Nirmal Poornesh Priscilla Radhika Ramu Ricky Shantha Shea…" at bounding box center [290, 193] width 85 height 9
click at [248, 189] on select "Any Amy Aram Bem Gift Nirmal Poornesh Priscilla Radhika Ramu Ricky Shantha Shea…" at bounding box center [290, 193] width 85 height 9
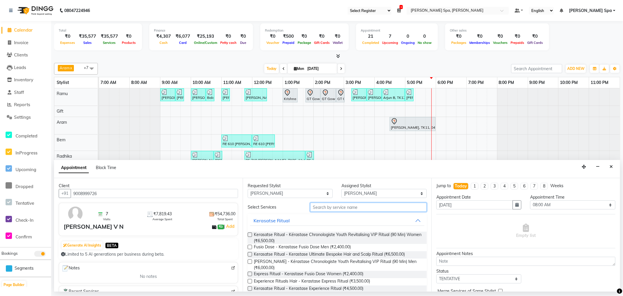
click at [340, 206] on input "text" at bounding box center [368, 206] width 117 height 9
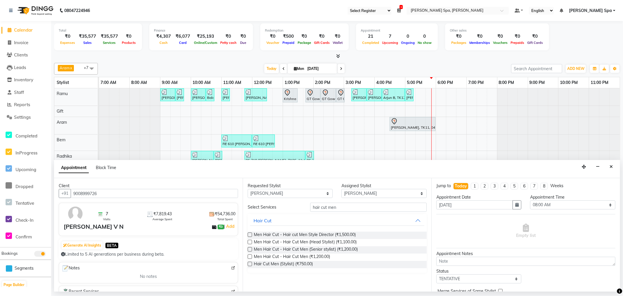
click at [251, 265] on label at bounding box center [250, 264] width 4 height 4
click at [251, 265] on input "checkbox" at bounding box center [250, 264] width 4 height 4
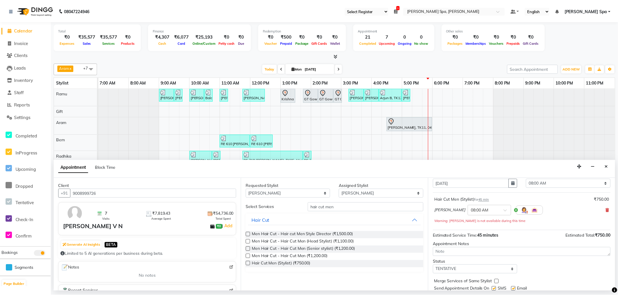
scroll to position [41, 0]
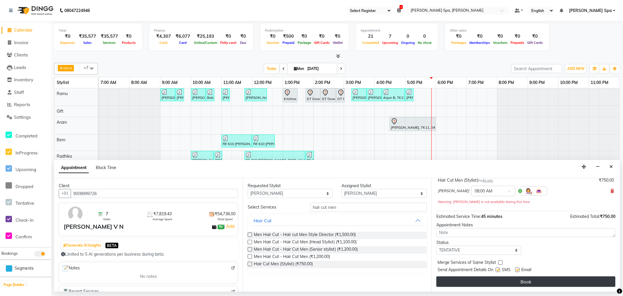
click at [491, 280] on button "Book" at bounding box center [526, 281] width 179 height 11
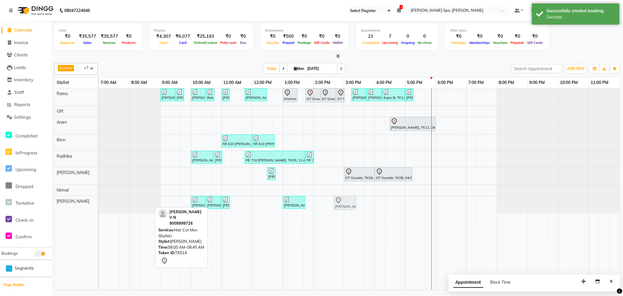
drag, startPoint x: 141, startPoint y: 202, endPoint x: 342, endPoint y: 202, distance: 201.6
click at [99, 202] on div "Yadunath V N, TK14, 08:00 AM-08:45 AM, Hair Cut Men (Stylist) Srinivas Kishan, …" at bounding box center [99, 204] width 0 height 17
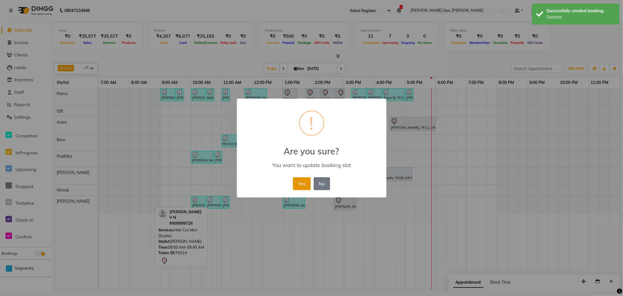
click at [298, 181] on button "Yes" at bounding box center [302, 183] width 18 height 13
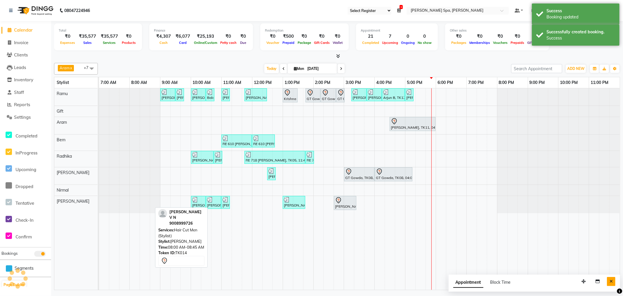
click at [613, 277] on button "Close" at bounding box center [611, 281] width 8 height 9
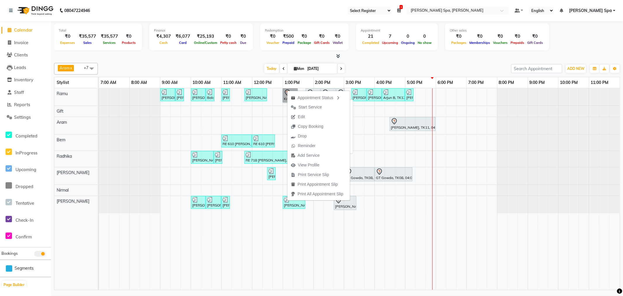
click at [292, 89] on link "Krishna KG, TK13, 01:00 PM-01:30 PM, Calecim - Calecim Service Charge" at bounding box center [290, 95] width 15 height 14
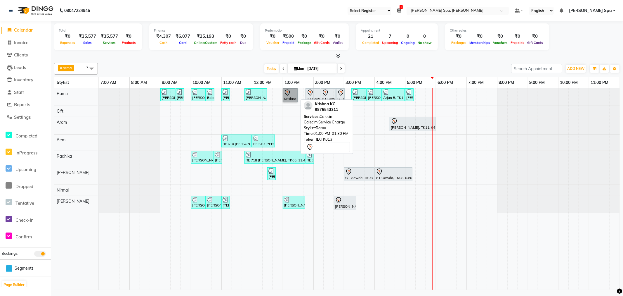
click at [290, 96] on link "Krishna KG, TK13, 01:00 PM-01:30 PM, Calecim - Calecim Service Charge" at bounding box center [290, 95] width 15 height 14
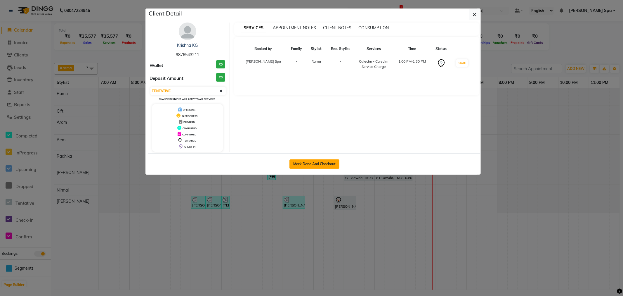
click at [331, 165] on button "Mark Done And Checkout" at bounding box center [315, 163] width 50 height 9
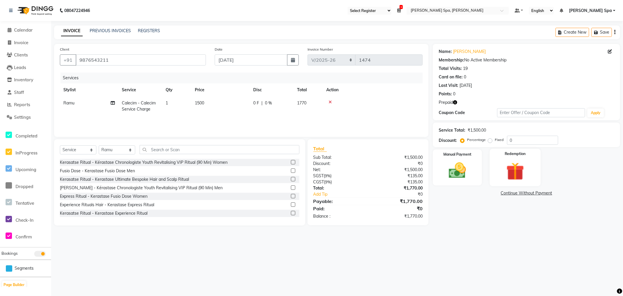
click at [521, 163] on img at bounding box center [515, 171] width 29 height 22
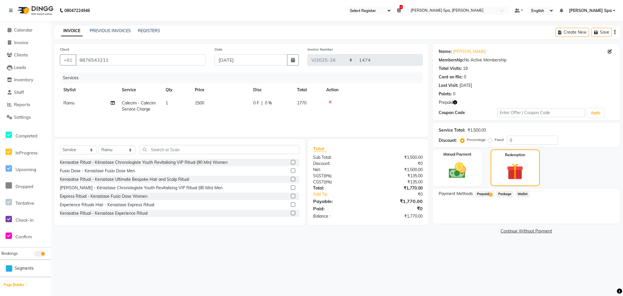
click at [485, 194] on span "Prepaid 1" at bounding box center [484, 194] width 19 height 7
click at [600, 219] on button "Add" at bounding box center [600, 217] width 21 height 10
click at [463, 212] on button "Send OTP" at bounding box center [454, 212] width 31 height 10
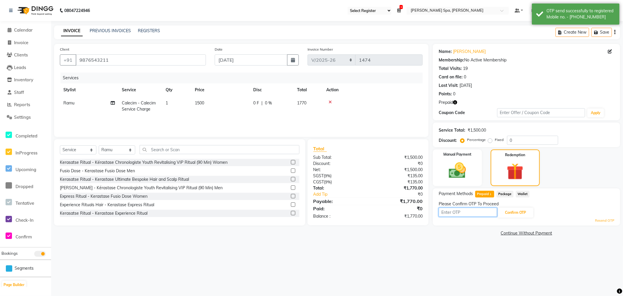
click at [464, 212] on input "text" at bounding box center [468, 211] width 58 height 9
click at [518, 209] on button "Confirm OTP" at bounding box center [516, 212] width 36 height 10
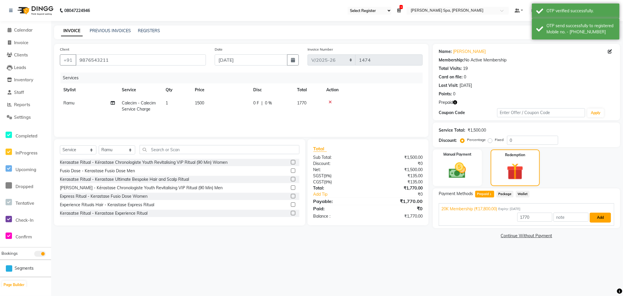
click at [599, 218] on button "Add" at bounding box center [600, 217] width 21 height 10
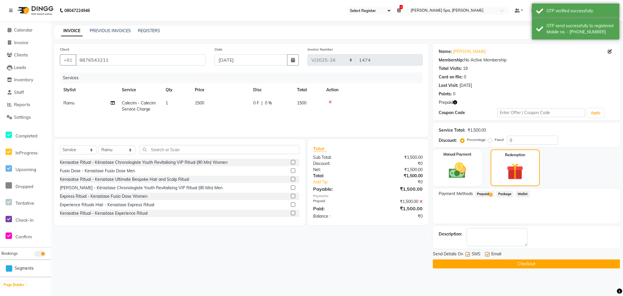
click at [489, 252] on label at bounding box center [487, 254] width 4 height 4
click at [489, 252] on input "checkbox" at bounding box center [487, 254] width 4 height 4
click at [490, 262] on button "Checkout" at bounding box center [526, 263] width 187 height 9
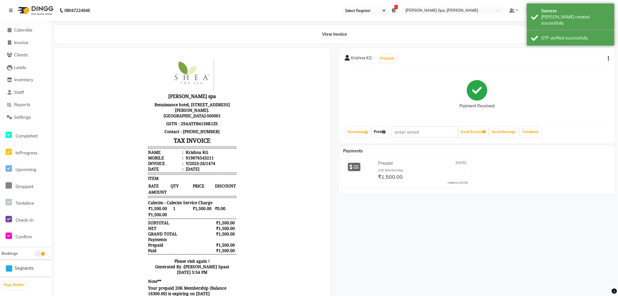
click at [381, 130] on link "Print" at bounding box center [380, 132] width 16 height 10
click at [26, 31] on span "Calendar" at bounding box center [23, 30] width 19 height 6
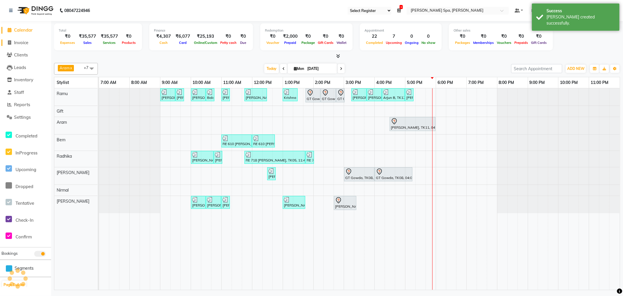
click at [23, 44] on span "Invoice" at bounding box center [21, 43] width 14 height 6
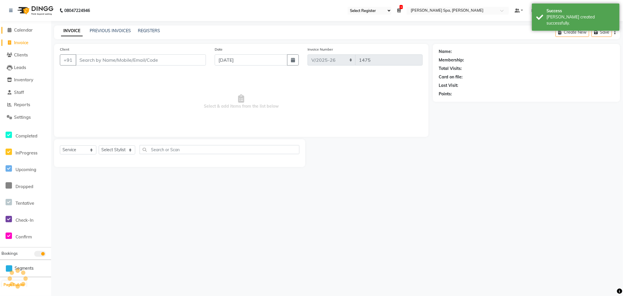
click at [30, 27] on span "Calendar" at bounding box center [23, 30] width 19 height 6
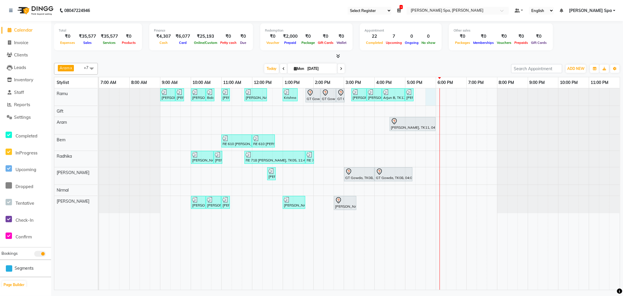
click at [428, 96] on div "Sandeep Krishna Murthy, TK01, 09:00 AM-09:30 AM, Hair Cut Men (Stylist) Sandeep…" at bounding box center [359, 188] width 521 height 201
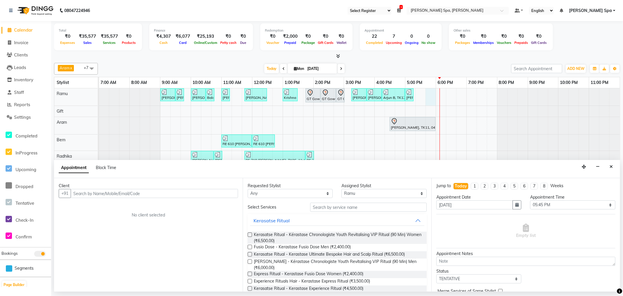
click at [167, 197] on input "text" at bounding box center [154, 193] width 167 height 9
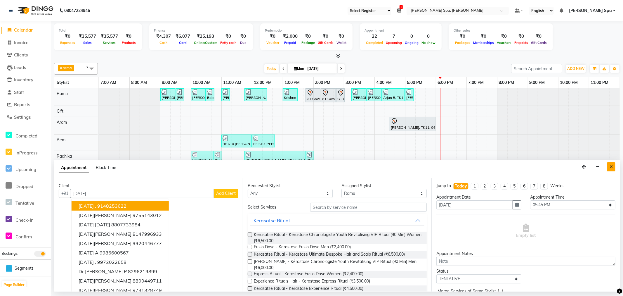
click at [612, 167] on icon "Close" at bounding box center [611, 166] width 3 height 4
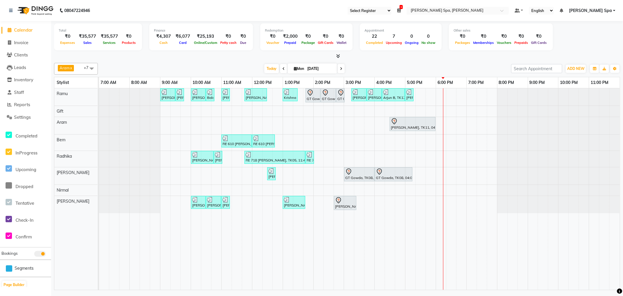
click at [438, 93] on div "Sandeep Krishna Murthy, TK01, 09:00 AM-09:30 AM, Hair Cut Men (Stylist) Sandeep…" at bounding box center [359, 188] width 521 height 201
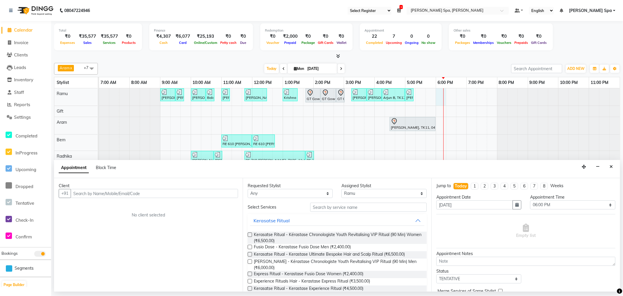
click at [167, 192] on input "text" at bounding box center [154, 193] width 167 height 9
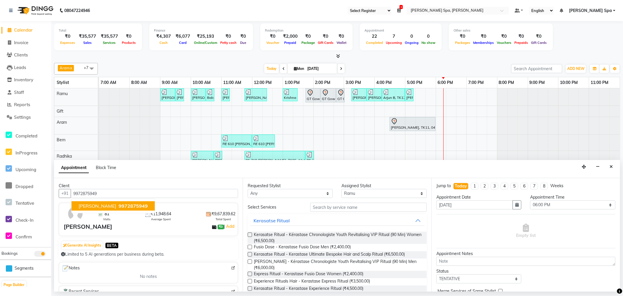
click at [136, 204] on span "9972875949" at bounding box center [133, 206] width 29 height 6
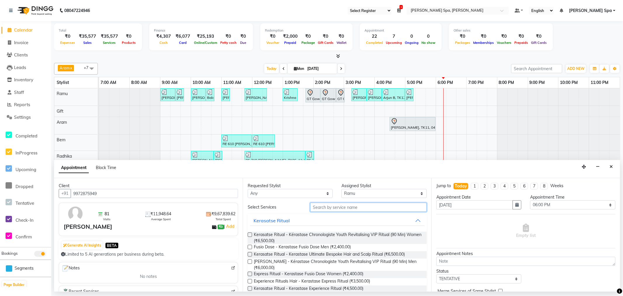
click at [353, 206] on input "text" at bounding box center [368, 206] width 117 height 9
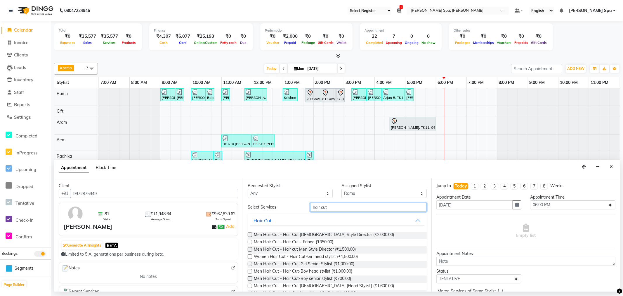
scroll to position [72, 0]
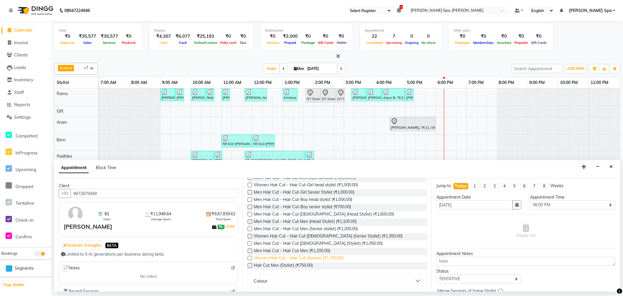
click at [296, 261] on span "Women Hair Cut - Hair Cut Women (₹1,750.00)" at bounding box center [299, 258] width 90 height 7
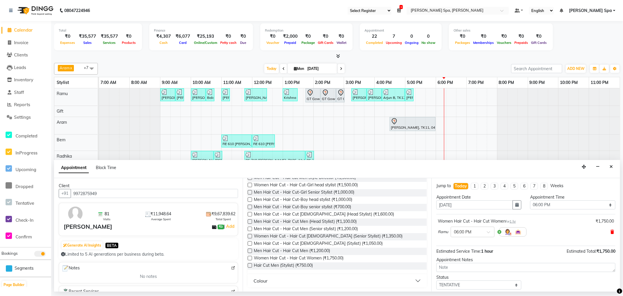
click at [611, 232] on icon at bounding box center [613, 232] width 4 height 4
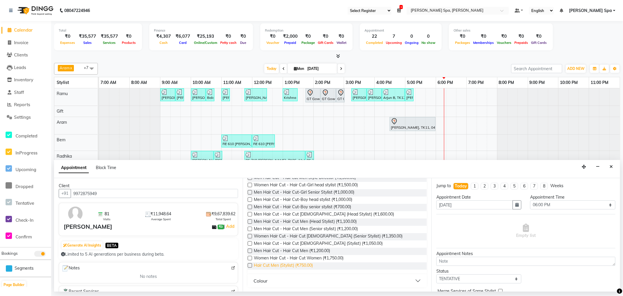
click at [305, 265] on span "Hair Cut Men (Stylist) (₹750.00)" at bounding box center [283, 265] width 59 height 7
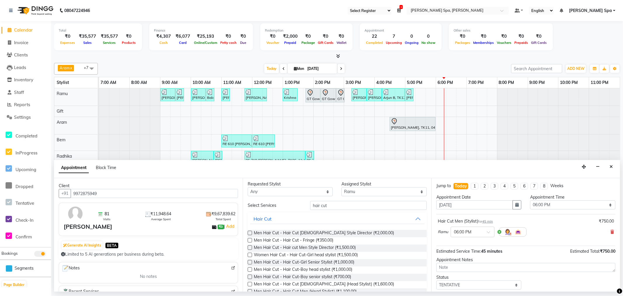
scroll to position [0, 0]
drag, startPoint x: 338, startPoint y: 206, endPoint x: 269, endPoint y: 205, distance: 68.7
click at [269, 205] on div "Select Services hair cut" at bounding box center [337, 206] width 188 height 9
click at [487, 220] on span "45 min" at bounding box center [487, 221] width 11 height 4
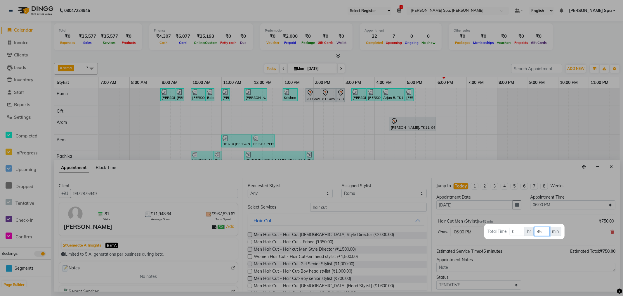
drag, startPoint x: 546, startPoint y: 232, endPoint x: 512, endPoint y: 233, distance: 33.9
click at [512, 233] on tr "Total Time 0 hr 45 min" at bounding box center [524, 231] width 75 height 10
click at [583, 230] on div at bounding box center [311, 148] width 623 height 296
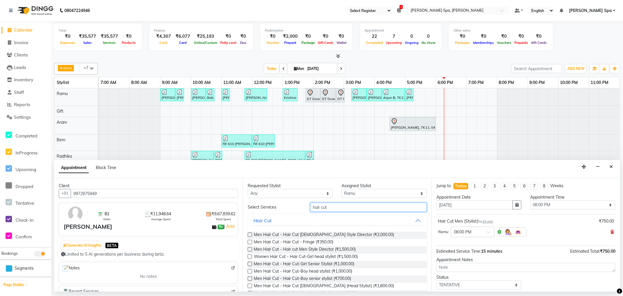
drag, startPoint x: 355, startPoint y: 206, endPoint x: 271, endPoint y: 202, distance: 84.2
click at [271, 202] on div "Requested Stylist Any Amy Aram Bem Gift Nirmal Poornesh Priscilla Radhika Ramu …" at bounding box center [337, 234] width 189 height 113
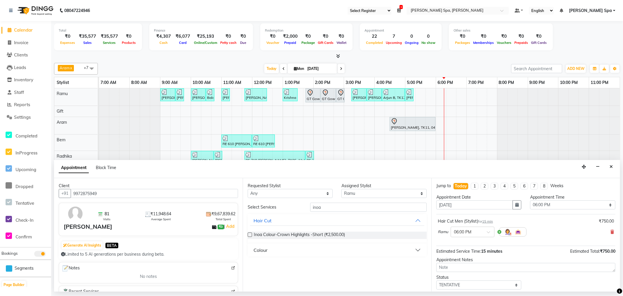
click at [265, 246] on button "Colour" at bounding box center [337, 250] width 174 height 11
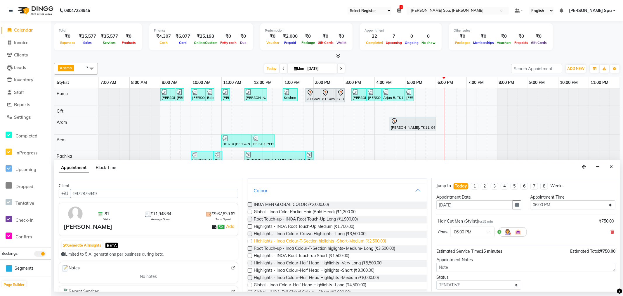
scroll to position [65, 0]
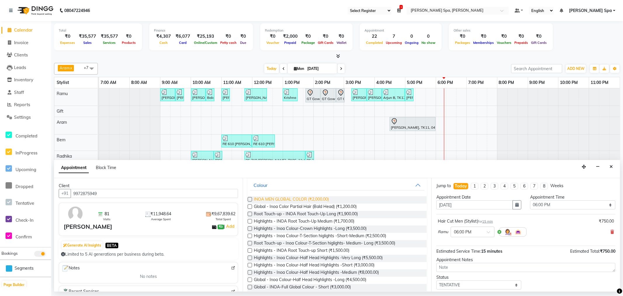
click at [299, 196] on span "INOA MEN GLOBAL COLOR (₹2,000.00)" at bounding box center [291, 199] width 75 height 7
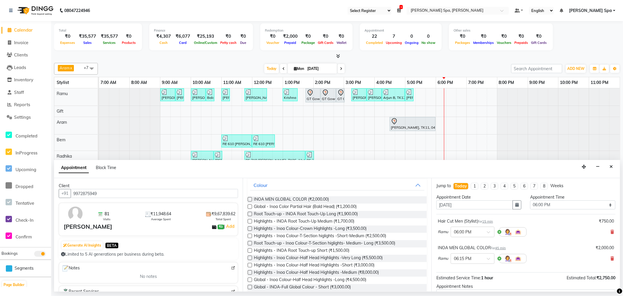
click at [504, 247] on span "45 min" at bounding box center [500, 248] width 11 height 4
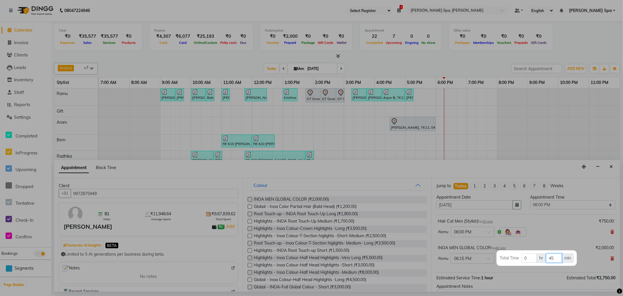
drag, startPoint x: 556, startPoint y: 256, endPoint x: 527, endPoint y: 256, distance: 29.2
click at [527, 256] on tr "Total Time 0 hr 45 min" at bounding box center [537, 258] width 75 height 10
click at [558, 232] on div at bounding box center [311, 148] width 623 height 296
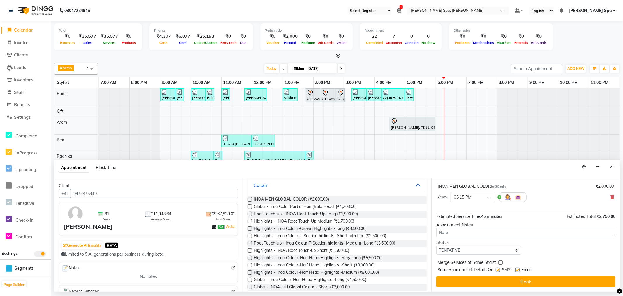
scroll to position [0, 0]
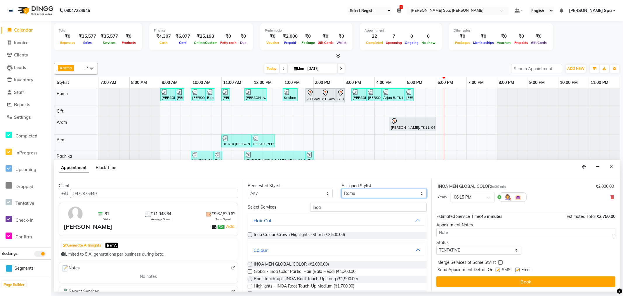
click at [367, 193] on select "Select Amy Aram Bem Gift Nirmal Poornesh Priscilla Radhika Ramu Ricky Shantha S…" at bounding box center [384, 193] width 85 height 9
click at [342, 189] on select "Select Amy Aram Bem Gift Nirmal Poornesh Priscilla Radhika Ramu Ricky Shantha S…" at bounding box center [384, 193] width 85 height 9
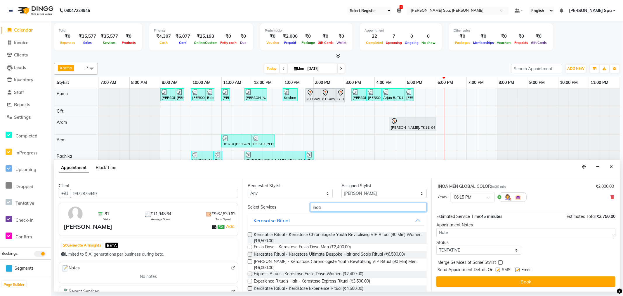
drag, startPoint x: 335, startPoint y: 207, endPoint x: 294, endPoint y: 202, distance: 41.5
click at [294, 202] on div "Requested Stylist Any Amy Aram Bem Gift Nirmal Poornesh Priscilla Radhika Ramu …" at bounding box center [337, 234] width 189 height 113
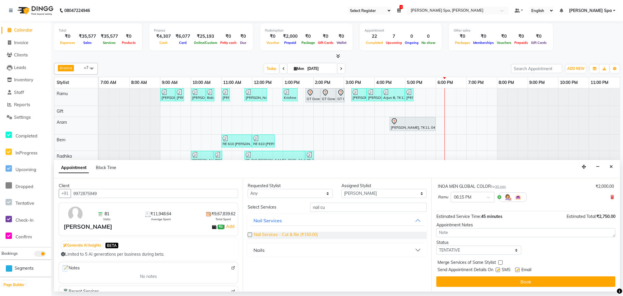
click at [299, 233] on span "Nail Services - Cut & file (₹150.00)" at bounding box center [286, 234] width 64 height 7
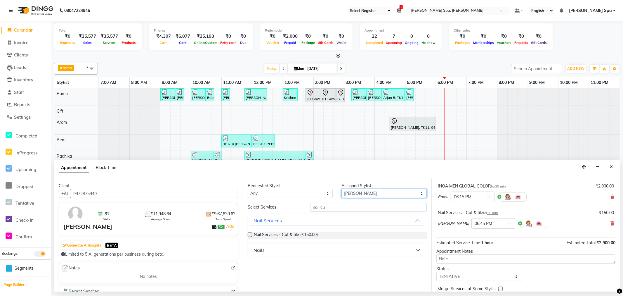
click at [371, 192] on select "Select Amy Aram Bem Gift Nirmal Poornesh Priscilla Radhika Ramu Ricky Shantha S…" at bounding box center [384, 193] width 85 height 9
click at [342, 189] on select "Select Amy Aram Bem Gift Nirmal Poornesh Priscilla Radhika Ramu Ricky Shantha S…" at bounding box center [384, 193] width 85 height 9
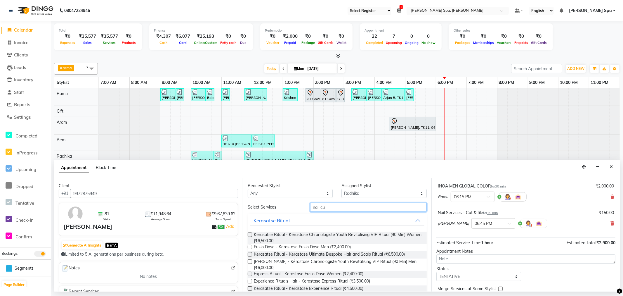
drag, startPoint x: 330, startPoint y: 206, endPoint x: 276, endPoint y: 205, distance: 54.1
click at [276, 205] on div "Select Services nail cu" at bounding box center [337, 206] width 188 height 9
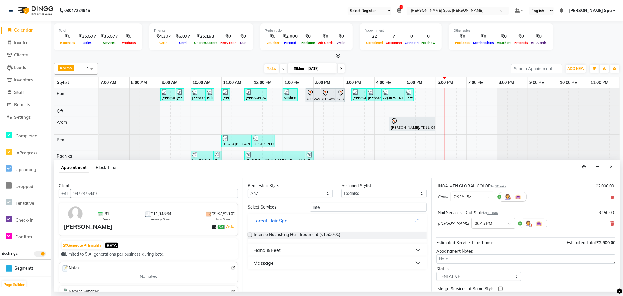
click at [292, 261] on button "Massage" at bounding box center [337, 262] width 174 height 11
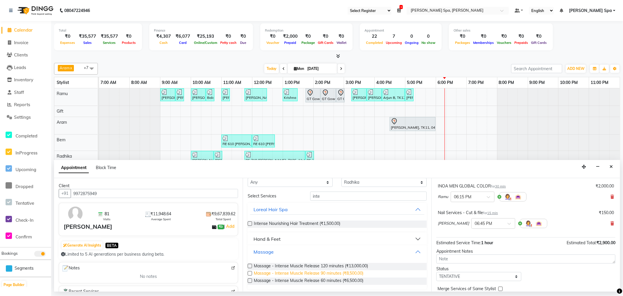
scroll to position [13, 0]
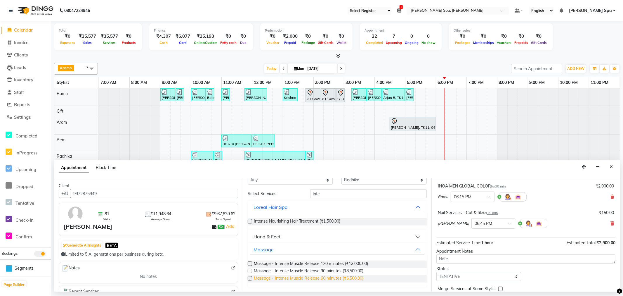
click at [320, 277] on span "Massage - Intense Muscle Release 60 minutes (₹6,500.00)" at bounding box center [309, 278] width 110 height 7
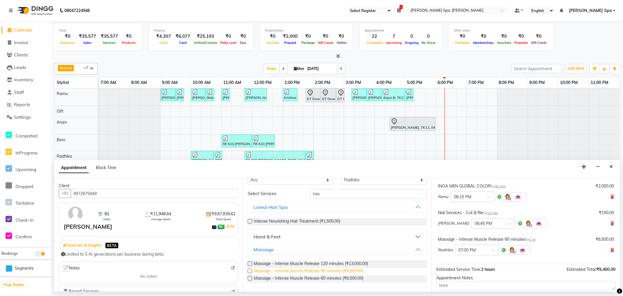
click at [318, 272] on span "Massage - Intense Muscle Release 90 minutes (₹8,500.00)" at bounding box center [309, 271] width 110 height 7
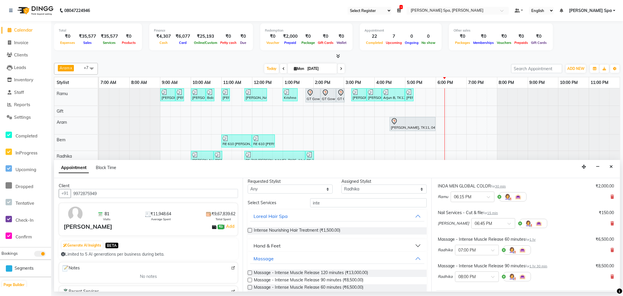
scroll to position [0, 0]
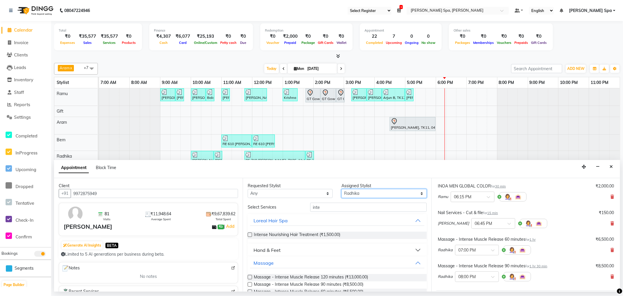
click at [372, 192] on select "Select Amy Aram Bem Gift Nirmal Poornesh Priscilla Radhika Ramu Ricky Shantha S…" at bounding box center [384, 193] width 85 height 9
click at [342, 189] on select "Select Amy Aram Bem Gift Nirmal Poornesh Priscilla Radhika Ramu Ricky Shantha S…" at bounding box center [384, 193] width 85 height 9
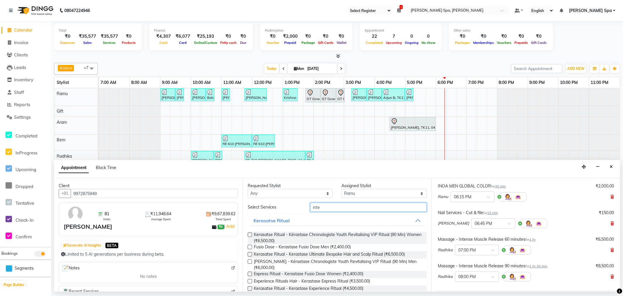
drag, startPoint x: 337, startPoint y: 207, endPoint x: 263, endPoint y: 200, distance: 73.9
click at [263, 200] on div "Requested Stylist Any Amy Aram Bem Gift Nirmal Poornesh Priscilla Radhika Ramu …" at bounding box center [337, 234] width 189 height 113
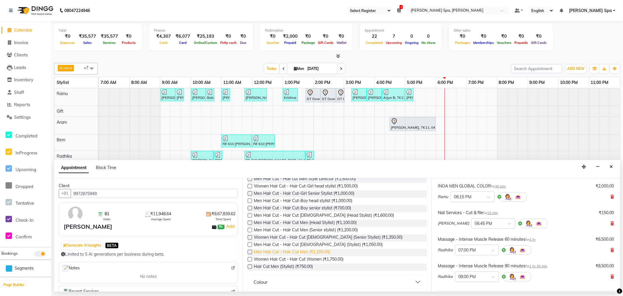
scroll to position [72, 0]
click at [295, 264] on span "Hair Cut Men (Stylist) (₹750.00)" at bounding box center [283, 265] width 59 height 7
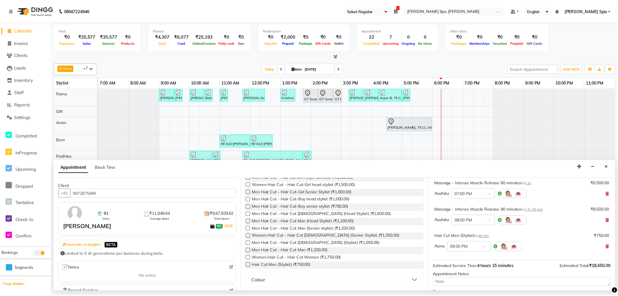
scroll to position [168, 0]
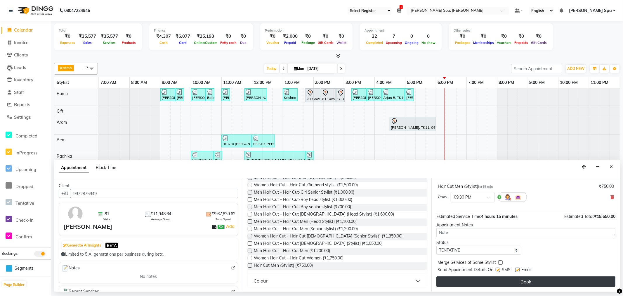
click at [533, 282] on button "Book" at bounding box center [526, 281] width 179 height 11
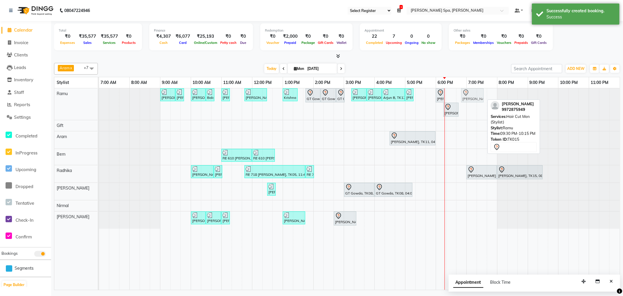
drag, startPoint x: 552, startPoint y: 97, endPoint x: 472, endPoint y: 105, distance: 80.7
click at [472, 105] on div "Sandeep Krishna Murthy, TK01, 09:00 AM-09:30 AM, Hair Cut Men (Stylist) Sandeep…" at bounding box center [359, 188] width 521 height 201
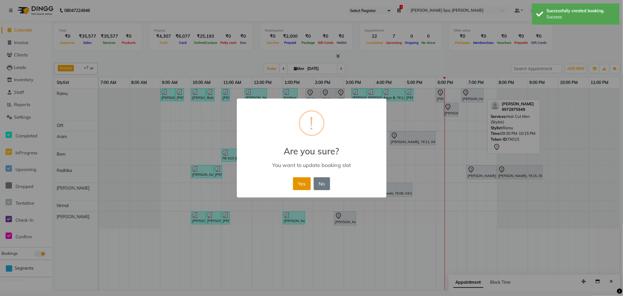
click at [304, 182] on button "Yes" at bounding box center [302, 183] width 18 height 13
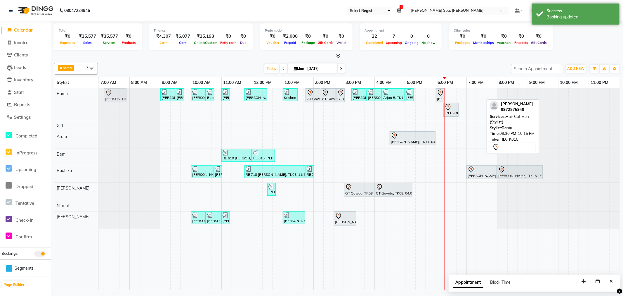
drag, startPoint x: 475, startPoint y: 98, endPoint x: 116, endPoint y: 94, distance: 359.7
click at [99, 94] on div "Sandeep Krishna Murthy, TK01, 09:00 AM-09:30 AM, Hair Cut Men (Stylist) Sandeep…" at bounding box center [99, 104] width 0 height 32
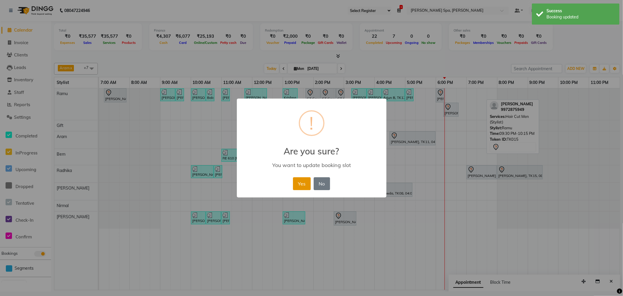
click at [305, 185] on button "Yes" at bounding box center [302, 183] width 18 height 13
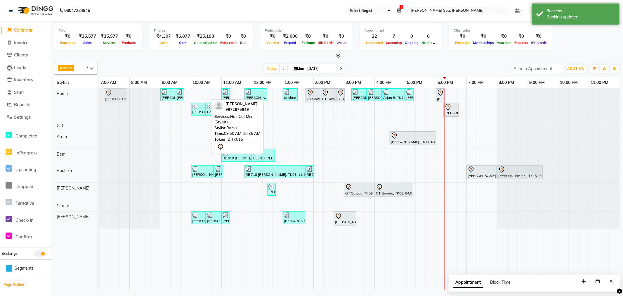
drag, startPoint x: 198, startPoint y: 93, endPoint x: 112, endPoint y: 100, distance: 85.6
click at [99, 100] on div "Sandeep Krishna Murthy, TK01, 09:00 AM-09:30 AM, Hair Cut Men (Stylist) Sandeep…" at bounding box center [99, 104] width 0 height 32
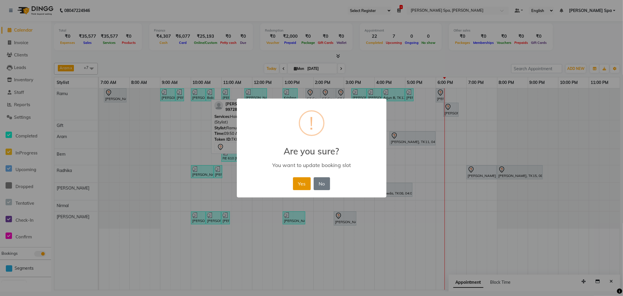
click at [303, 177] on button "Yes" at bounding box center [302, 183] width 18 height 13
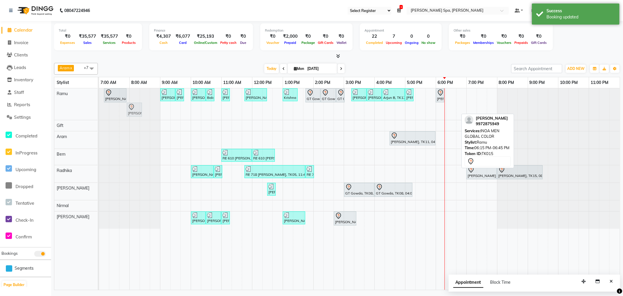
drag, startPoint x: 453, startPoint y: 110, endPoint x: 140, endPoint y: 95, distance: 313.6
click at [140, 95] on div "Shivarame Gowda, TK15, 07:10 AM-07:55 AM, Hair Cut Men (Stylist) Sandeep Krishn…" at bounding box center [359, 104] width 521 height 32
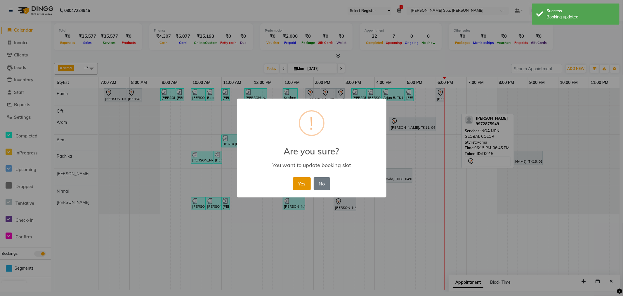
click at [306, 180] on button "Yes" at bounding box center [302, 183] width 18 height 13
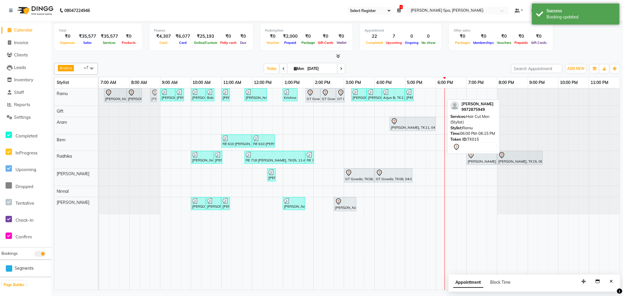
drag, startPoint x: 440, startPoint y: 96, endPoint x: 154, endPoint y: 103, distance: 286.4
click at [154, 103] on div "Shivarame Gowda, TK15, 07:10 AM-07:55 AM, Hair Cut Men (Stylist) Shivarame Gowd…" at bounding box center [359, 96] width 521 height 17
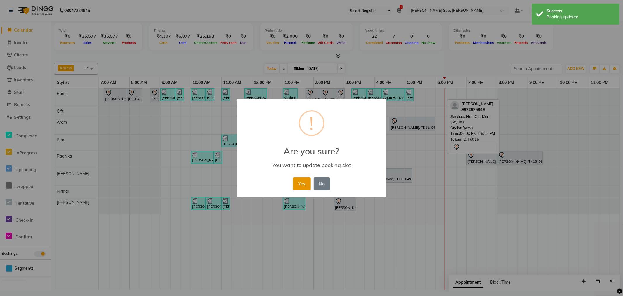
click at [294, 183] on button "Yes" at bounding box center [302, 183] width 18 height 13
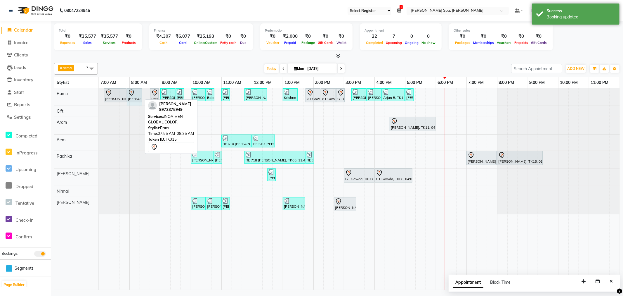
drag, startPoint x: 141, startPoint y: 94, endPoint x: 147, endPoint y: 94, distance: 6.2
click at [147, 94] on div "Shivarame Gowda, TK15, 07:10 AM-07:55 AM, Hair Cut Men (Stylist) Shivarame Gowd…" at bounding box center [359, 96] width 521 height 17
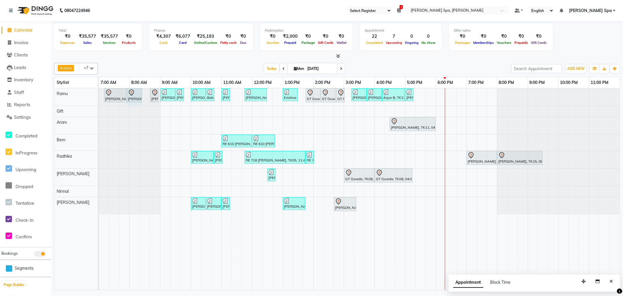
drag, startPoint x: 141, startPoint y: 94, endPoint x: 148, endPoint y: 95, distance: 7.0
click at [148, 95] on div "Shivarame Gowda, TK15, 07:10 AM-07:55 AM, Hair Cut Men (Stylist) Shivarame Gowd…" at bounding box center [359, 96] width 521 height 17
click at [99, 96] on div "Shivarame Gowda, TK15, 07:10 AM-07:55 AM, Hair Cut Men (Stylist) Shivarame Gowd…" at bounding box center [99, 96] width 0 height 17
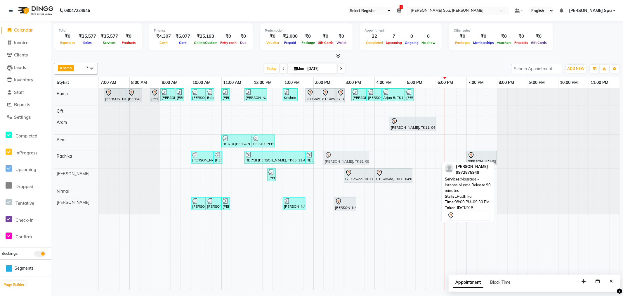
drag, startPoint x: 521, startPoint y: 157, endPoint x: 351, endPoint y: 162, distance: 169.3
click at [99, 162] on div "Balakrishna T, TK02, 10:00 AM-10:45 AM, Pedicure - Intense Repair Pedicure Bala…" at bounding box center [99, 159] width 0 height 17
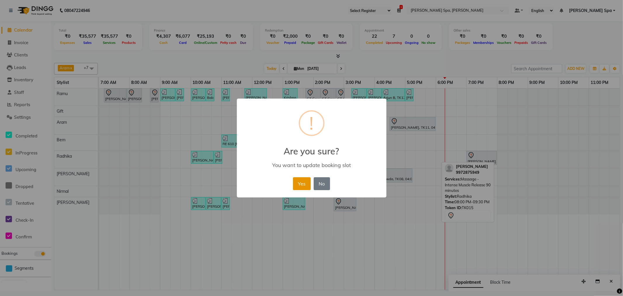
click at [305, 181] on button "Yes" at bounding box center [302, 183] width 18 height 13
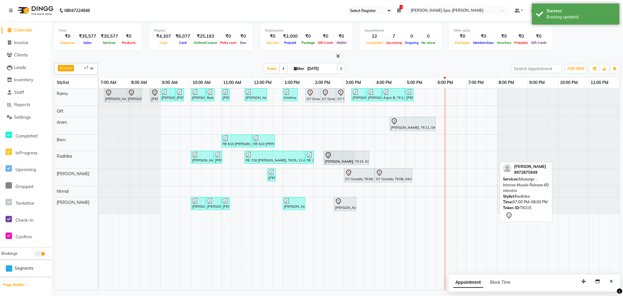
drag, startPoint x: 477, startPoint y: 155, endPoint x: 332, endPoint y: 164, distance: 145.8
click at [99, 164] on div "Balakrishna T, TK02, 10:00 AM-10:45 AM, Pedicure - Intense Repair Pedicure Bala…" at bounding box center [99, 159] width 0 height 17
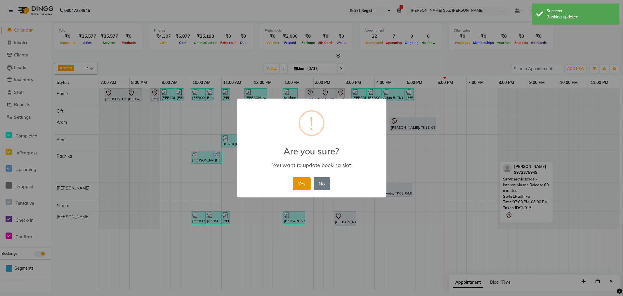
click at [305, 180] on button "Yes" at bounding box center [302, 183] width 18 height 13
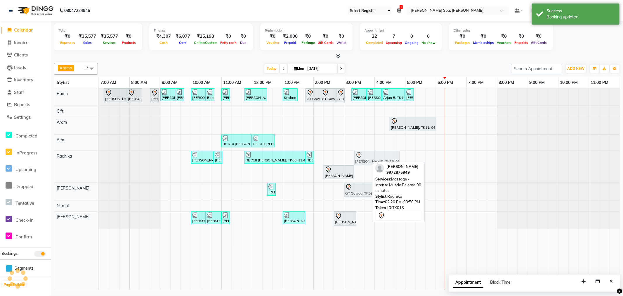
drag, startPoint x: 341, startPoint y: 160, endPoint x: 372, endPoint y: 160, distance: 31.6
click at [99, 160] on div "Balakrishna T, TK02, 10:00 AM-10:45 AM, Pedicure - Intense Repair Pedicure Bala…" at bounding box center [99, 167] width 0 height 32
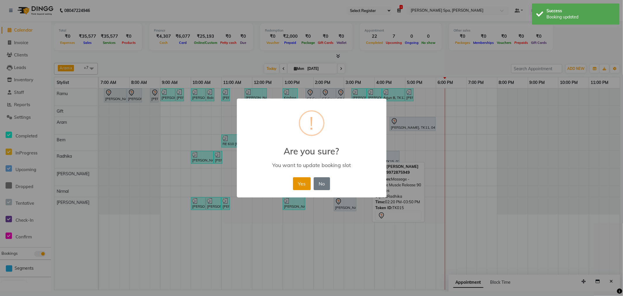
click at [304, 180] on button "Yes" at bounding box center [302, 183] width 18 height 13
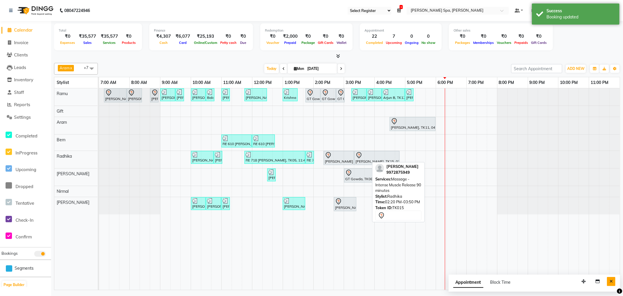
click at [610, 280] on icon "Close" at bounding box center [611, 281] width 3 height 4
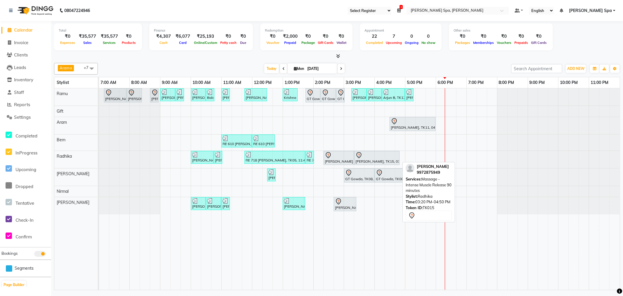
click at [376, 156] on div at bounding box center [377, 155] width 43 height 7
click at [363, 159] on div "[PERSON_NAME], TK15, 03:20 PM-04:50 PM, Massage - Intense Muscle Release 90 min…" at bounding box center [377, 158] width 44 height 12
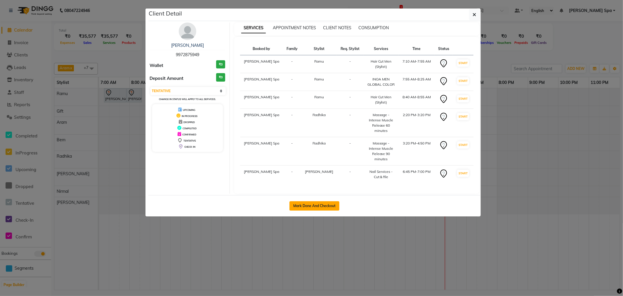
click at [302, 201] on button "Mark Done And Checkout" at bounding box center [315, 205] width 50 height 9
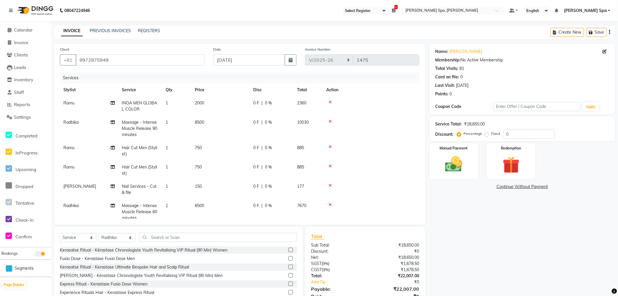
scroll to position [26, 0]
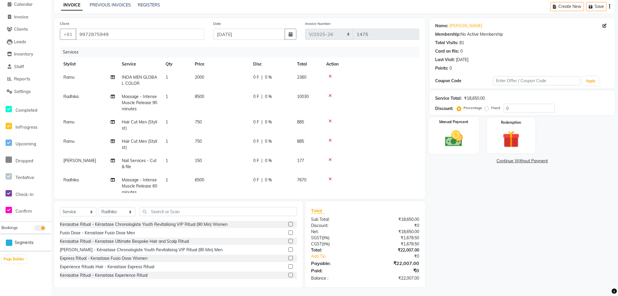
click at [454, 137] on img at bounding box center [454, 138] width 29 height 20
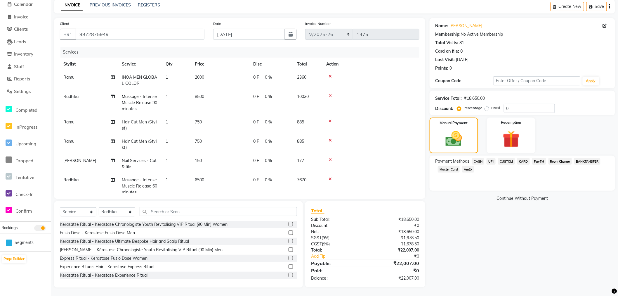
click at [585, 161] on span "BANKTANSFER" at bounding box center [587, 161] width 26 height 7
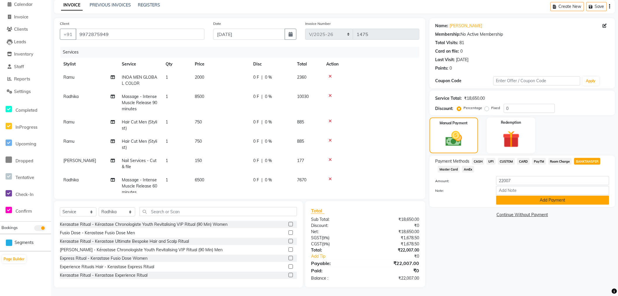
click at [529, 198] on button "Add Payment" at bounding box center [552, 199] width 113 height 9
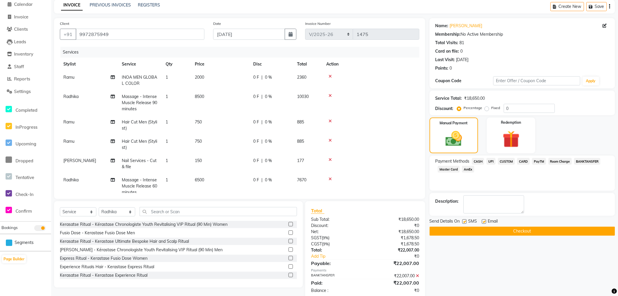
click at [484, 219] on label at bounding box center [484, 221] width 4 height 4
click at [484, 220] on input "checkbox" at bounding box center [484, 222] width 4 height 4
click at [487, 230] on button "Checkout" at bounding box center [523, 230] width 186 height 9
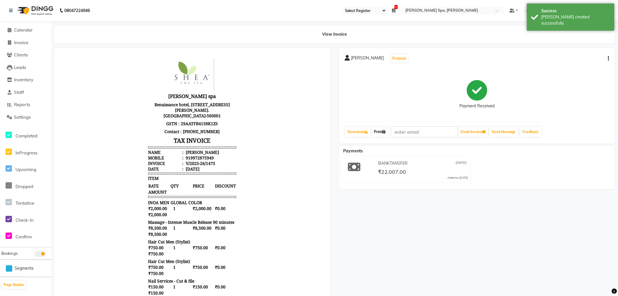
click at [388, 131] on link "Print" at bounding box center [380, 132] width 16 height 10
click at [25, 30] on span "Calendar" at bounding box center [23, 30] width 19 height 6
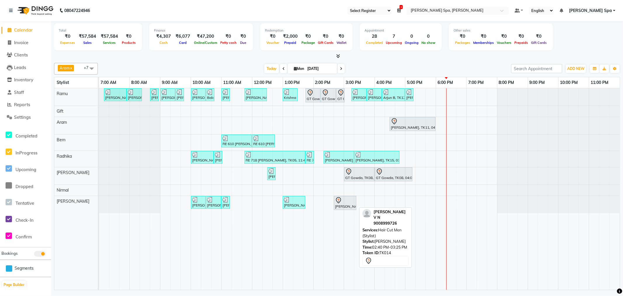
click at [351, 203] on div at bounding box center [345, 200] width 20 height 7
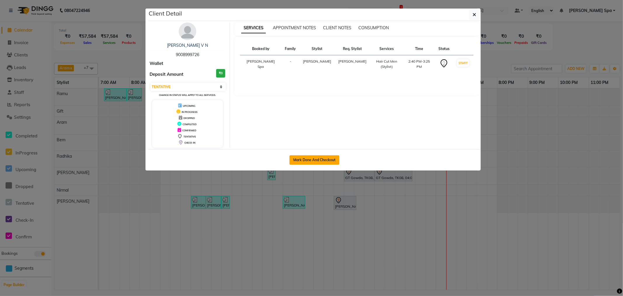
click at [323, 160] on button "Mark Done And Checkout" at bounding box center [315, 159] width 50 height 9
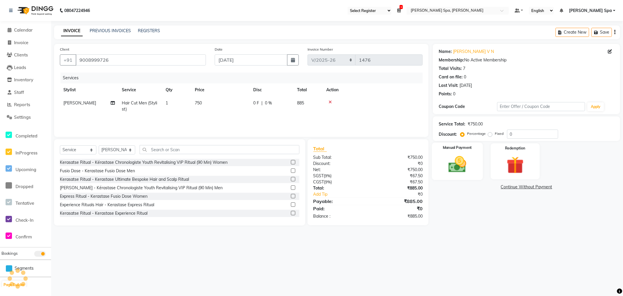
click at [459, 162] on img at bounding box center [457, 164] width 29 height 21
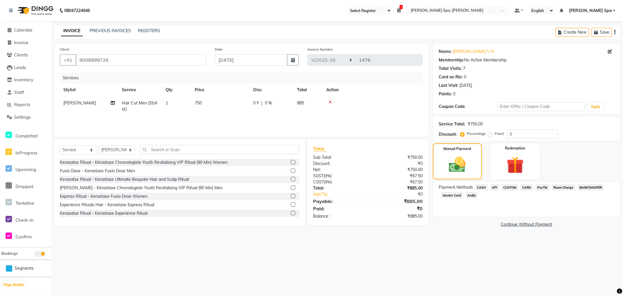
click at [485, 186] on span "CASH" at bounding box center [481, 187] width 13 height 7
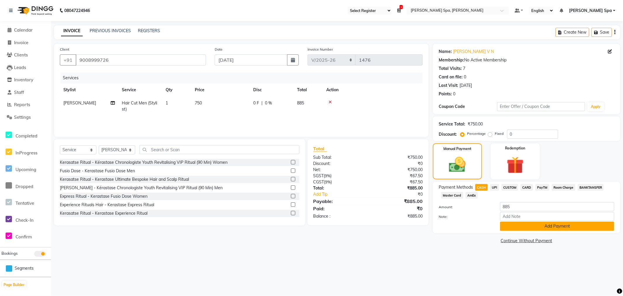
click at [533, 224] on button "Add Payment" at bounding box center [557, 225] width 114 height 9
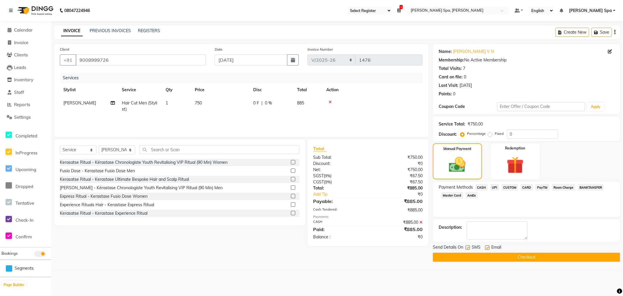
drag, startPoint x: 486, startPoint y: 247, endPoint x: 490, endPoint y: 251, distance: 5.4
click at [486, 247] on label at bounding box center [487, 247] width 4 height 4
click at [486, 247] on input "checkbox" at bounding box center [487, 248] width 4 height 4
click at [494, 255] on button "Checkout" at bounding box center [526, 256] width 187 height 9
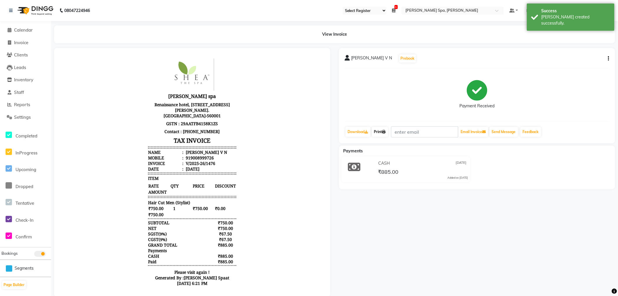
click at [380, 133] on link "Print" at bounding box center [380, 132] width 16 height 10
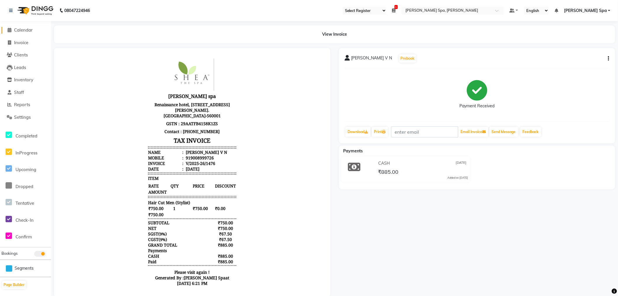
click at [31, 30] on span "Calendar" at bounding box center [23, 30] width 19 height 6
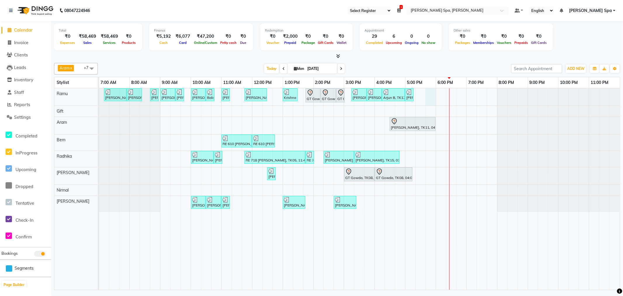
click at [428, 95] on div "Shivarame Gowda, TK15, 07:10 AM-07:55 AM, Hair Cut Men (Stylist) Shivarame Gowd…" at bounding box center [359, 188] width 521 height 201
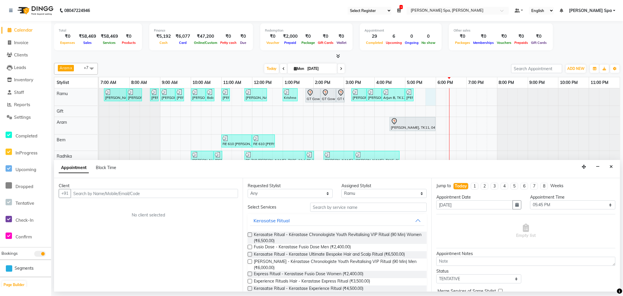
click at [146, 194] on input "text" at bounding box center [154, 193] width 167 height 9
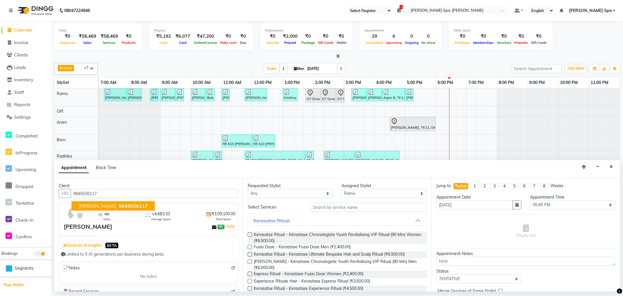
click at [128, 205] on span "9845026117" at bounding box center [133, 206] width 29 height 6
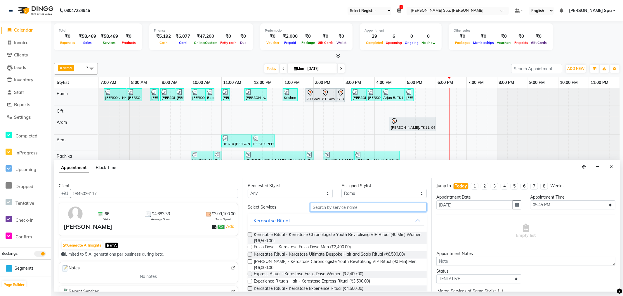
click at [345, 209] on input "text" at bounding box center [368, 206] width 117 height 9
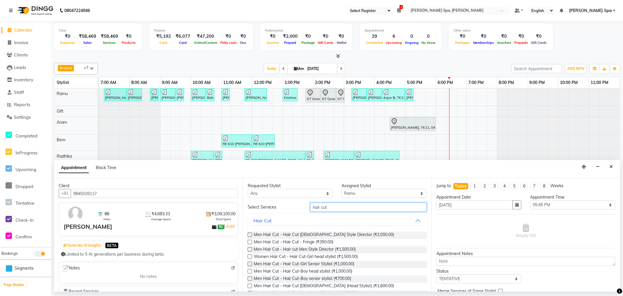
scroll to position [72, 0]
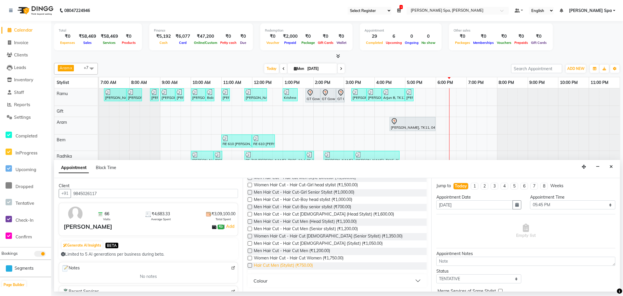
click at [296, 263] on span "Hair Cut Men (Stylist) (₹750.00)" at bounding box center [283, 265] width 59 height 7
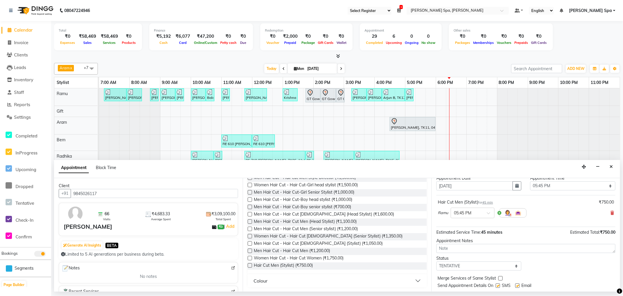
scroll to position [35, 0]
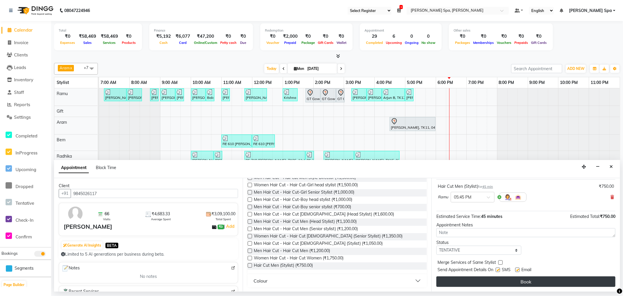
click at [502, 278] on button "Book" at bounding box center [526, 281] width 179 height 11
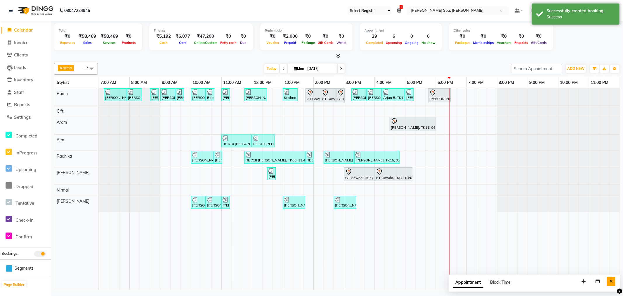
click at [613, 281] on icon "Close" at bounding box center [611, 281] width 3 height 4
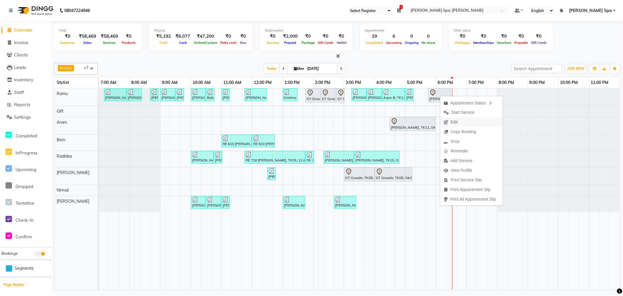
click at [454, 121] on span "Edit" at bounding box center [454, 122] width 7 height 6
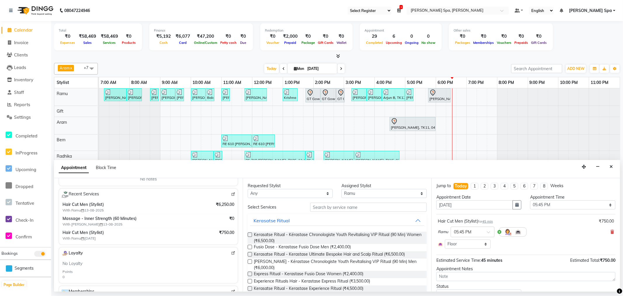
scroll to position [65, 0]
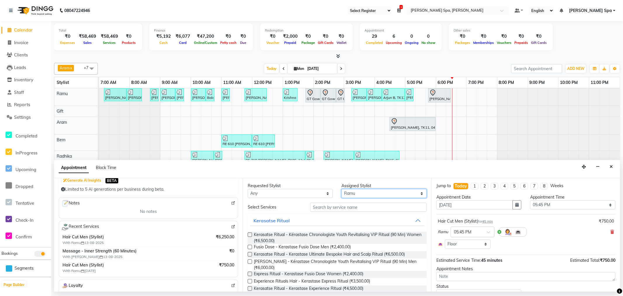
click at [365, 192] on select "Select Amy Aram Bem Gift Nirmal Poornesh Priscilla Radhika Ramu Ricky Shantha S…" at bounding box center [384, 193] width 85 height 9
click at [342, 189] on select "Select Amy Aram Bem Gift Nirmal Poornesh Priscilla Radhika Ramu Ricky Shantha S…" at bounding box center [384, 193] width 85 height 9
click at [363, 207] on input "text" at bounding box center [368, 206] width 117 height 9
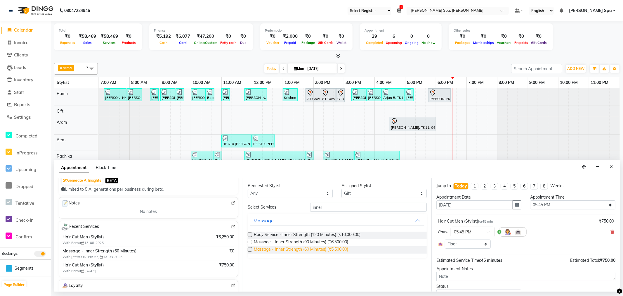
click at [320, 250] on span "Massage - Inner Strength (60 Minutes) (₹5,500.00)" at bounding box center [301, 249] width 94 height 7
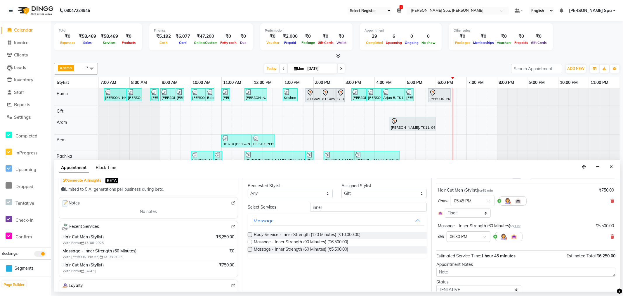
scroll to position [53, 0]
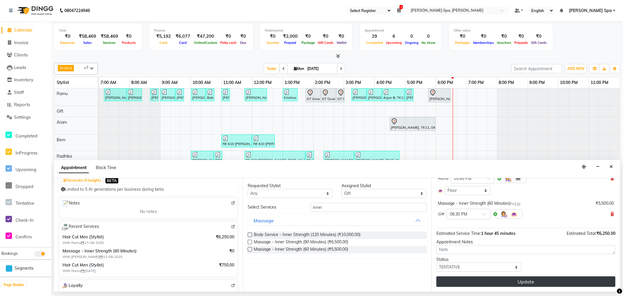
click at [536, 282] on button "Update" at bounding box center [526, 281] width 179 height 11
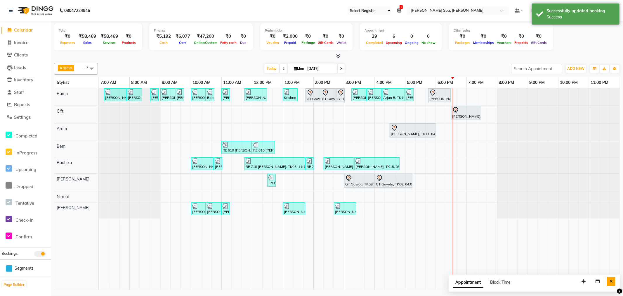
click at [611, 279] on icon "Close" at bounding box center [611, 281] width 3 height 4
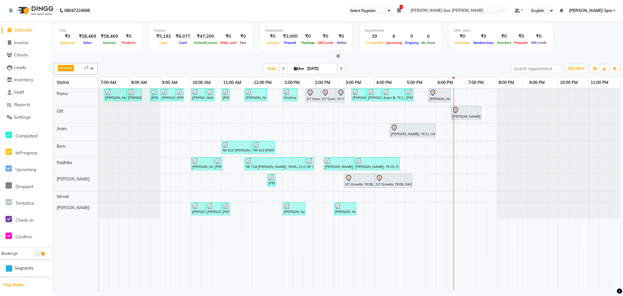
click at [92, 68] on span at bounding box center [92, 68] width 12 height 11
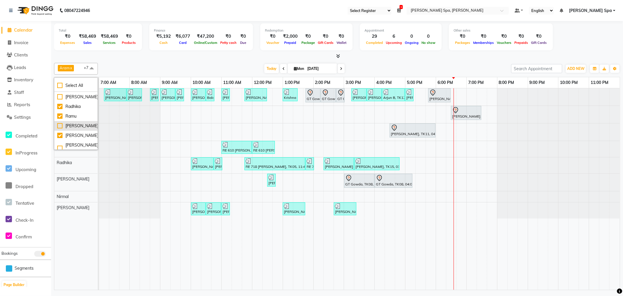
click at [73, 126] on div "[PERSON_NAME]" at bounding box center [75, 126] width 37 height 6
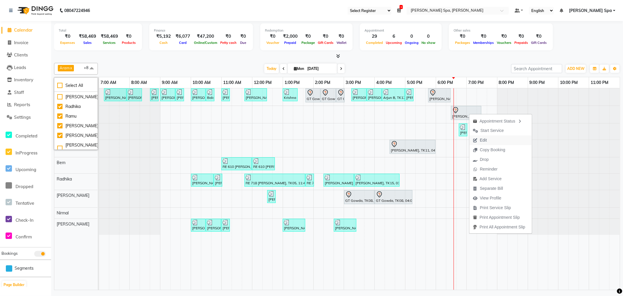
click at [487, 139] on span "Edit" at bounding box center [483, 140] width 7 height 6
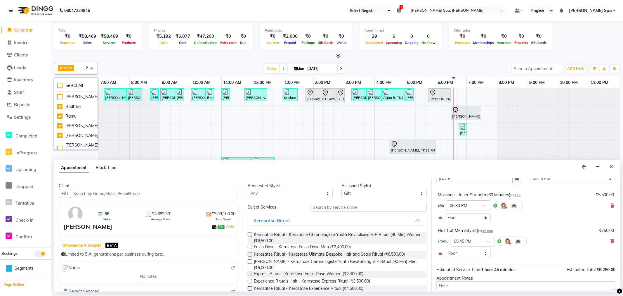
scroll to position [0, 0]
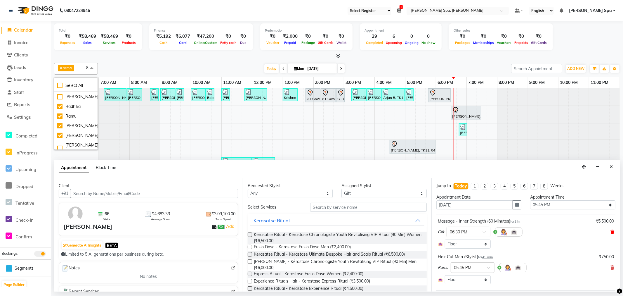
click at [611, 231] on icon at bounding box center [613, 232] width 4 height 4
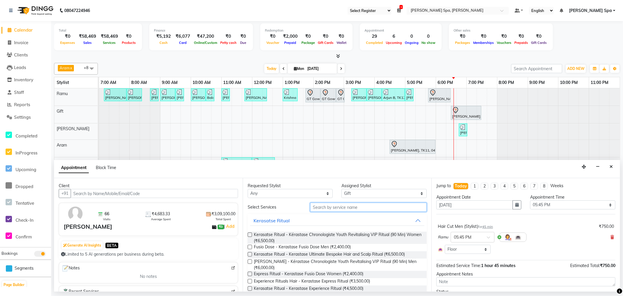
click at [337, 207] on input "text" at bounding box center [368, 206] width 117 height 9
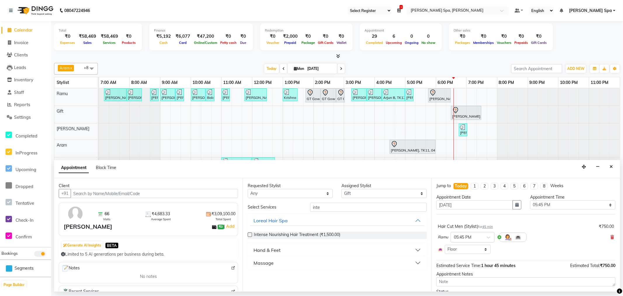
click at [280, 262] on button "Massage" at bounding box center [337, 262] width 174 height 11
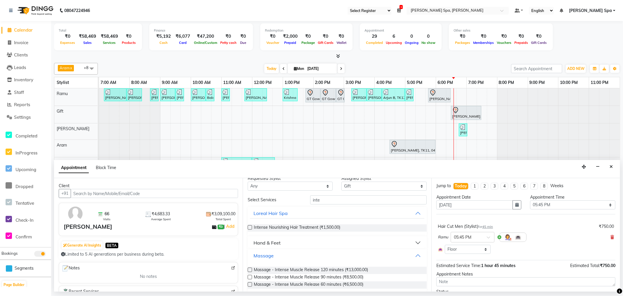
scroll to position [13, 0]
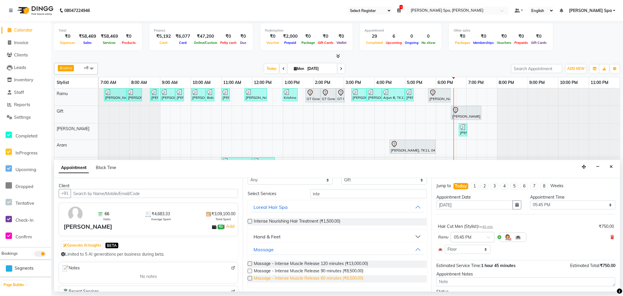
click at [321, 277] on span "Massage - Intense Muscle Release 60 minutes (₹6,500.00)" at bounding box center [309, 278] width 110 height 7
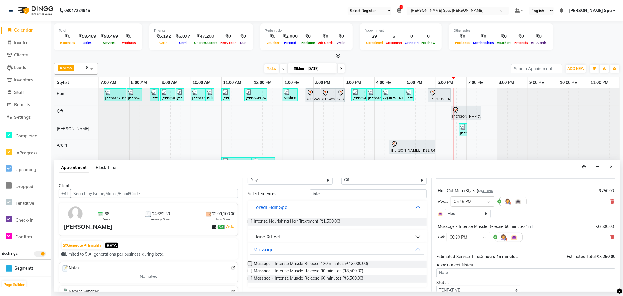
scroll to position [59, 0]
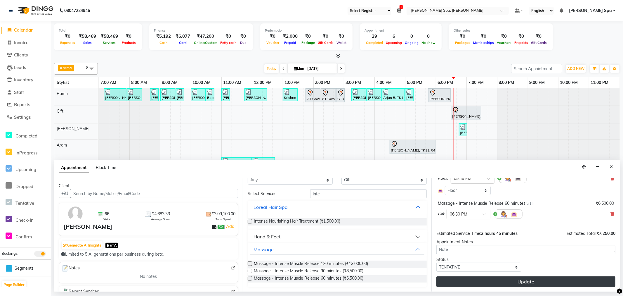
click at [520, 278] on button "Update" at bounding box center [526, 281] width 179 height 11
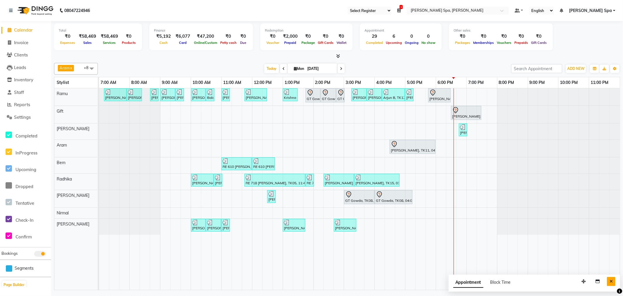
click at [610, 279] on button "Close" at bounding box center [611, 281] width 8 height 9
click at [283, 68] on icon at bounding box center [284, 69] width 2 height 4
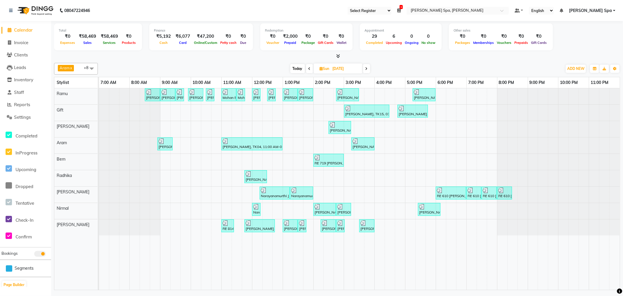
click at [90, 68] on span at bounding box center [92, 68] width 12 height 11
click at [76, 97] on div "[PERSON_NAME]" at bounding box center [75, 97] width 37 height 6
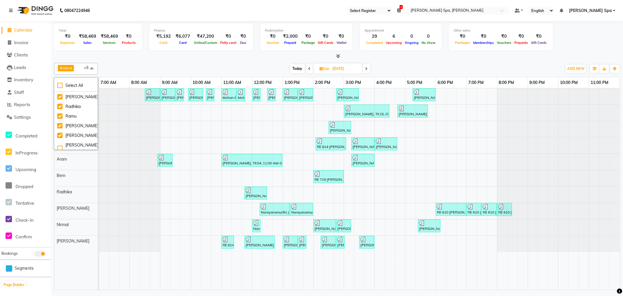
click at [122, 113] on div at bounding box center [129, 113] width 61 height 16
click at [369, 68] on span at bounding box center [366, 68] width 7 height 9
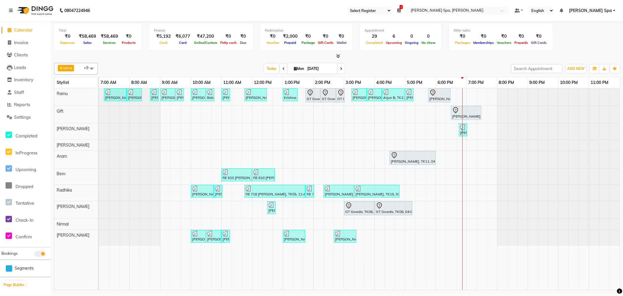
click at [92, 66] on span at bounding box center [92, 68] width 12 height 11
click at [60, 95] on div "[PERSON_NAME]" at bounding box center [75, 97] width 37 height 6
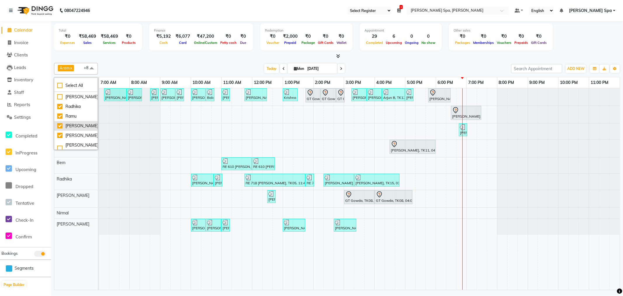
click at [58, 124] on div "[PERSON_NAME]" at bounding box center [75, 126] width 37 height 6
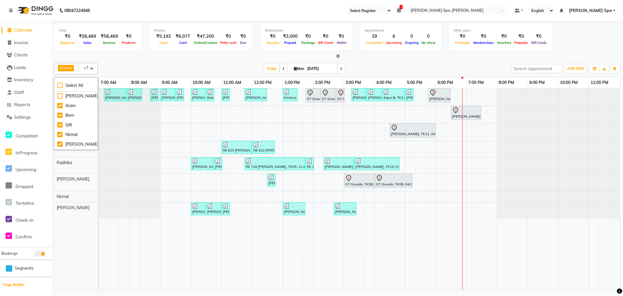
scroll to position [0, 0]
click at [179, 58] on div at bounding box center [337, 56] width 566 height 6
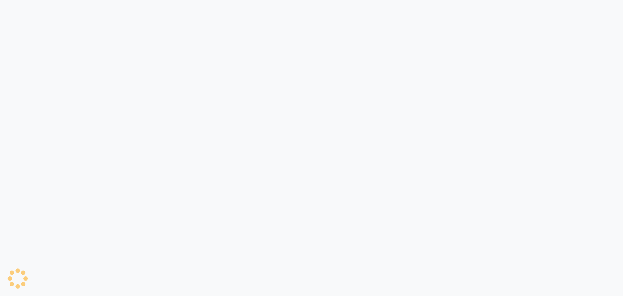
select select "100"
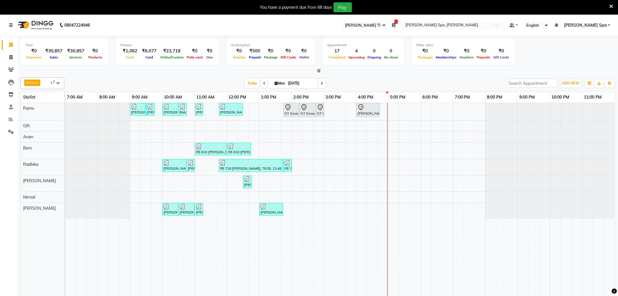
click at [12, 23] on icon at bounding box center [11, 25] width 4 height 4
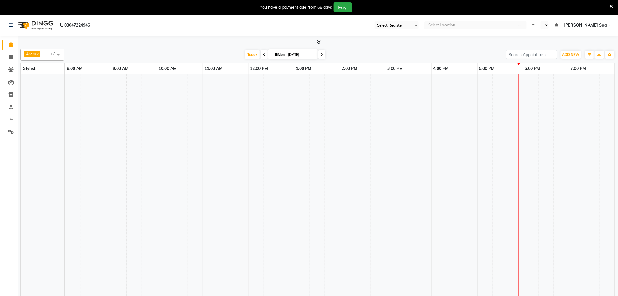
select select "100"
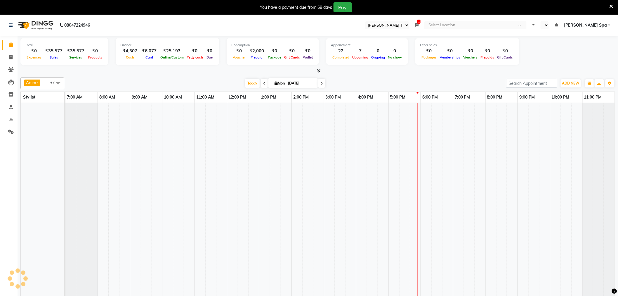
select select "en"
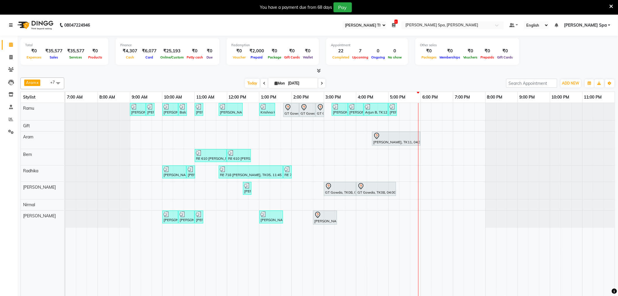
click at [11, 24] on icon at bounding box center [11, 25] width 4 height 4
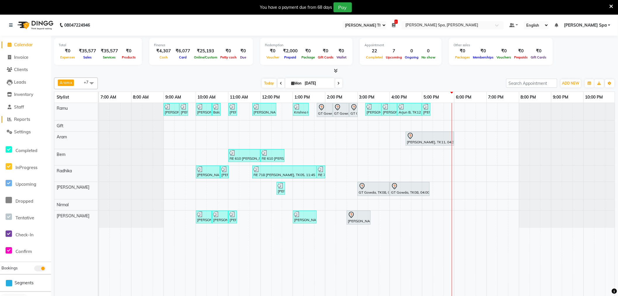
click at [19, 119] on span "Reports" at bounding box center [22, 119] width 16 height 6
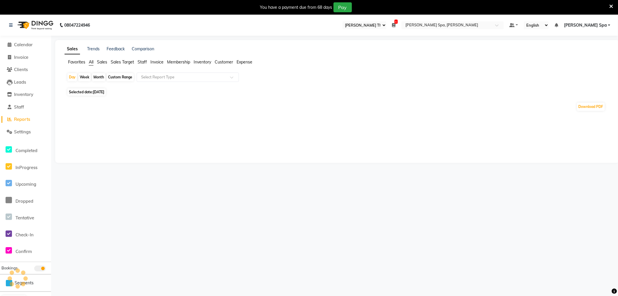
click at [155, 64] on span "Invoice" at bounding box center [156, 61] width 13 height 5
click at [129, 79] on div "Custom Range" at bounding box center [120, 77] width 27 height 8
select select "9"
select select "2025"
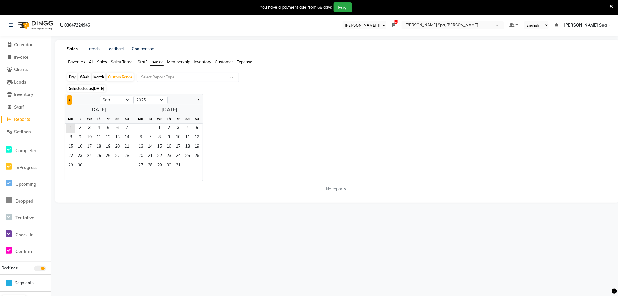
click at [70, 100] on span "Previous month" at bounding box center [70, 100] width 2 height 2
select select "8"
click at [72, 165] on span "25" at bounding box center [70, 165] width 9 height 9
click at [127, 165] on span "31" at bounding box center [126, 165] width 9 height 9
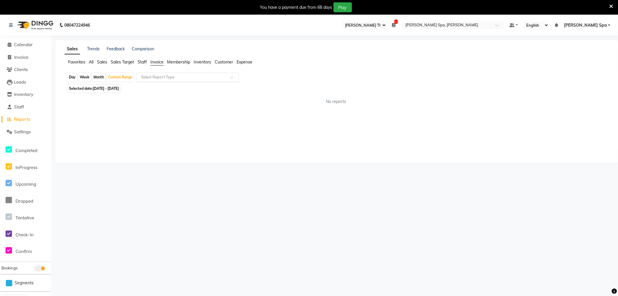
click at [207, 78] on input "text" at bounding box center [182, 77] width 84 height 6
click at [197, 85] on div "Invoice Item wise" at bounding box center [188, 88] width 102 height 12
select select "full_report"
select select "csv"
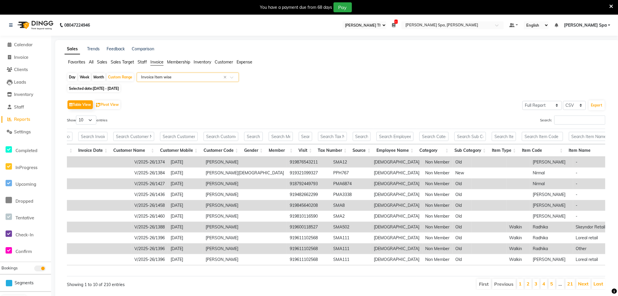
scroll to position [0, 222]
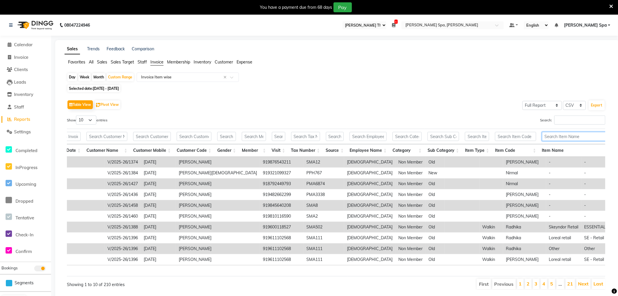
click at [550, 137] on input "text" at bounding box center [586, 136] width 89 height 9
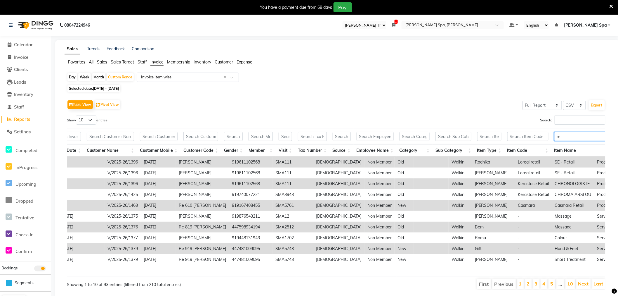
type input "r"
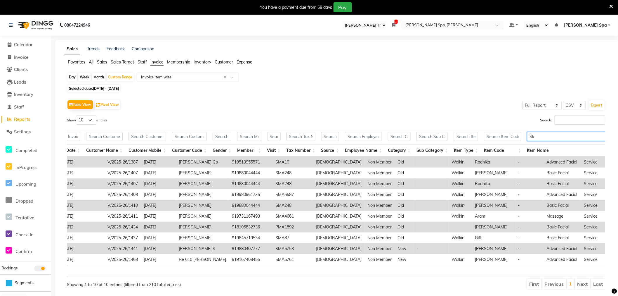
type input "S"
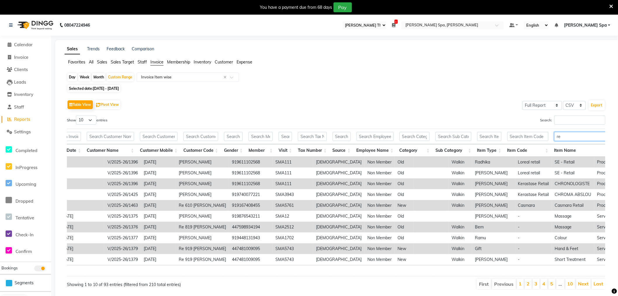
type input "r"
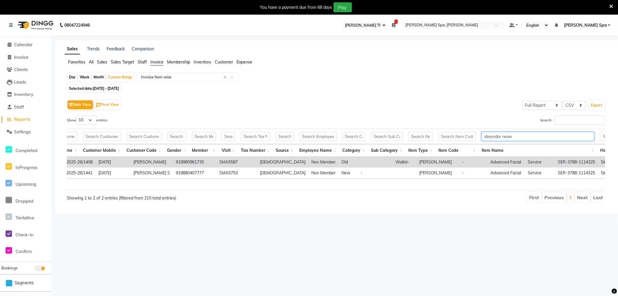
scroll to position [0, 271]
click at [516, 136] on input "skeyndor reaw" at bounding box center [534, 136] width 113 height 9
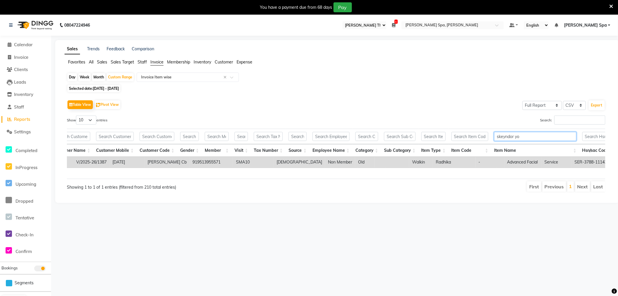
scroll to position [0, 253]
type input "s"
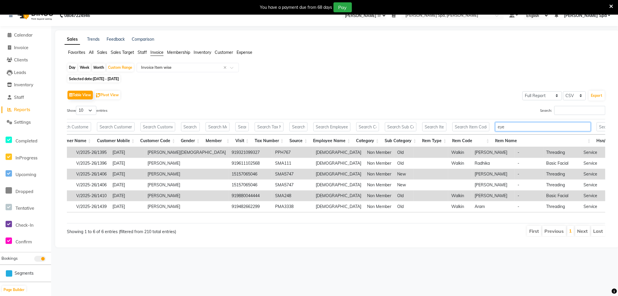
scroll to position [15, 0]
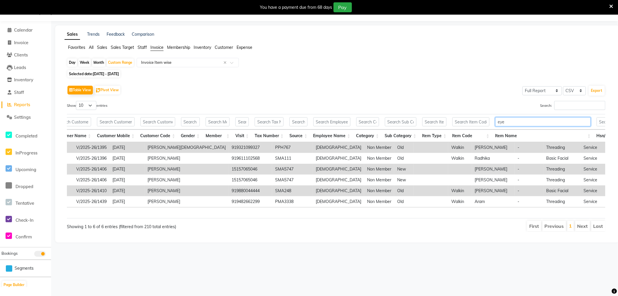
type input "eye"
click at [85, 104] on select "10 25 50 100" at bounding box center [86, 105] width 20 height 9
select select "25"
click at [77, 101] on select "10 25 50 100" at bounding box center [86, 105] width 20 height 9
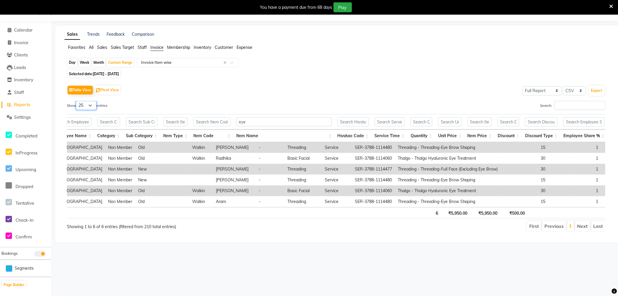
scroll to position [0, 714]
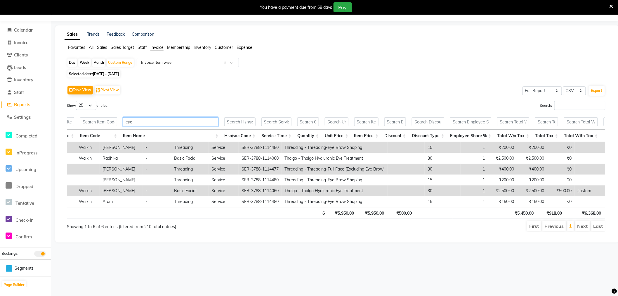
click at [158, 121] on input "eye" at bounding box center [171, 121] width 96 height 9
type input "e"
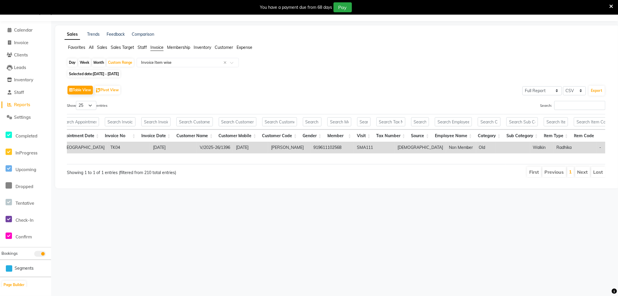
type input "sou"
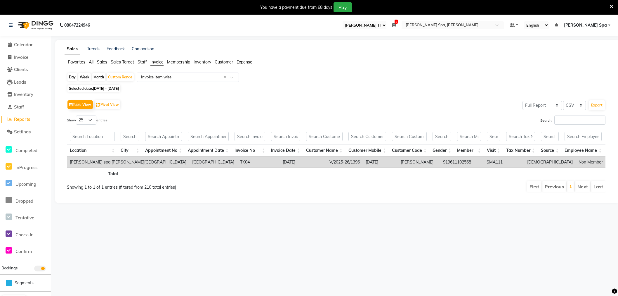
select select "100"
select select "full_report"
select select "csv"
select select "25"
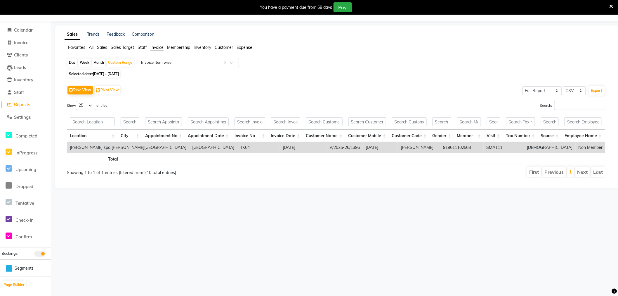
scroll to position [0, 130]
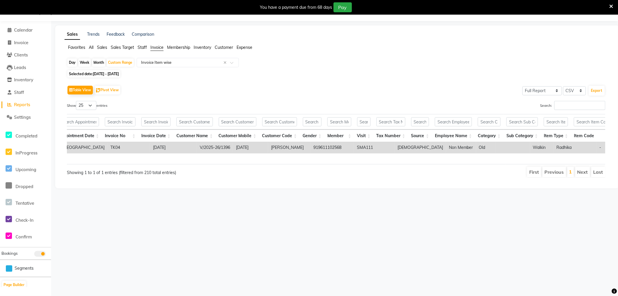
click at [146, 45] on span "Staff" at bounding box center [142, 47] width 9 height 5
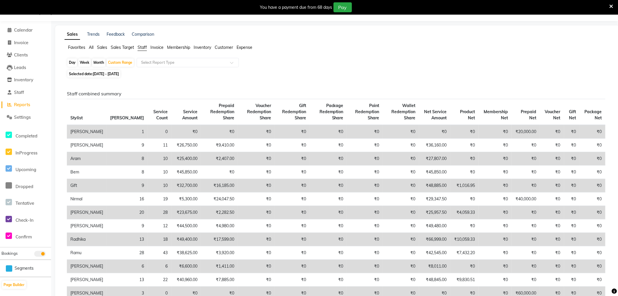
click at [71, 62] on div "Day" at bounding box center [72, 62] width 10 height 8
select select "8"
select select "2025"
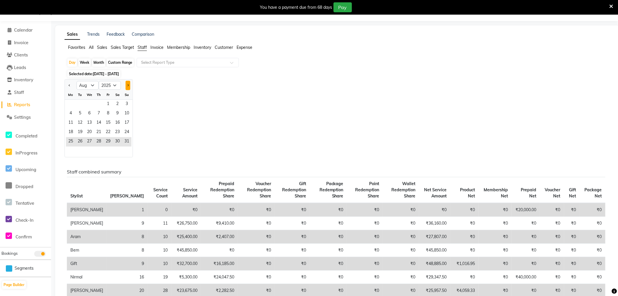
click at [128, 86] on span "Next month" at bounding box center [128, 85] width 2 height 2
select select "9"
click at [70, 102] on span "1" at bounding box center [70, 104] width 9 height 9
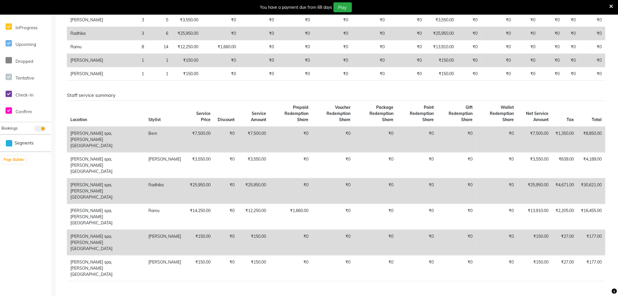
scroll to position [141, 0]
click at [611, 4] on icon at bounding box center [612, 6] width 4 height 5
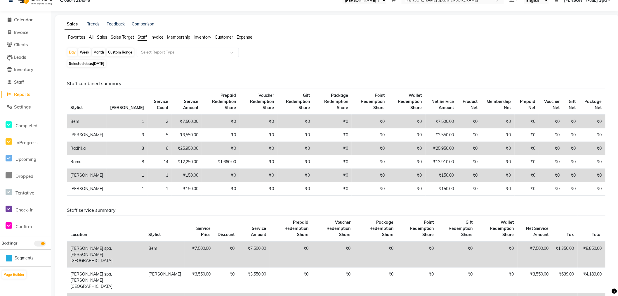
scroll to position [0, 0]
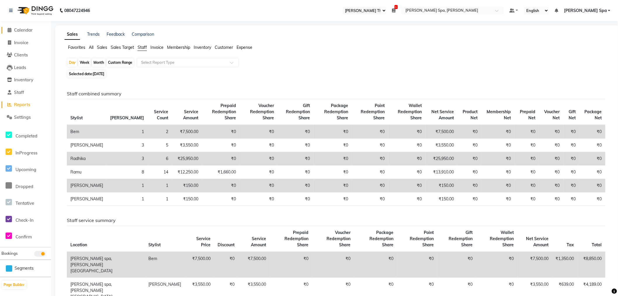
click at [33, 27] on span "Calendar" at bounding box center [23, 30] width 19 height 6
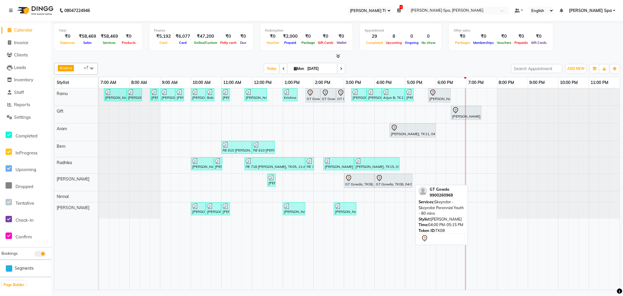
click at [386, 179] on div at bounding box center [393, 177] width 35 height 7
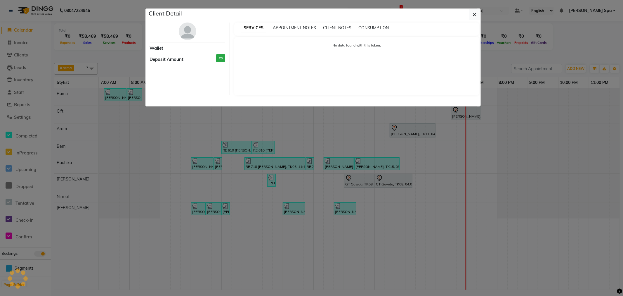
select select "7"
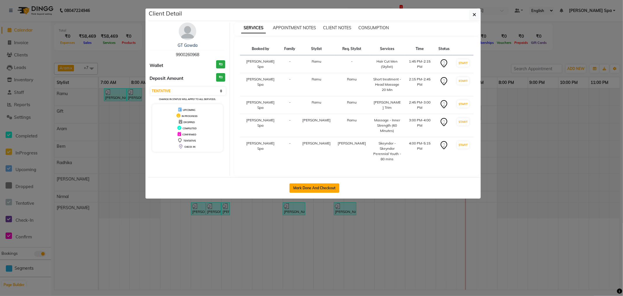
click at [326, 183] on button "Mark Done And Checkout" at bounding box center [315, 187] width 50 height 9
select select "service"
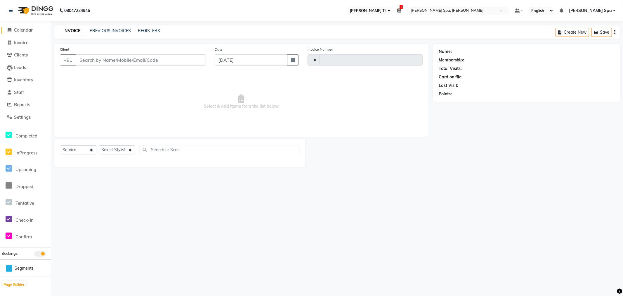
type input "1477"
select select "8545"
type input "9900260968"
select select "84964"
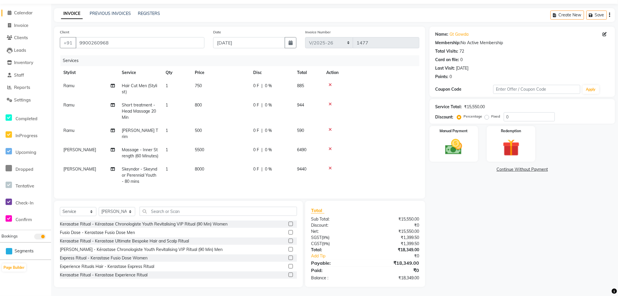
scroll to position [26, 0]
drag, startPoint x: 518, startPoint y: 108, endPoint x: 454, endPoint y: 108, distance: 63.4
click at [454, 112] on div "Discount: Percentage Fixed 0" at bounding box center [523, 116] width 174 height 9
type input "2"
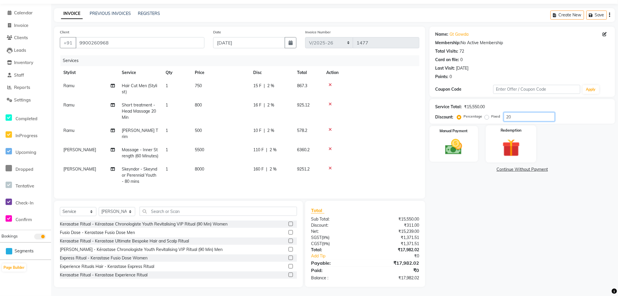
scroll to position [26, 0]
type input "20"
click at [465, 137] on img at bounding box center [454, 147] width 29 height 20
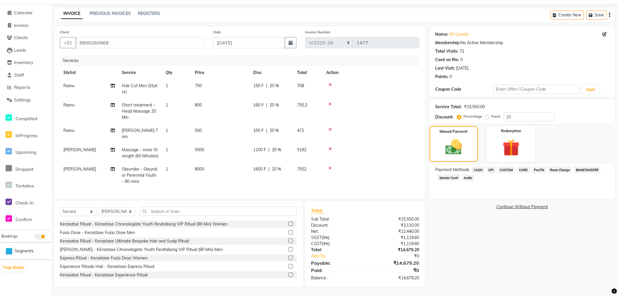
scroll to position [2, 0]
click at [477, 166] on span "CASH" at bounding box center [478, 169] width 13 height 7
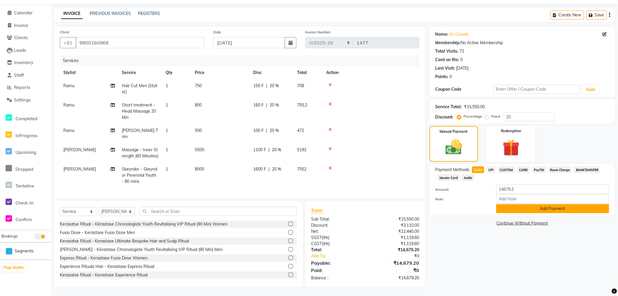
click at [544, 204] on button "Add Payment" at bounding box center [552, 208] width 113 height 9
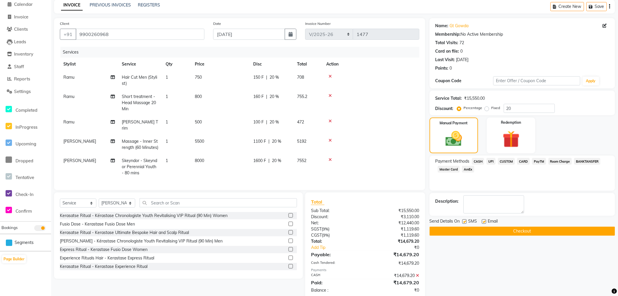
click at [487, 221] on div "Email" at bounding box center [492, 221] width 21 height 7
click at [483, 221] on label at bounding box center [484, 221] width 4 height 4
click at [483, 221] on input "checkbox" at bounding box center [484, 222] width 4 height 4
checkbox input "false"
click at [494, 231] on button "Checkout" at bounding box center [523, 230] width 186 height 9
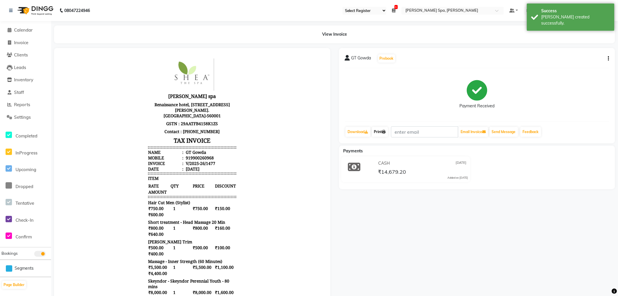
click at [378, 133] on link "Print" at bounding box center [380, 132] width 16 height 10
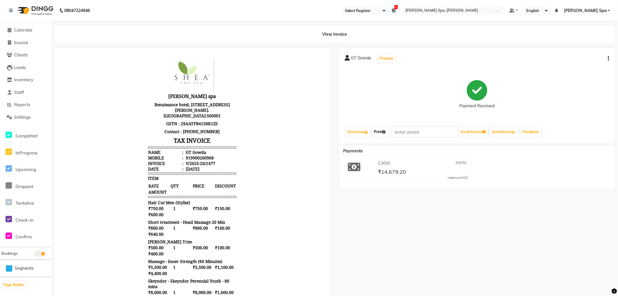
click at [380, 127] on link "Print" at bounding box center [380, 132] width 16 height 10
click at [28, 31] on span "Calendar" at bounding box center [23, 30] width 19 height 6
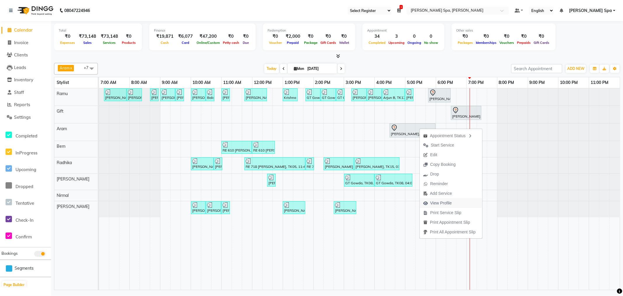
click at [451, 203] on span "View Profile" at bounding box center [441, 203] width 22 height 6
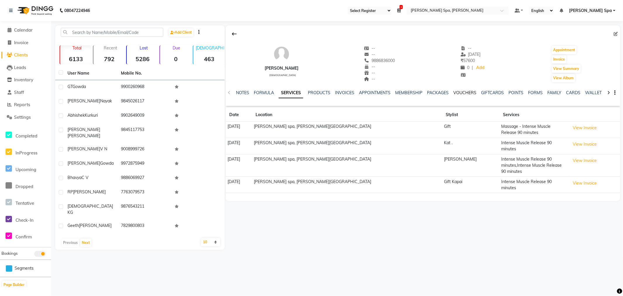
click at [468, 92] on link "VOUCHERS" at bounding box center [464, 92] width 23 height 5
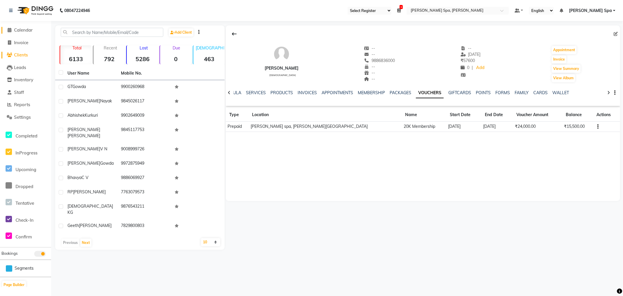
click at [27, 30] on span "Calendar" at bounding box center [23, 30] width 19 height 6
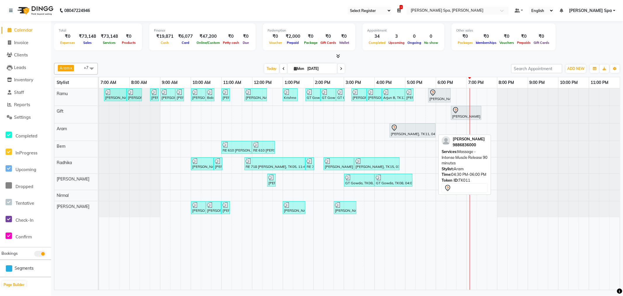
click at [422, 130] on div at bounding box center [413, 127] width 44 height 7
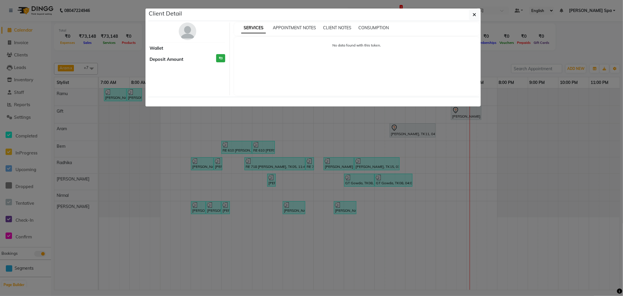
select select "7"
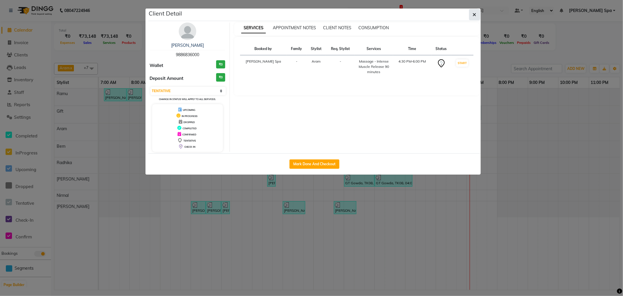
click at [474, 15] on icon "button" at bounding box center [475, 14] width 4 height 5
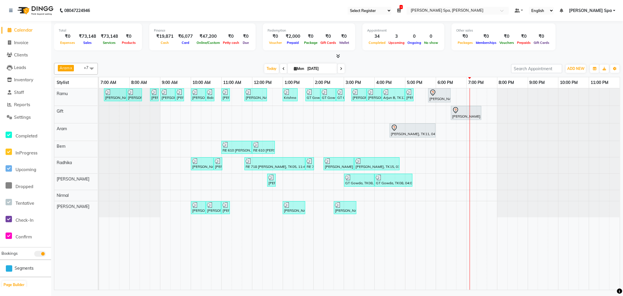
click at [462, 131] on div "Shivarame Gowda, TK15, 07:10 AM-07:55 AM, Hair Cut Men (Stylist) Shivarame Gowd…" at bounding box center [359, 188] width 521 height 201
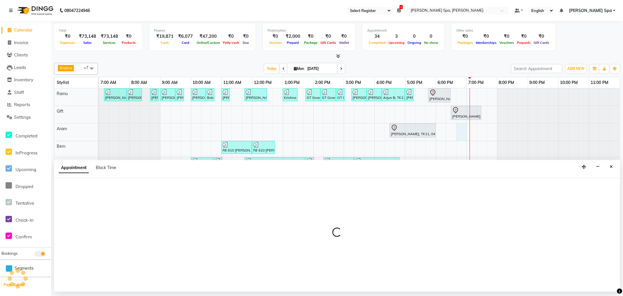
select select "84961"
select select "1125"
select select "tentative"
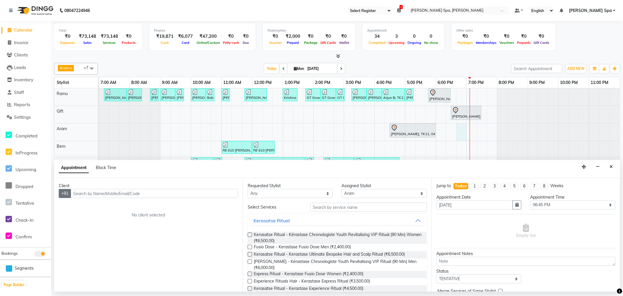
click at [65, 193] on button "+91" at bounding box center [65, 193] width 12 height 9
click at [92, 193] on input "text" at bounding box center [154, 193] width 167 height 9
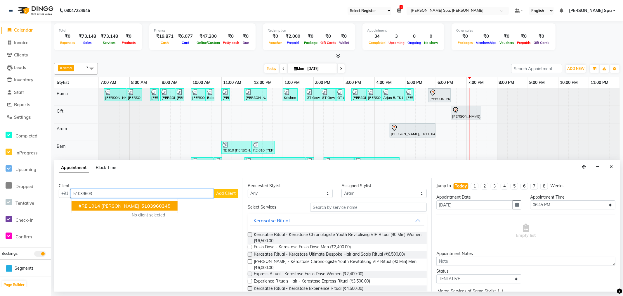
click at [112, 208] on span "#RE 1014 Sriraman Sabesan" at bounding box center [109, 206] width 60 height 6
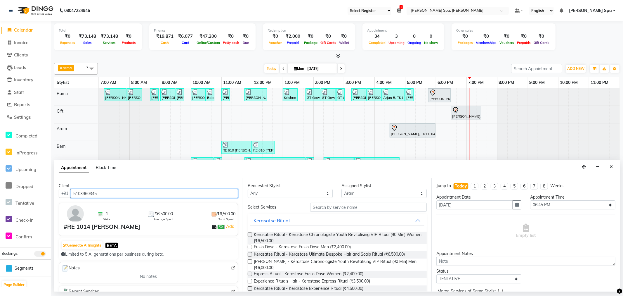
type input "5103960345"
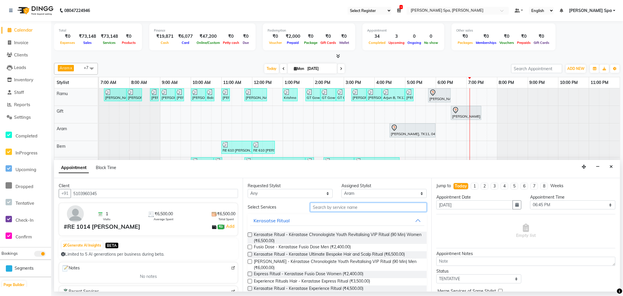
click at [333, 208] on input "text" at bounding box center [368, 206] width 117 height 9
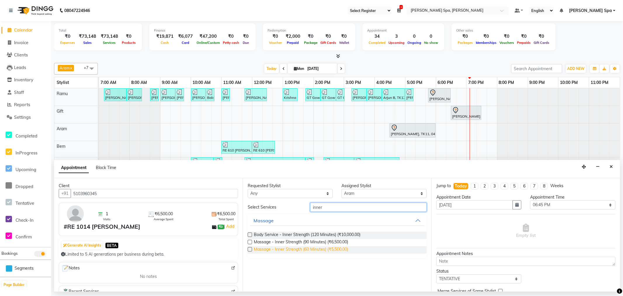
type input "inner"
click at [331, 248] on span "Massage - Inner Strength (60 Minutes) (₹5,500.00)" at bounding box center [301, 249] width 94 height 7
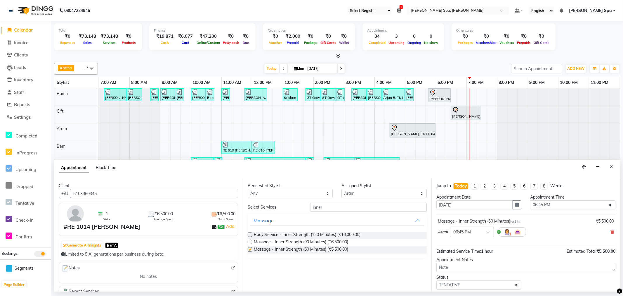
checkbox input "false"
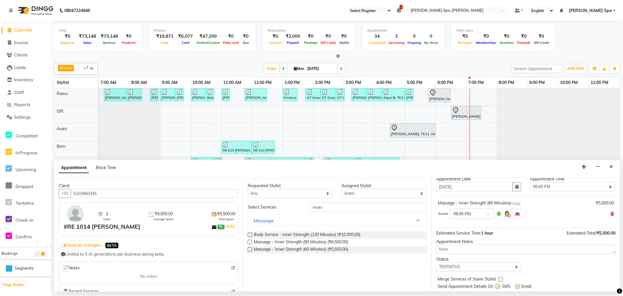
scroll to position [35, 0]
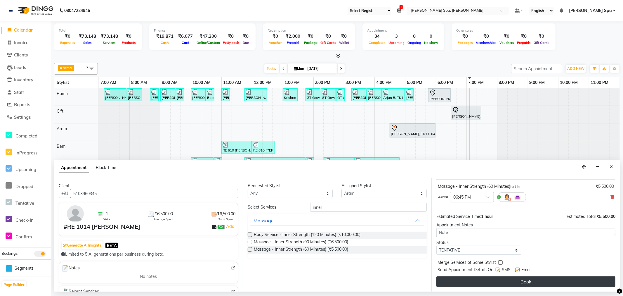
click at [518, 278] on button "Book" at bounding box center [526, 281] width 179 height 11
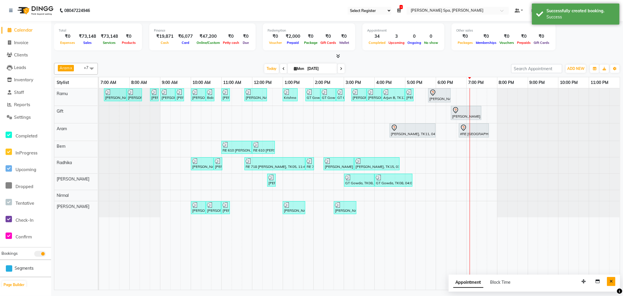
click at [613, 282] on icon "Close" at bounding box center [611, 281] width 3 height 4
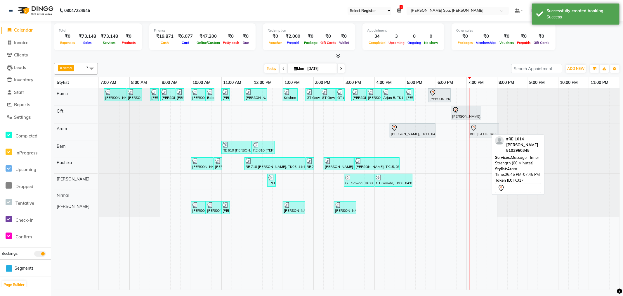
drag, startPoint x: 468, startPoint y: 131, endPoint x: 471, endPoint y: 131, distance: 3.2
click at [99, 131] on div "Nitin Parakh, TK11, 04:30 PM-06:00 PM, Massage - Intense Muscle Release 90 minu…" at bounding box center [99, 131] width 0 height 17
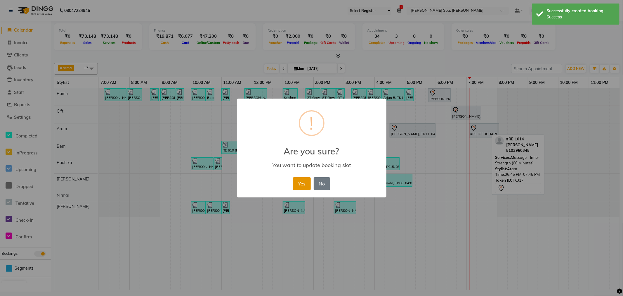
click at [304, 183] on button "Yes" at bounding box center [302, 183] width 18 height 13
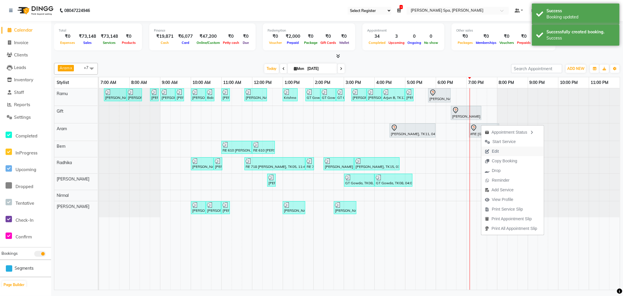
click at [505, 150] on button "Edit" at bounding box center [513, 151] width 63 height 10
select select "tentative"
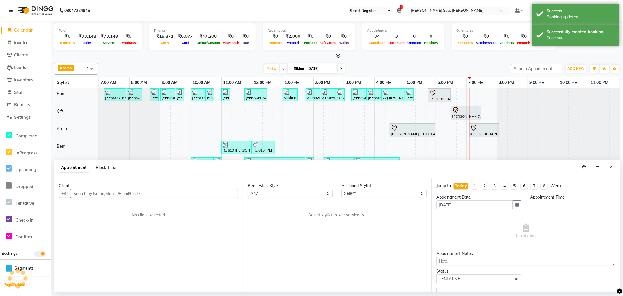
select select "84961"
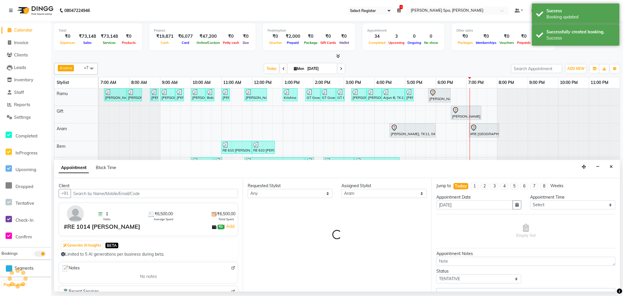
select select "4302"
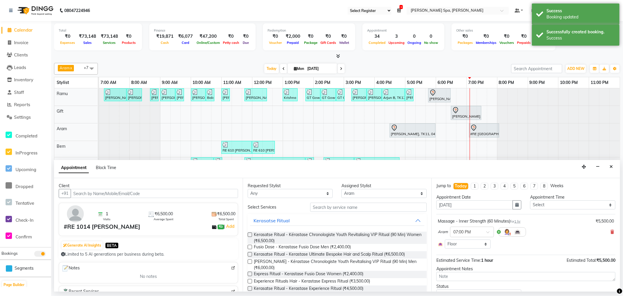
click at [606, 165] on div "Appointment Block Time" at bounding box center [337, 169] width 566 height 18
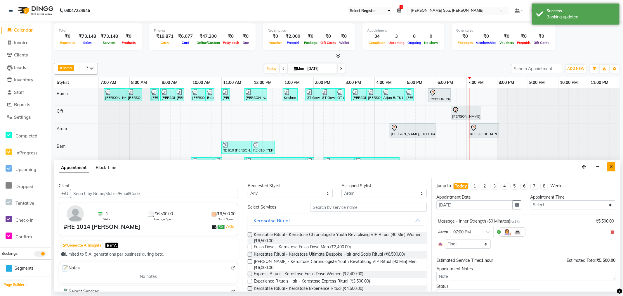
click at [607, 164] on button "Close" at bounding box center [611, 166] width 8 height 9
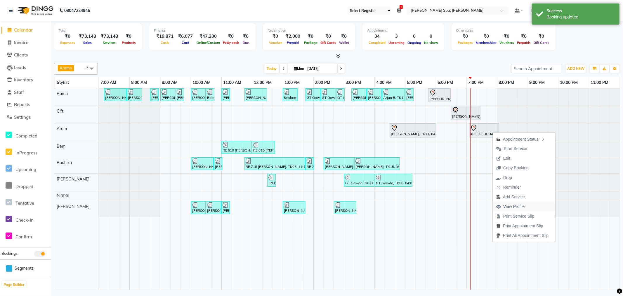
click at [513, 208] on span "View Profile" at bounding box center [514, 206] width 22 height 6
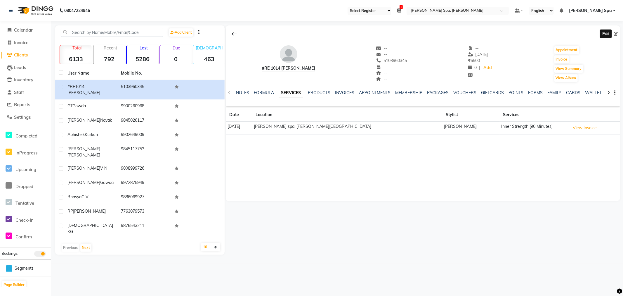
click at [615, 34] on icon at bounding box center [616, 34] width 4 height 4
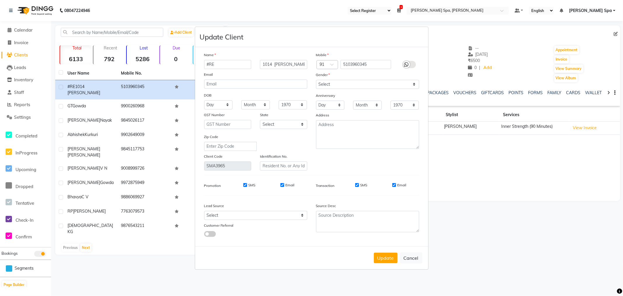
drag, startPoint x: 228, startPoint y: 65, endPoint x: 191, endPoint y: 62, distance: 36.9
click at [191, 62] on ngb-modal-window "Update Client Name #RE 1014 Sriraman Sabesan Email DOB Day 01 02 03 04 05 06 07…" at bounding box center [311, 148] width 623 height 296
type input "RE 508"
click at [341, 84] on select "Select Male Female Other Prefer Not To Say" at bounding box center [367, 84] width 103 height 9
select select "male"
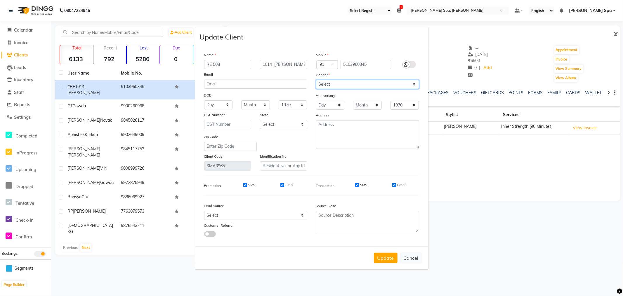
click at [316, 80] on select "Select Male Female Other Prefer Not To Say" at bounding box center [367, 84] width 103 height 9
click at [332, 65] on span at bounding box center [333, 66] width 7 height 6
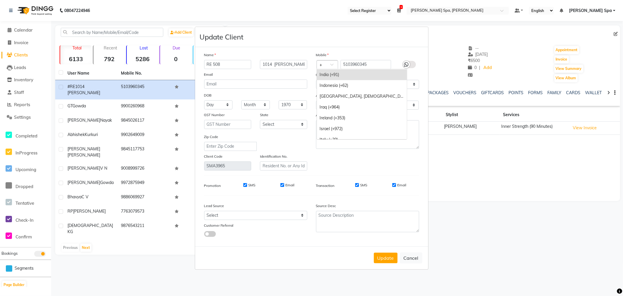
type input "+1"
click at [340, 100] on div "United States (+1)" at bounding box center [362, 101] width 90 height 11
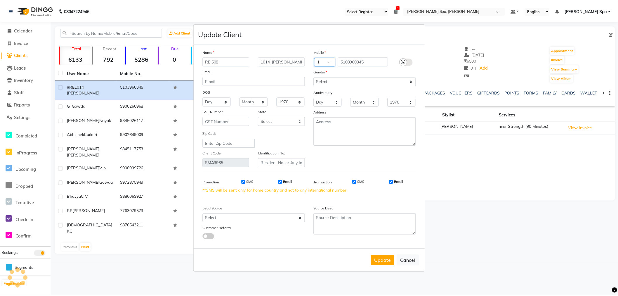
scroll to position [0, 0]
click at [378, 259] on button "Update" at bounding box center [386, 260] width 24 height 11
select select
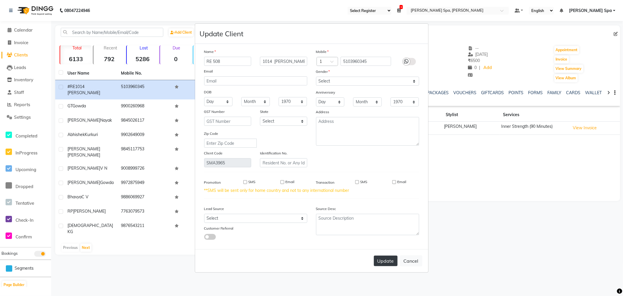
select select
checkbox input "false"
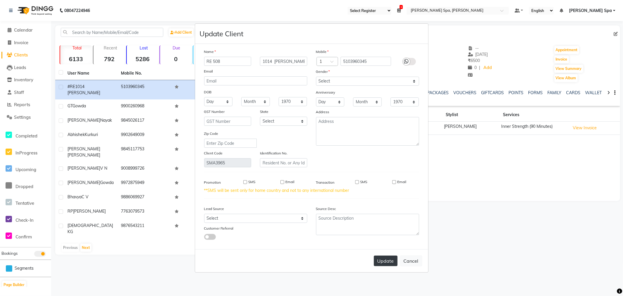
checkbox input "false"
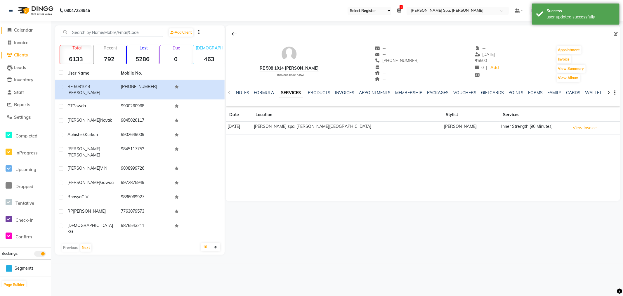
click at [25, 28] on span "Calendar" at bounding box center [23, 30] width 19 height 6
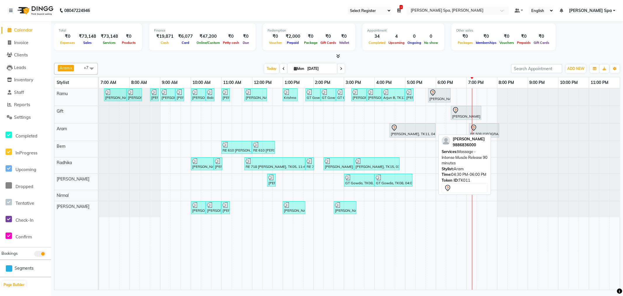
click at [425, 131] on div "[PERSON_NAME], TK11, 04:30 PM-06:00 PM, Massage - Intense Muscle Release 90 min…" at bounding box center [412, 130] width 45 height 12
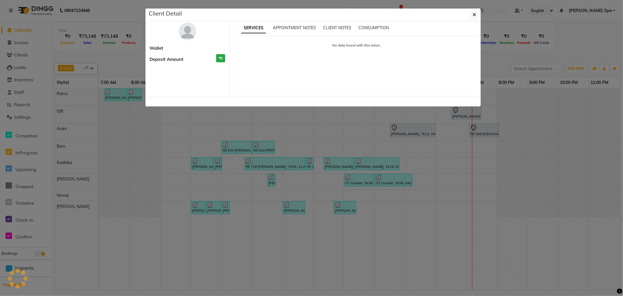
select select "7"
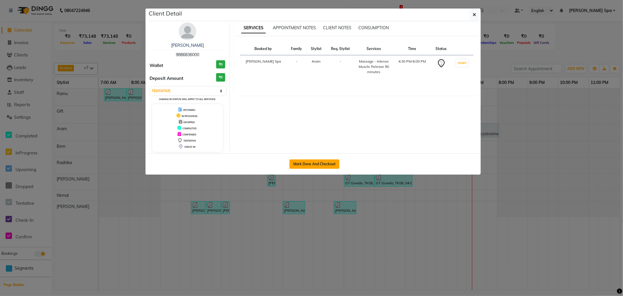
click at [325, 164] on button "Mark Done And Checkout" at bounding box center [315, 163] width 50 height 9
select select "service"
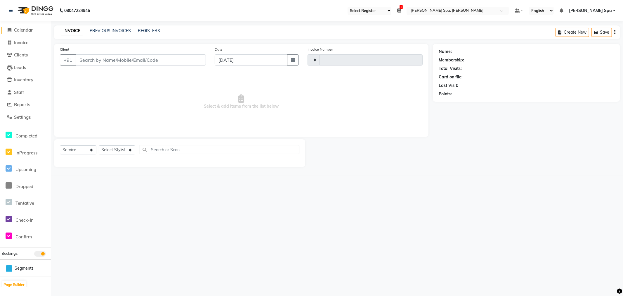
type input "1478"
select select "8545"
type input "9886836000"
select select "84961"
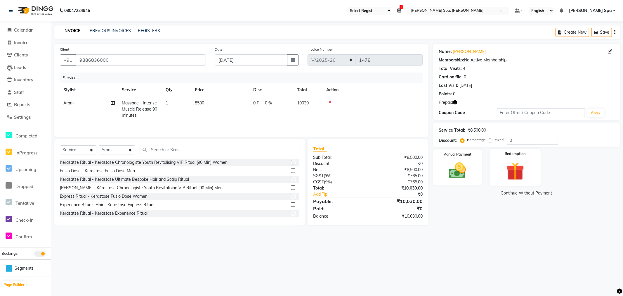
click at [502, 166] on img at bounding box center [515, 171] width 29 height 22
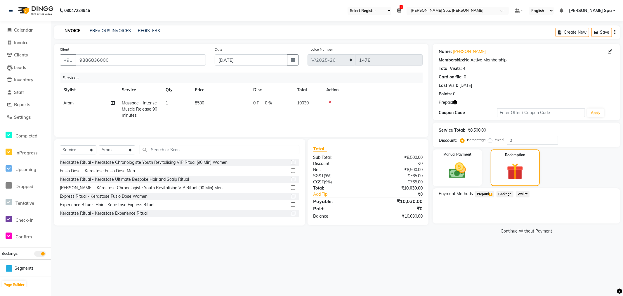
click at [489, 193] on span "Prepaid 1" at bounding box center [484, 194] width 19 height 7
click at [601, 214] on button "Add" at bounding box center [600, 217] width 21 height 10
click at [454, 212] on button "Send OTP" at bounding box center [454, 212] width 31 height 10
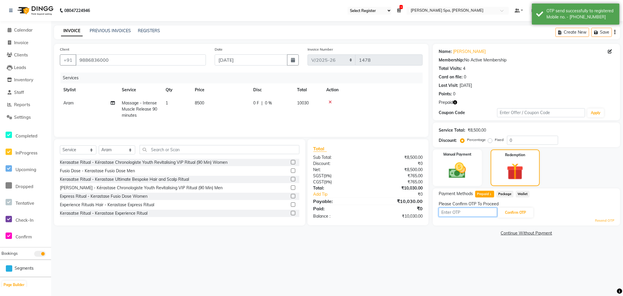
click at [482, 214] on input "text" at bounding box center [468, 211] width 58 height 9
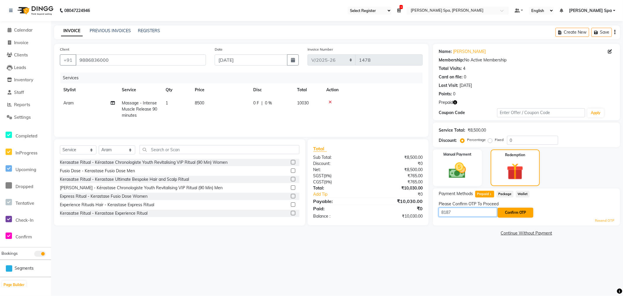
type input "8187"
click at [519, 211] on button "Confirm OTP" at bounding box center [516, 212] width 36 height 10
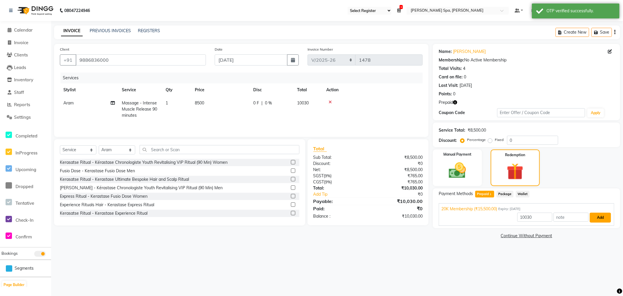
click at [600, 219] on button "Add" at bounding box center [600, 217] width 21 height 10
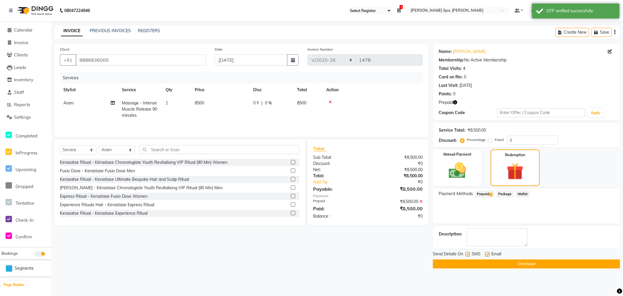
click at [485, 254] on label at bounding box center [487, 254] width 4 height 4
click at [485, 254] on input "checkbox" at bounding box center [487, 254] width 4 height 4
checkbox input "false"
click at [492, 260] on button "Checkout" at bounding box center [526, 263] width 187 height 9
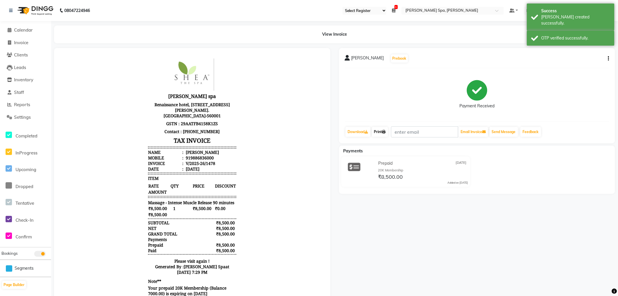
click at [384, 135] on link "Print" at bounding box center [380, 132] width 16 height 10
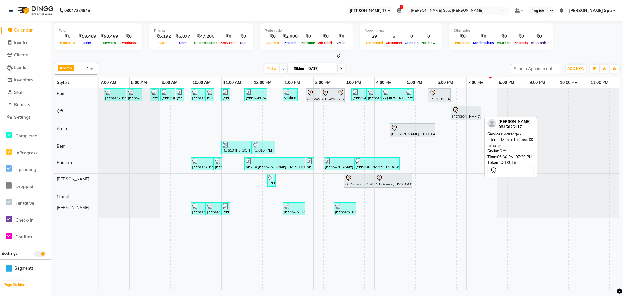
select select "100"
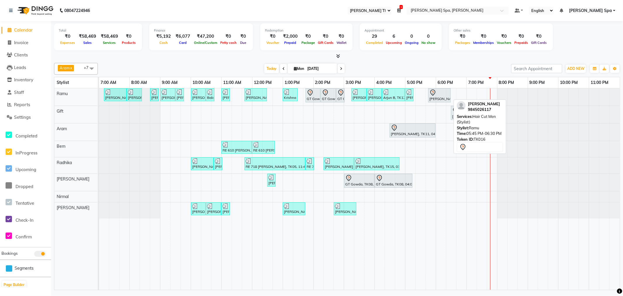
click at [439, 98] on div "[PERSON_NAME], TK16, 05:45 PM-06:30 PM, Hair Cut Men (Stylist)" at bounding box center [439, 95] width 21 height 12
select select "7"
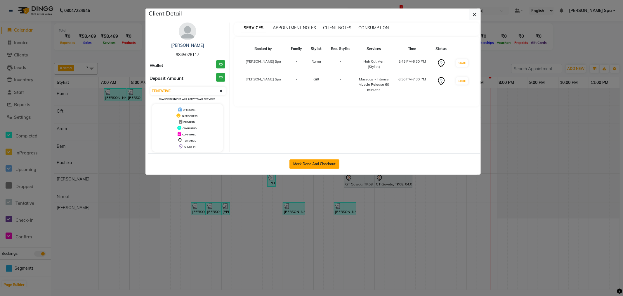
click at [319, 166] on button "Mark Done And Checkout" at bounding box center [315, 163] width 50 height 9
select select "8545"
select select "service"
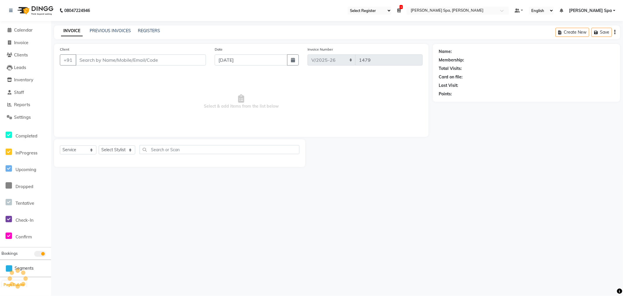
type input "9845026117"
select select "84955"
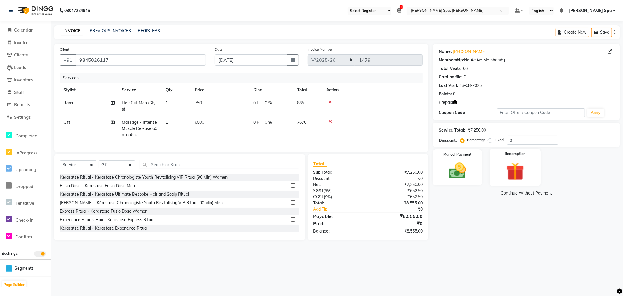
click at [513, 174] on img at bounding box center [515, 171] width 29 height 22
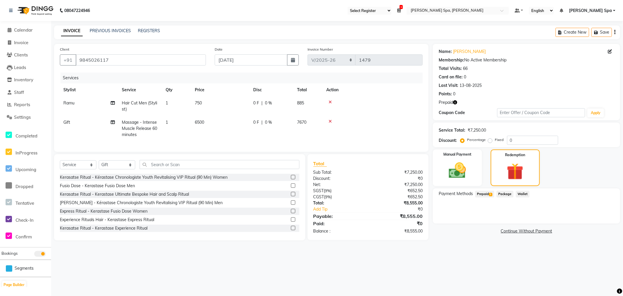
click at [487, 195] on span "Prepaid 1" at bounding box center [484, 194] width 19 height 7
click at [603, 218] on button "Add" at bounding box center [600, 217] width 21 height 10
click at [460, 215] on button "Send OTP" at bounding box center [454, 212] width 31 height 10
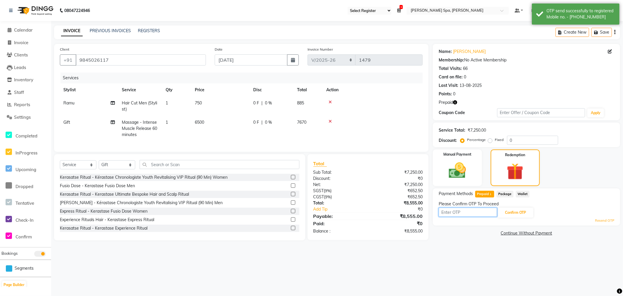
click at [455, 209] on input "text" at bounding box center [468, 211] width 58 height 9
type input "6241"
click at [509, 212] on button "Confirm OTP" at bounding box center [516, 212] width 36 height 10
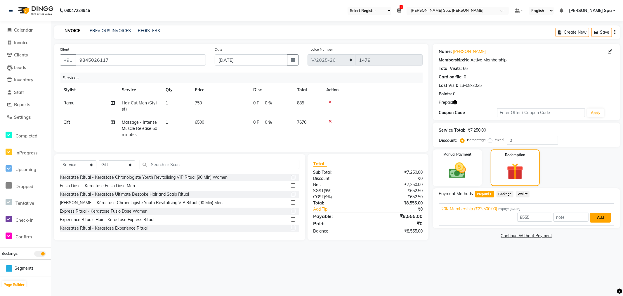
click at [600, 218] on button "Add" at bounding box center [600, 217] width 21 height 10
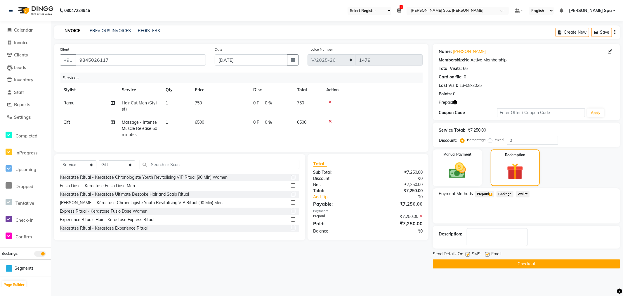
click at [487, 252] on label at bounding box center [487, 254] width 4 height 4
click at [487, 252] on input "checkbox" at bounding box center [487, 254] width 4 height 4
checkbox input "false"
click at [486, 191] on span "Prepaid 1" at bounding box center [484, 194] width 19 height 7
click at [534, 264] on button "Checkout" at bounding box center [526, 263] width 187 height 9
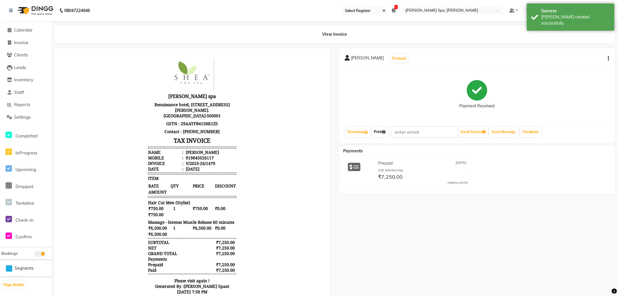
click at [384, 130] on link "Print" at bounding box center [380, 132] width 16 height 10
click at [19, 27] on span "Calendar" at bounding box center [23, 30] width 19 height 6
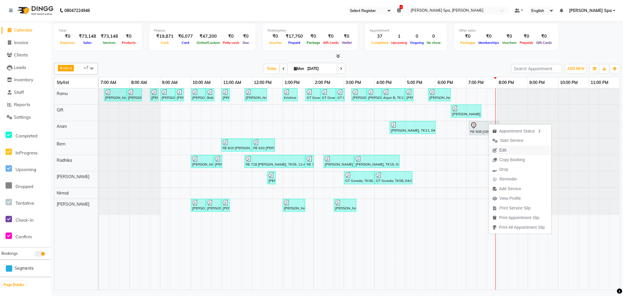
click at [501, 148] on span "Edit" at bounding box center [503, 150] width 7 height 6
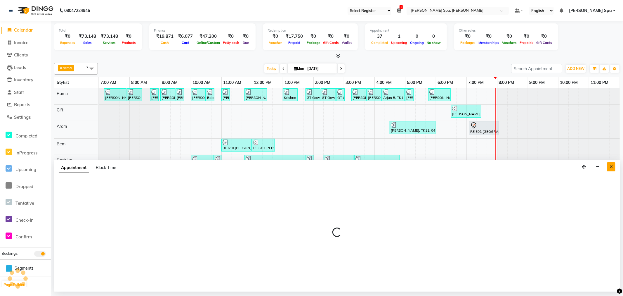
click at [612, 165] on icon "Close" at bounding box center [611, 166] width 3 height 4
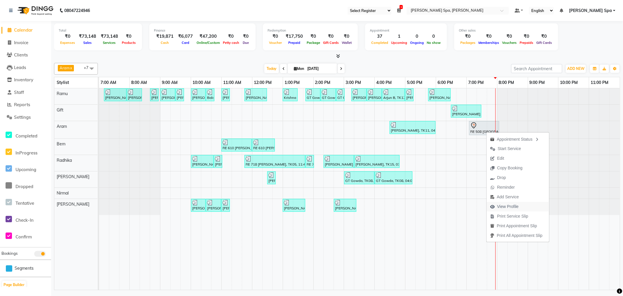
click at [511, 205] on span "View Profile" at bounding box center [508, 206] width 22 height 6
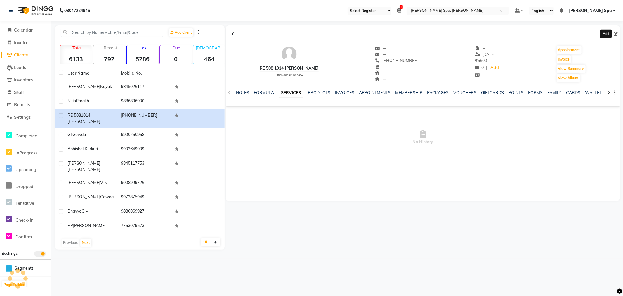
click at [615, 32] on icon at bounding box center [616, 34] width 4 height 4
select select "[DEMOGRAPHIC_DATA]"
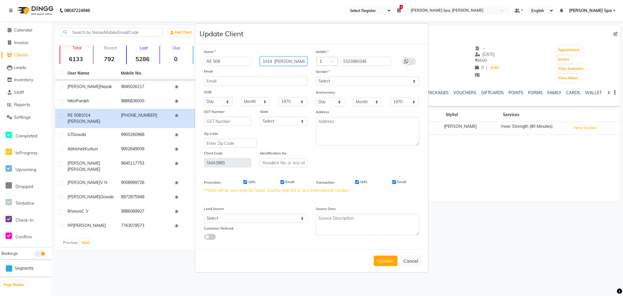
drag, startPoint x: 274, startPoint y: 60, endPoint x: 221, endPoint y: 59, distance: 53.2
click at [221, 59] on div "RE 508 1014 [PERSON_NAME]" at bounding box center [256, 61] width 112 height 9
type input "[PERSON_NAME]"
click at [386, 259] on button "Update" at bounding box center [386, 260] width 24 height 11
select select
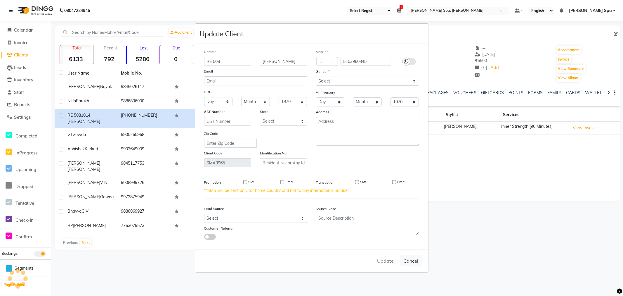
select select
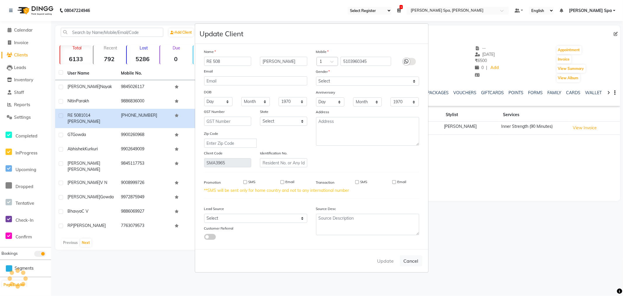
select select
checkbox input "false"
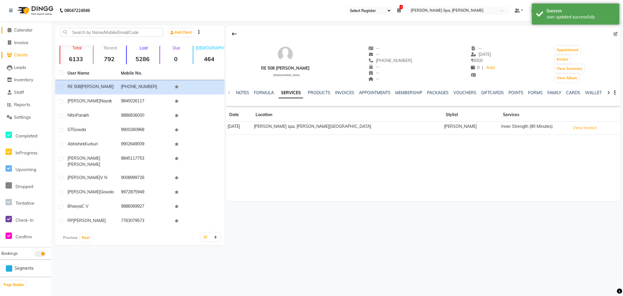
click at [16, 31] on span "Calendar" at bounding box center [23, 30] width 19 height 6
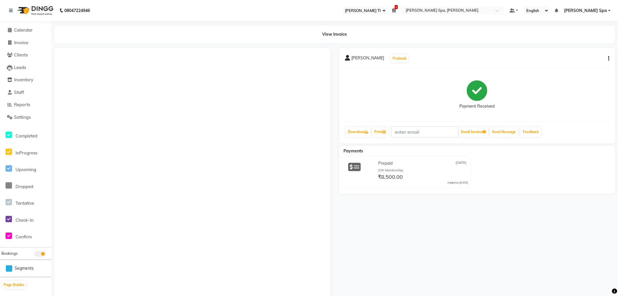
select select "100"
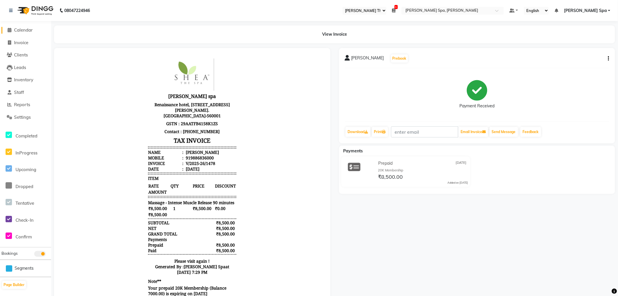
click at [15, 29] on span "Calendar" at bounding box center [23, 30] width 19 height 6
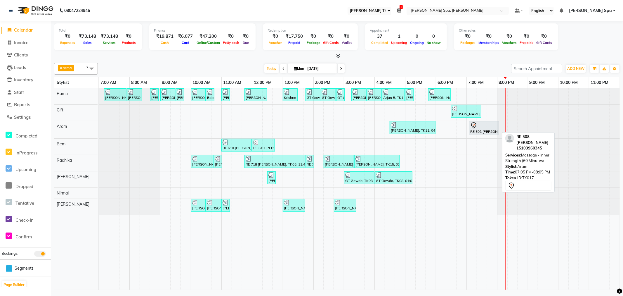
click at [484, 125] on div at bounding box center [484, 125] width 28 height 7
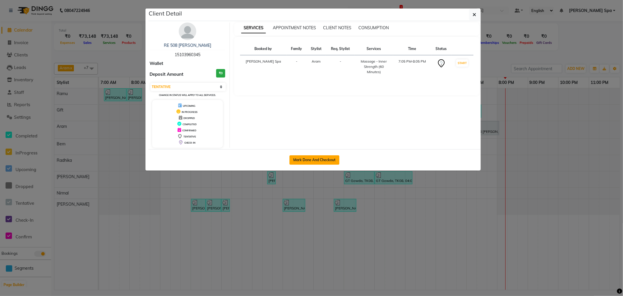
click at [332, 156] on button "Mark Done And Checkout" at bounding box center [315, 159] width 50 height 9
select select "3"
select select "8545"
select select "service"
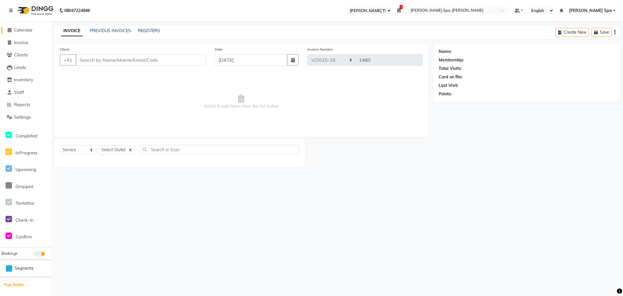
type input "15103960345"
select select "84961"
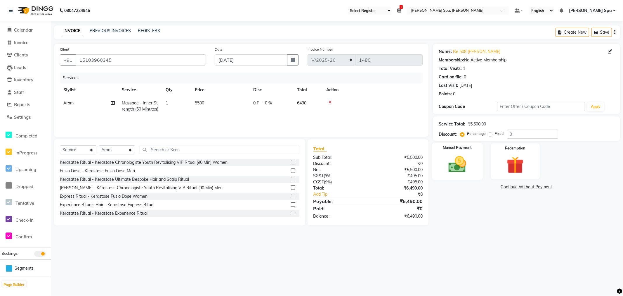
click at [468, 160] on img at bounding box center [457, 164] width 29 height 21
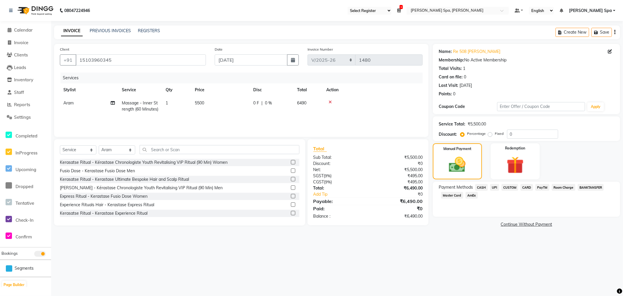
click at [567, 184] on span "Room Charge" at bounding box center [564, 187] width 24 height 7
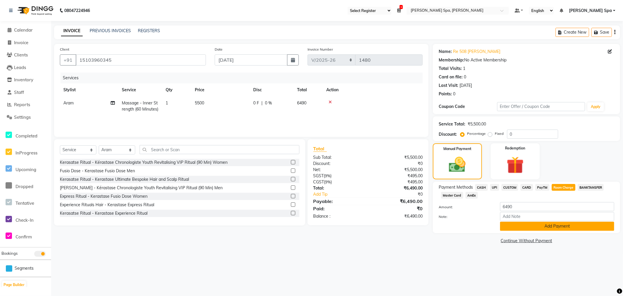
click at [533, 229] on button "Add Payment" at bounding box center [557, 225] width 114 height 9
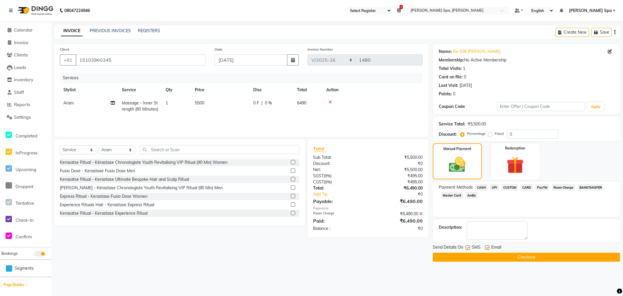
click at [484, 247] on div "SMS" at bounding box center [476, 247] width 20 height 7
click at [487, 245] on label at bounding box center [487, 247] width 4 height 4
click at [487, 246] on input "checkbox" at bounding box center [487, 248] width 4 height 4
checkbox input "false"
click at [493, 254] on button "Checkout" at bounding box center [526, 256] width 187 height 9
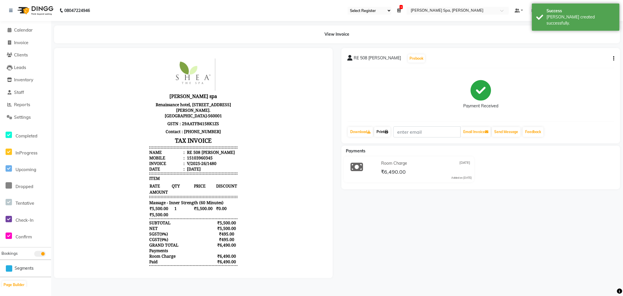
click at [383, 133] on link "Print" at bounding box center [382, 132] width 16 height 10
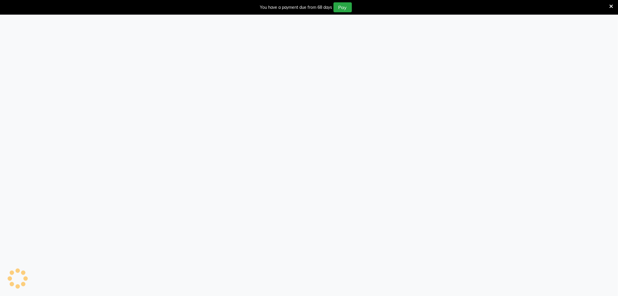
select select "100"
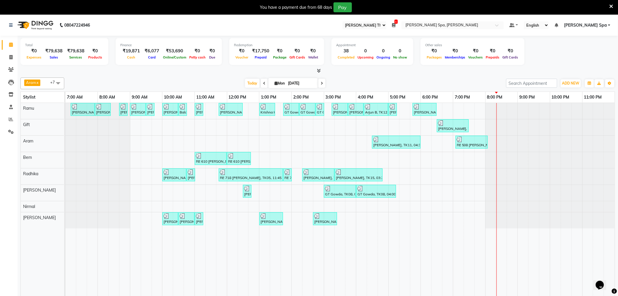
click at [613, 6] on icon at bounding box center [612, 6] width 4 height 5
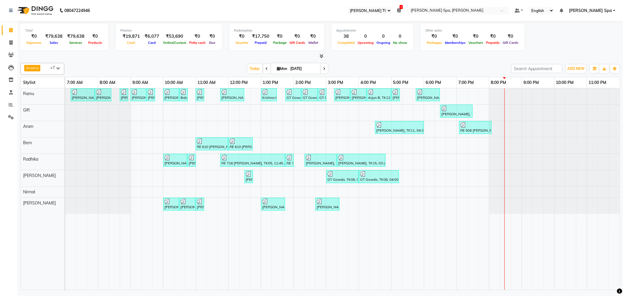
click at [8, 12] on div "08047224946" at bounding box center [50, 10] width 90 height 16
click at [11, 10] on icon at bounding box center [11, 10] width 4 height 4
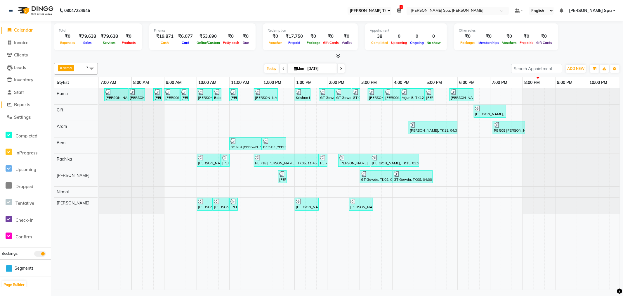
click at [22, 107] on span "Reports" at bounding box center [22, 105] width 16 height 6
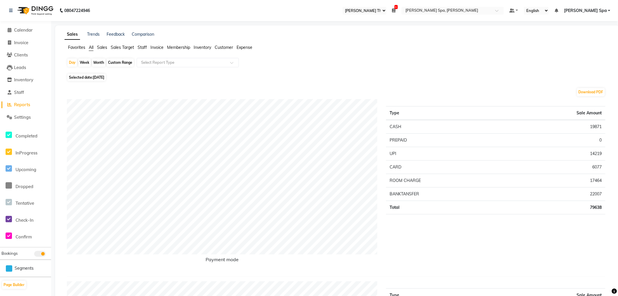
click at [143, 46] on span "Staff" at bounding box center [142, 47] width 9 height 5
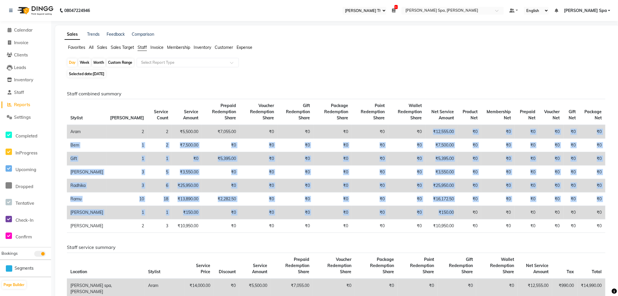
drag, startPoint x: 425, startPoint y: 131, endPoint x: 449, endPoint y: 219, distance: 90.9
click at [449, 219] on tbody "Aram 2 2 ₹5,500.00 ₹7,055.00 ₹0 ₹0 ₹0 ₹0 ₹0 ₹12,555.00 ₹0 ₹0 ₹0 ₹0 ₹0 ₹0 Bem 1 …" at bounding box center [336, 179] width 539 height 108
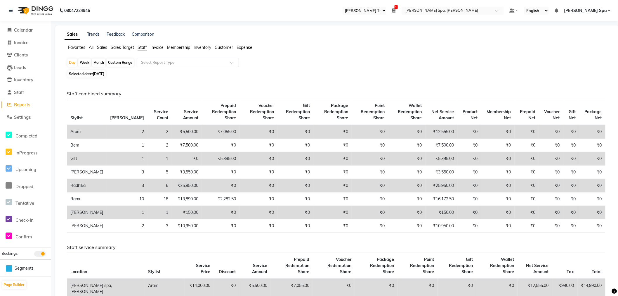
click at [103, 46] on span "Sales" at bounding box center [102, 47] width 10 height 5
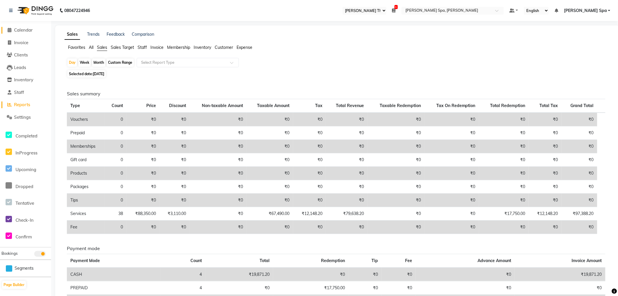
click at [30, 29] on span "Calendar" at bounding box center [23, 30] width 19 height 6
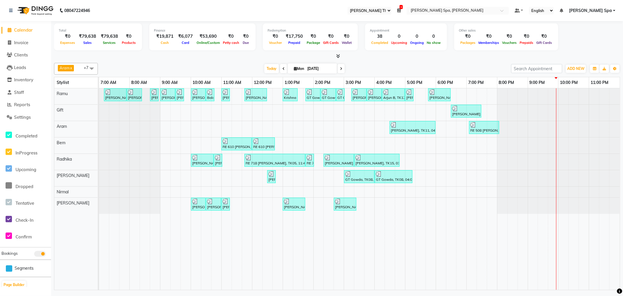
click at [93, 65] on span at bounding box center [92, 68] width 12 height 11
click at [142, 62] on div "[PERSON_NAME] x Gift x [PERSON_NAME] x Radhika x [PERSON_NAME] x +7 Select All …" at bounding box center [337, 174] width 566 height 229
click at [283, 69] on icon at bounding box center [284, 69] width 2 height 4
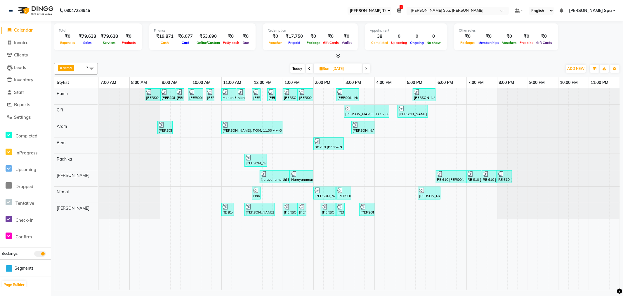
click at [366, 69] on icon at bounding box center [367, 69] width 2 height 4
type input "[DATE]"
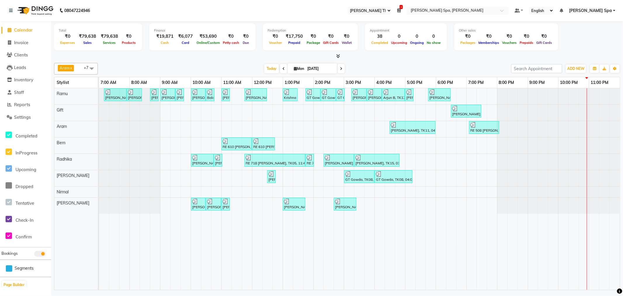
click at [403, 7] on span "1" at bounding box center [401, 7] width 3 height 4
click at [398, 26] on button "Close" at bounding box center [390, 30] width 16 height 9
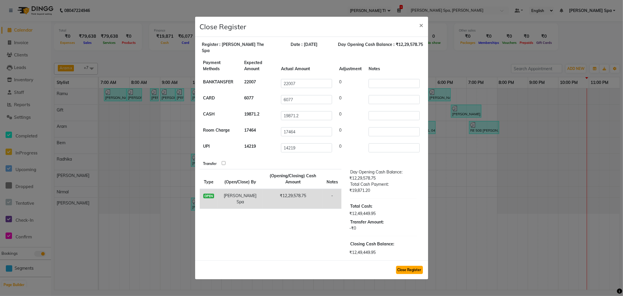
click at [411, 267] on button "Close Register" at bounding box center [409, 270] width 27 height 8
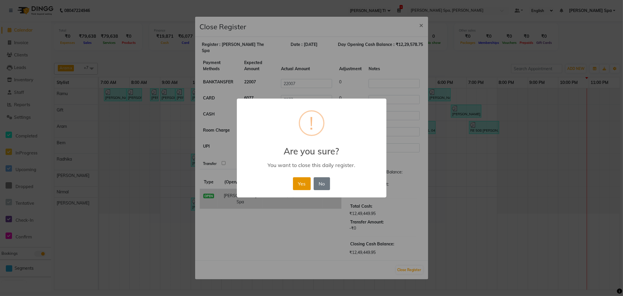
click at [297, 182] on button "Yes" at bounding box center [302, 183] width 18 height 13
